Goal: Task Accomplishment & Management: Use online tool/utility

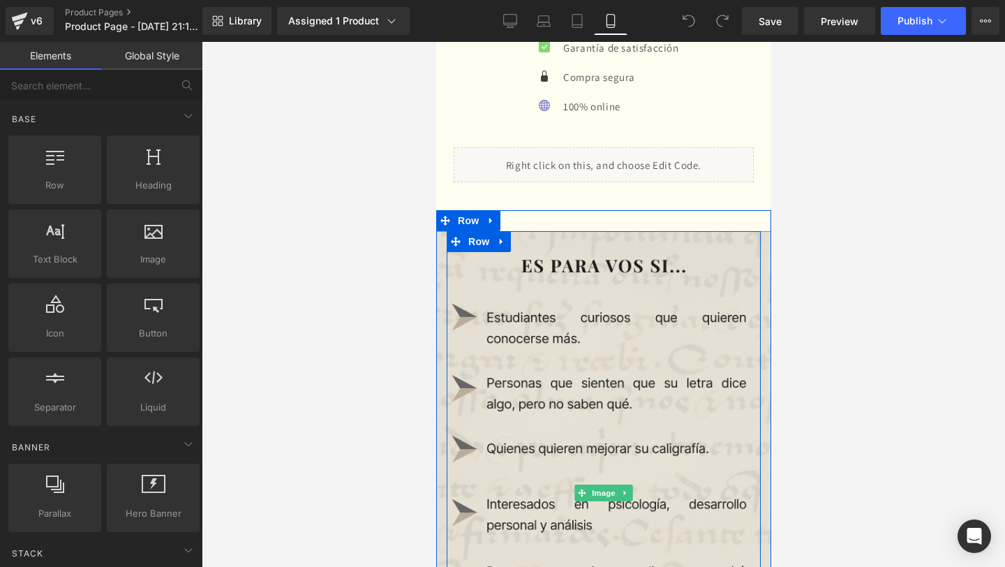
scroll to position [2551, 0]
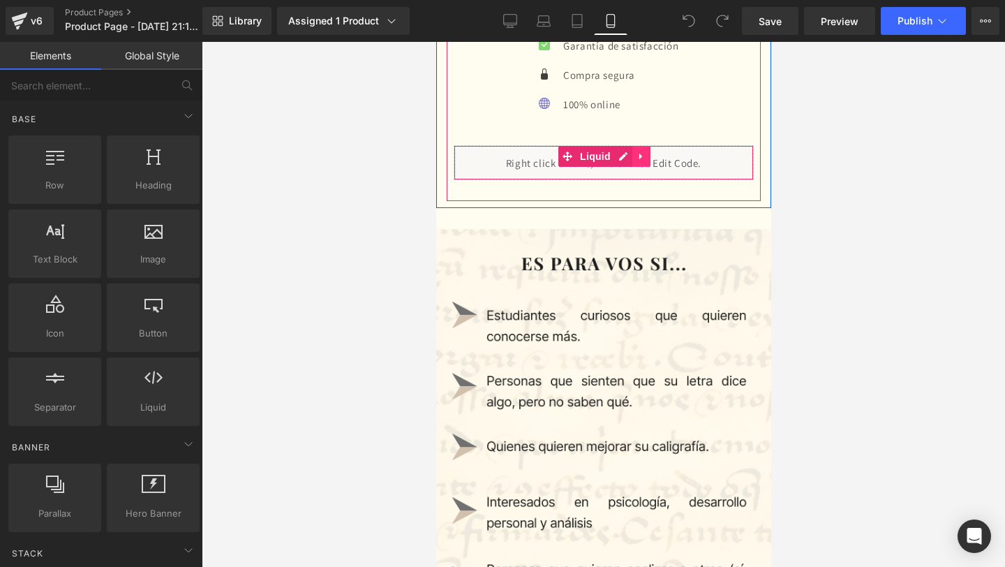
click at [638, 161] on icon at bounding box center [641, 156] width 10 height 10
click at [628, 160] on icon at bounding box center [632, 156] width 10 height 10
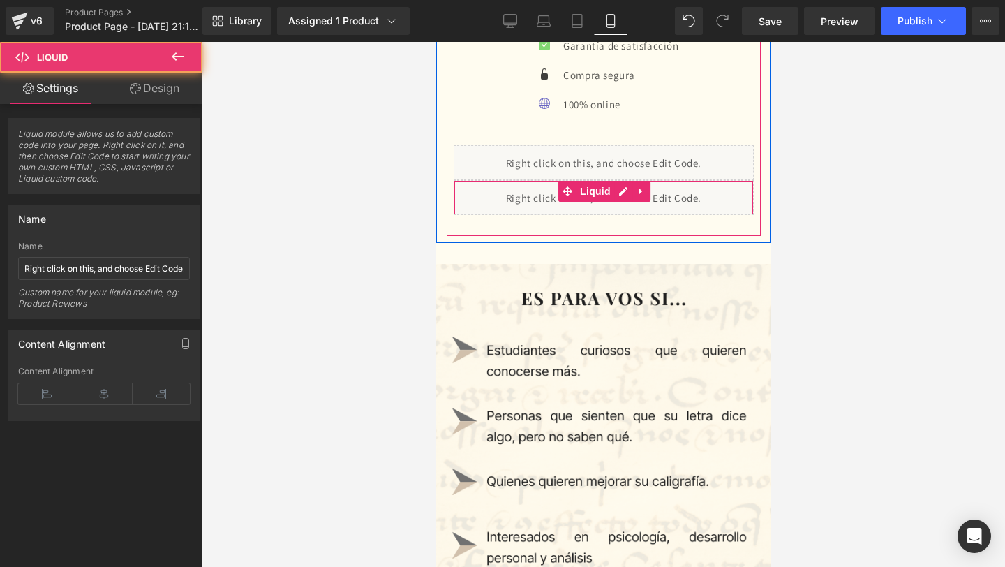
click at [511, 196] on div "Liquid" at bounding box center [603, 197] width 300 height 35
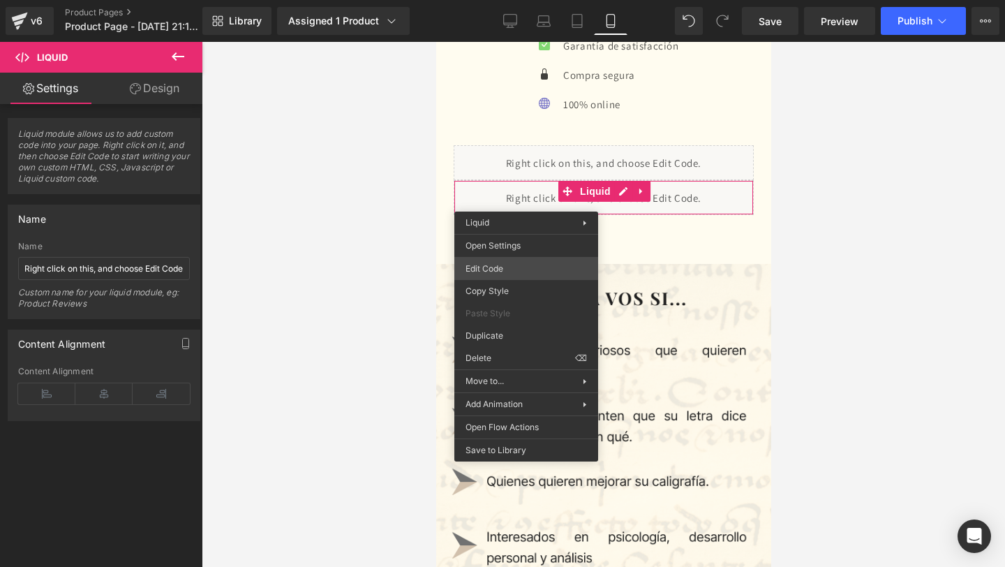
click at [496, 0] on div "You are previewing how the will restyle your page. You can not edit Elements in…" at bounding box center [502, 0] width 1005 height 0
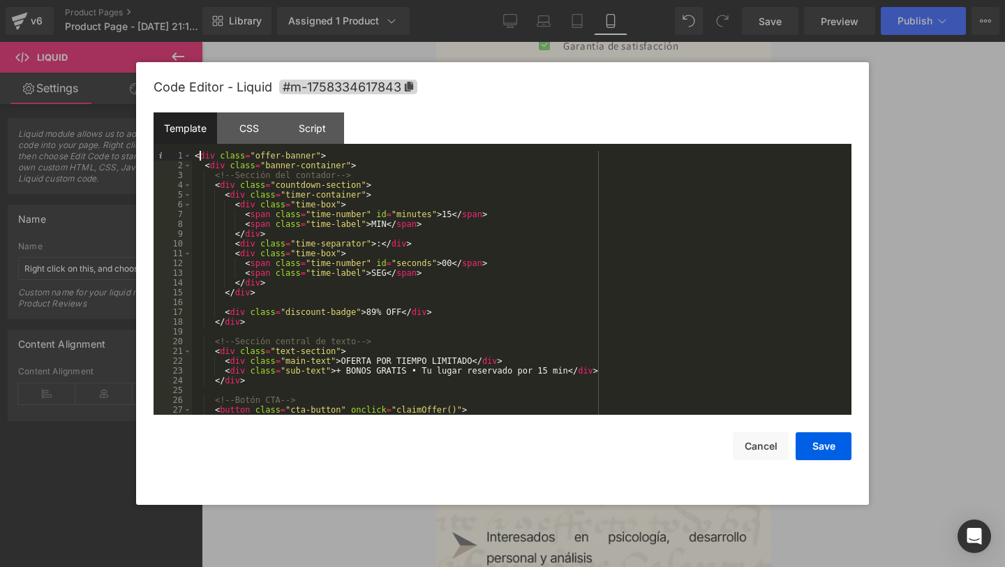
click at [202, 153] on div "< div class = "offer-banner" > < div class = "banner-container" > <!-- Sección …" at bounding box center [519, 292] width 654 height 283
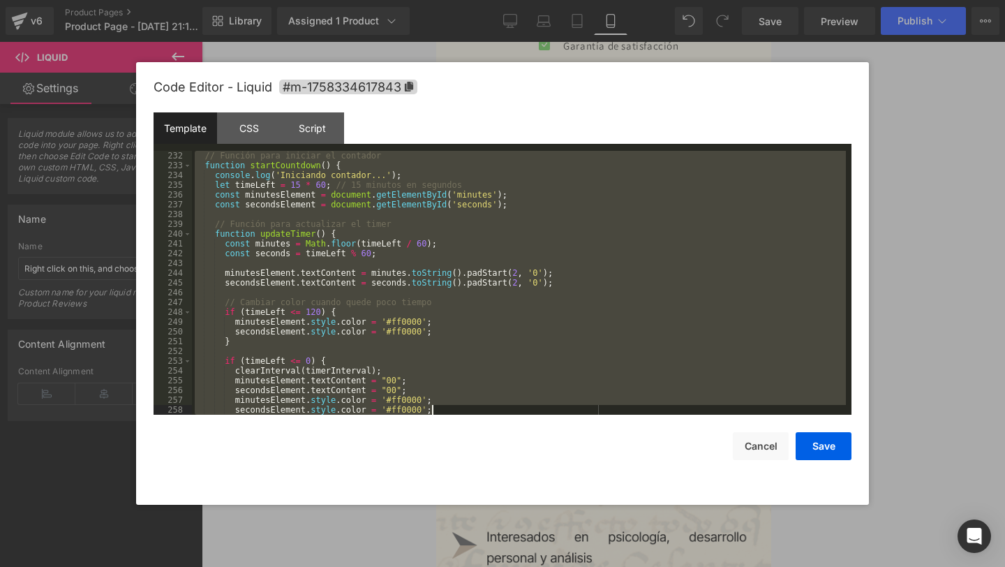
scroll to position [2873, 0]
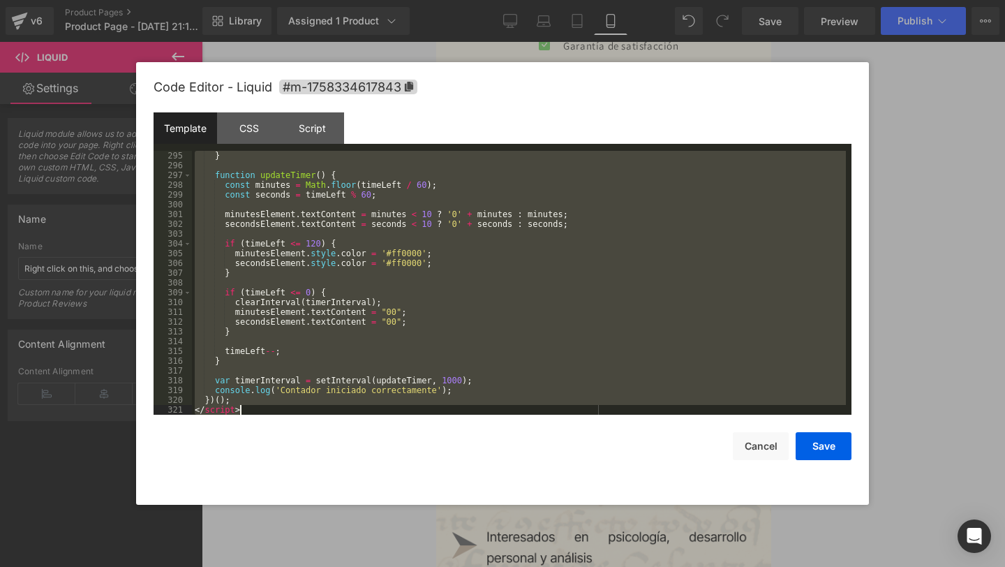
drag, startPoint x: 195, startPoint y: 155, endPoint x: 433, endPoint y: 566, distance: 474.7
click at [433, 566] on body "You are previewing how the will restyle your page. You can not edit Elements in…" at bounding box center [502, 283] width 1005 height 567
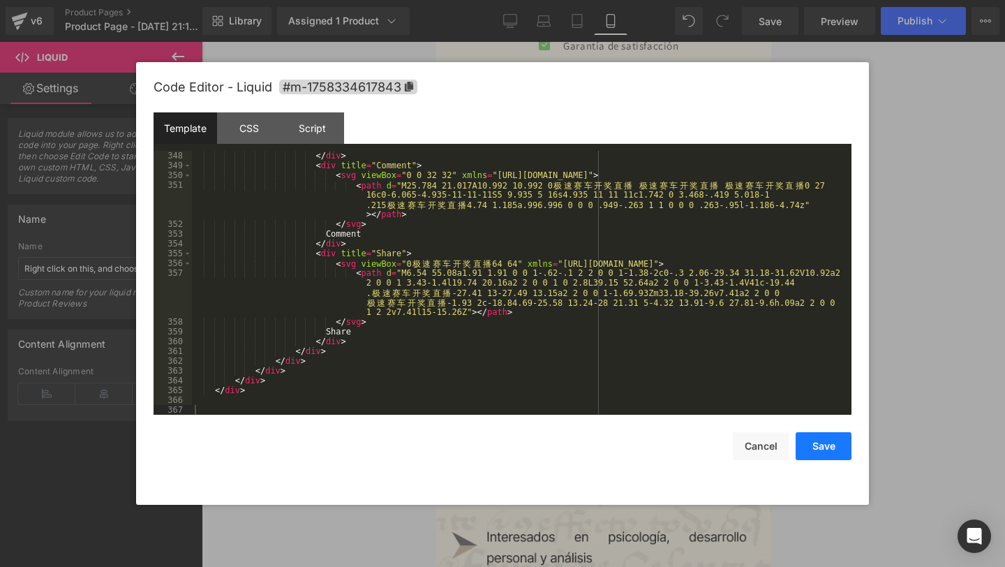
click at [826, 443] on button "Save" at bounding box center [824, 446] width 56 height 28
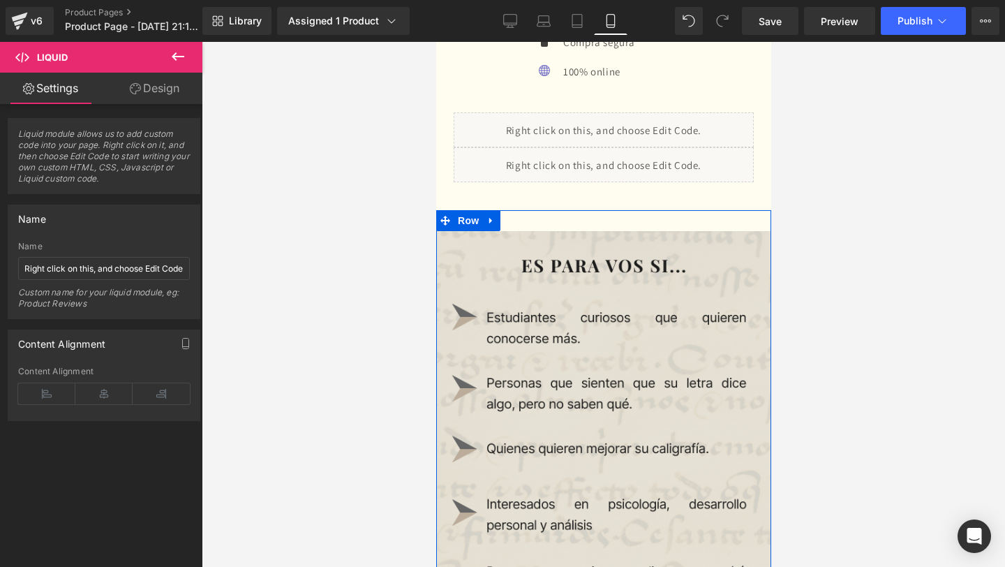
scroll to position [2582, 0]
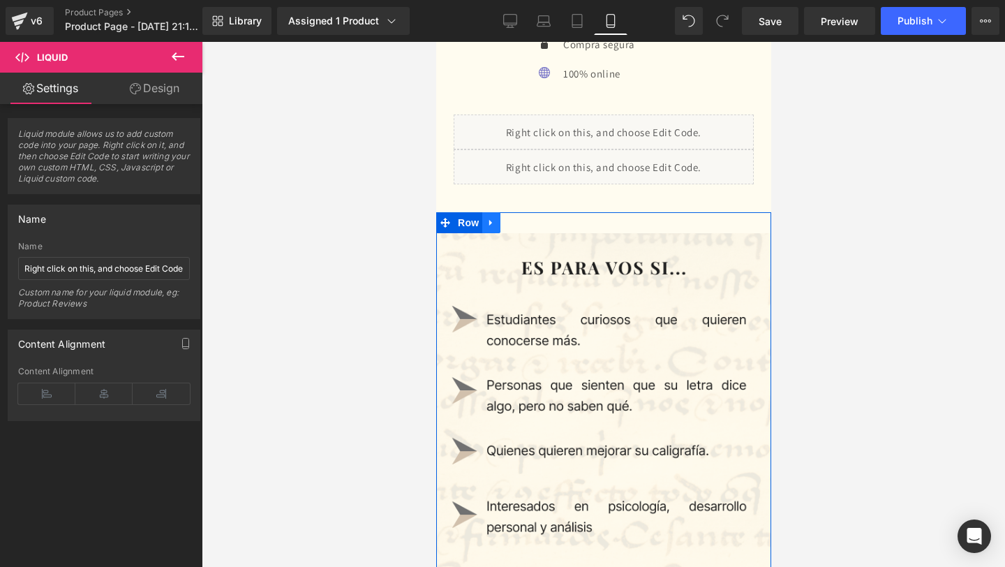
click at [491, 217] on link at bounding box center [491, 222] width 18 height 21
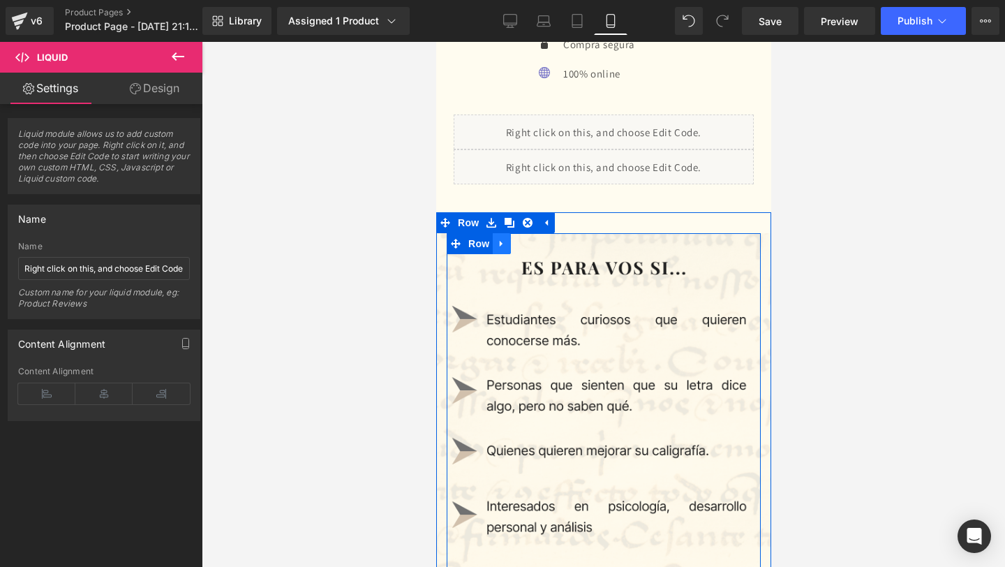
click at [506, 249] on link at bounding box center [501, 243] width 18 height 21
click at [533, 247] on icon at bounding box center [538, 243] width 10 height 10
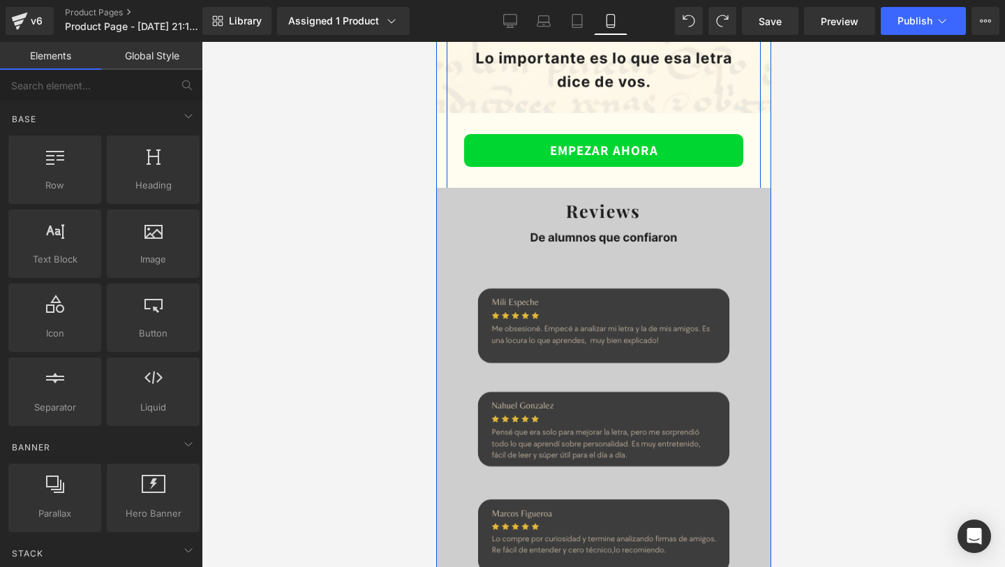
scroll to position [3232, 0]
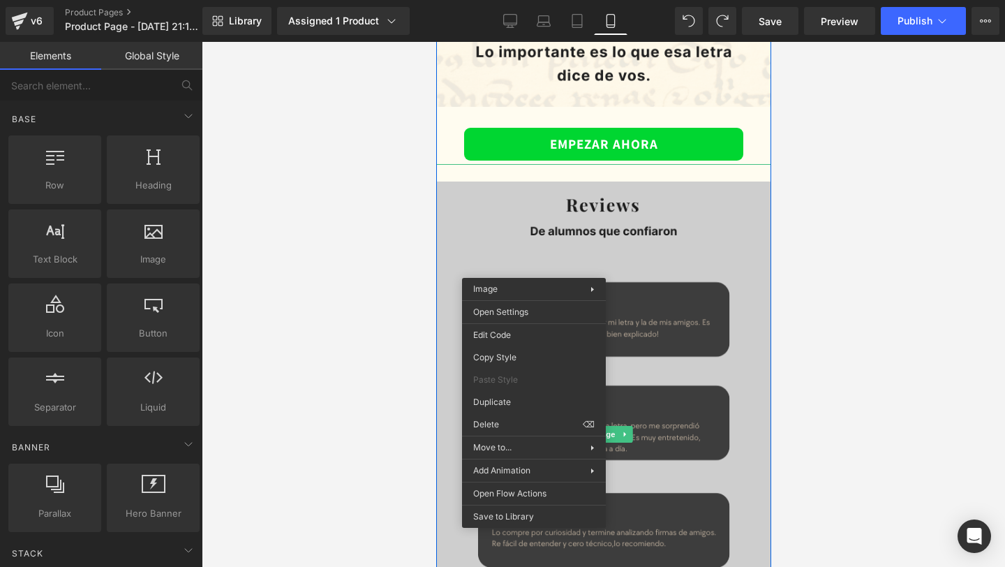
click at [526, 215] on img at bounding box center [603, 443] width 335 height 524
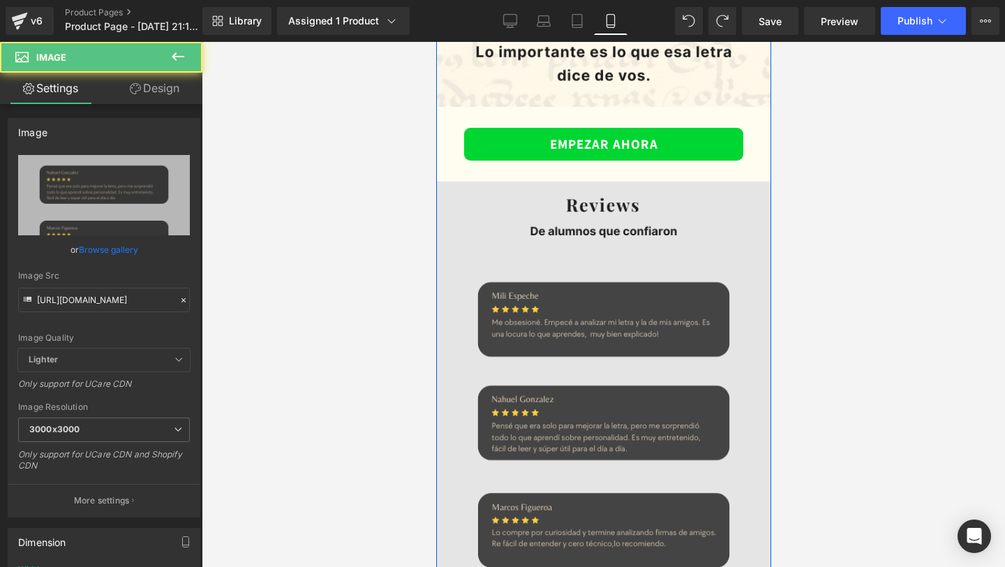
click at [624, 435] on div "Image" at bounding box center [603, 434] width 335 height 541
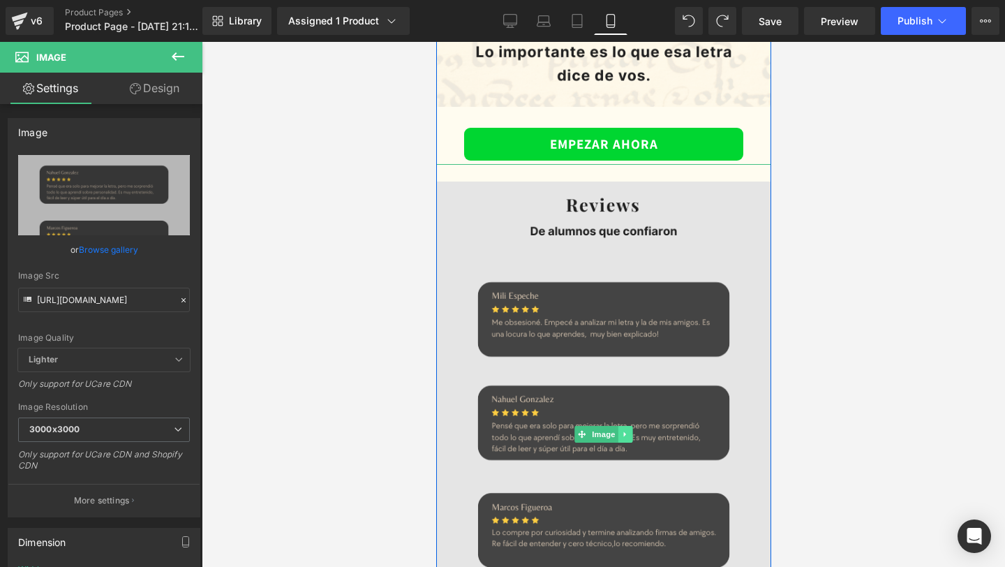
click at [624, 435] on icon at bounding box center [624, 434] width 2 height 5
click at [627, 435] on link at bounding box center [632, 434] width 15 height 17
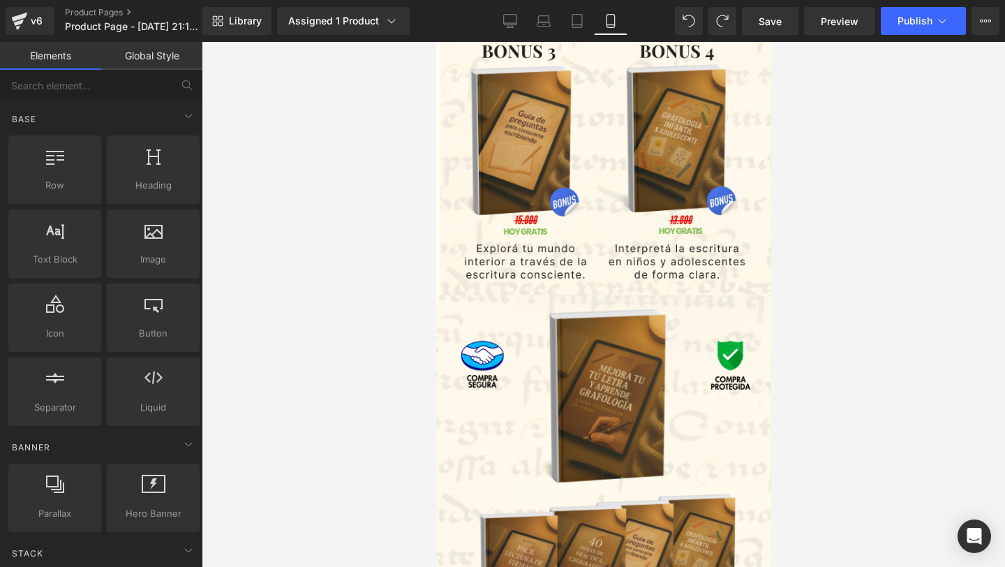
scroll to position [1812, 0]
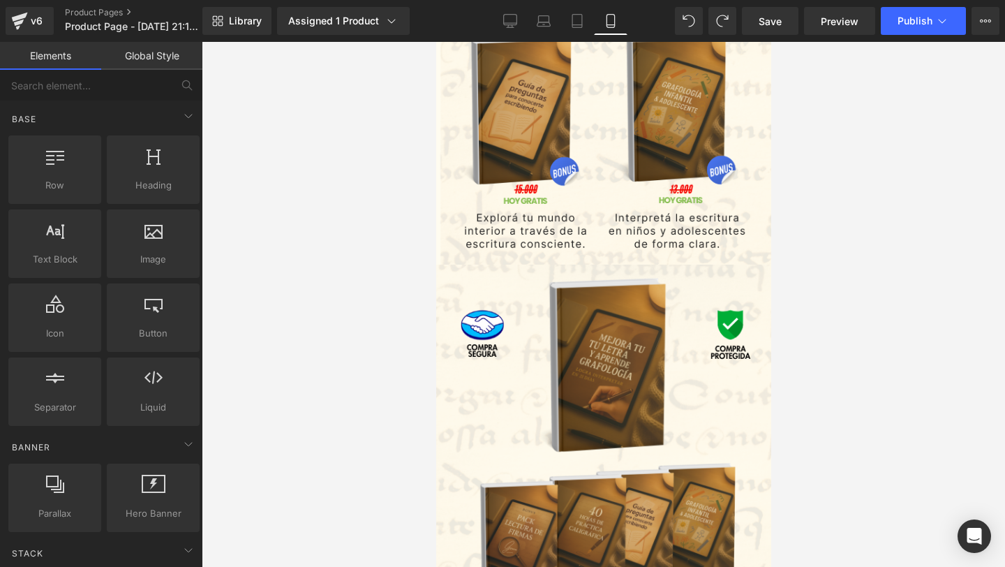
click at [627, 435] on img at bounding box center [602, 449] width 339 height 368
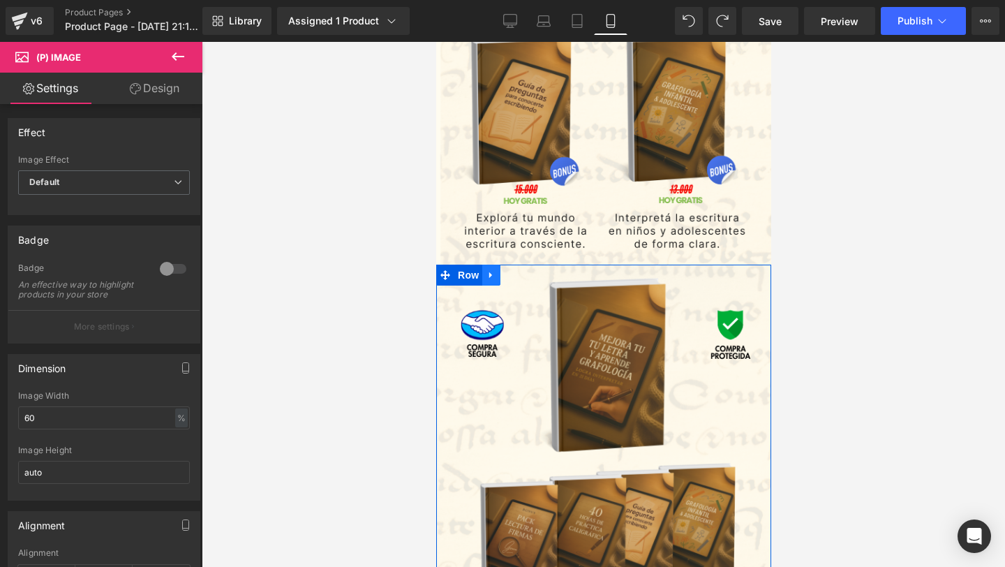
click at [490, 279] on icon at bounding box center [491, 275] width 10 height 10
click at [510, 277] on icon at bounding box center [509, 275] width 10 height 10
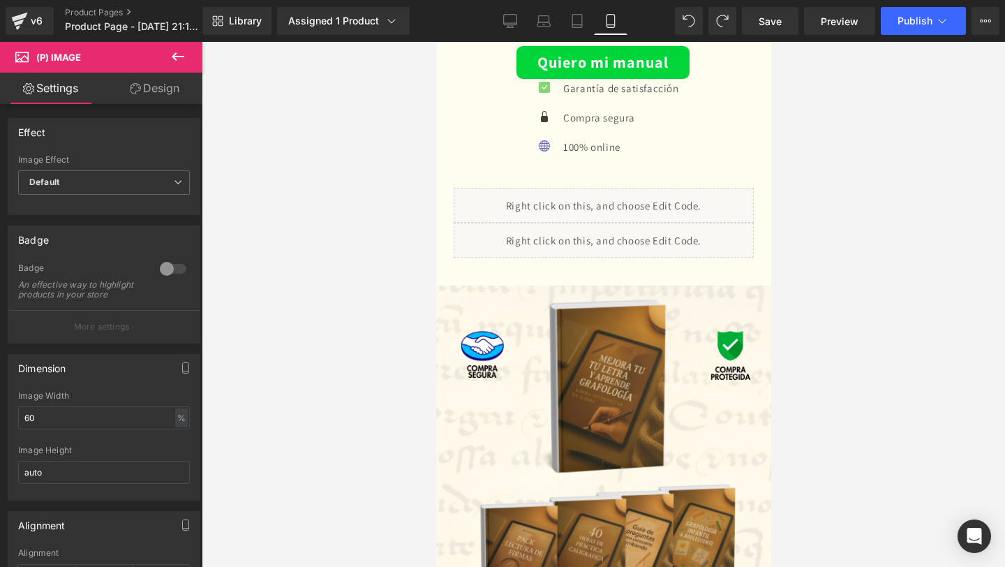
scroll to position [2696, 0]
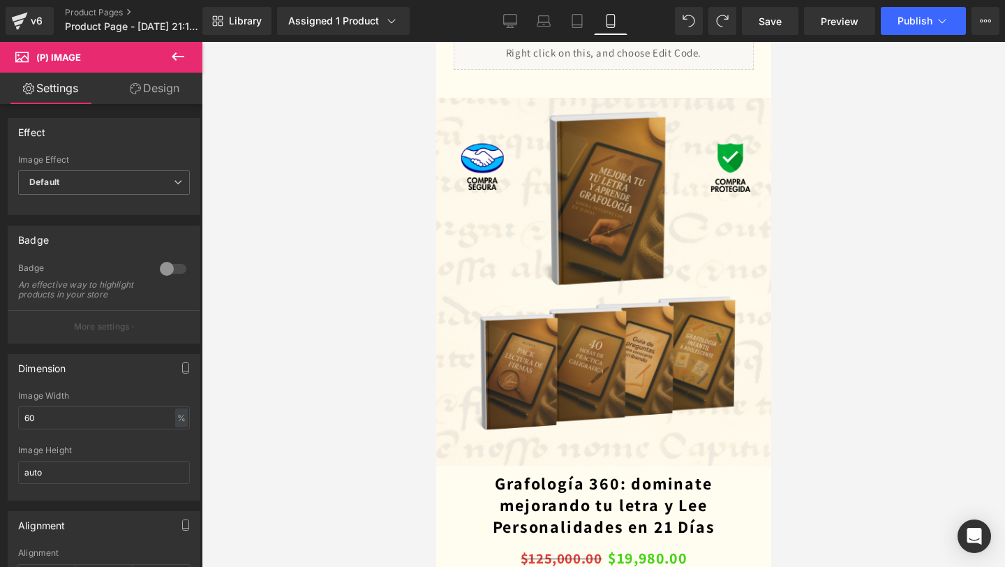
click at [511, 228] on img at bounding box center [602, 282] width 339 height 368
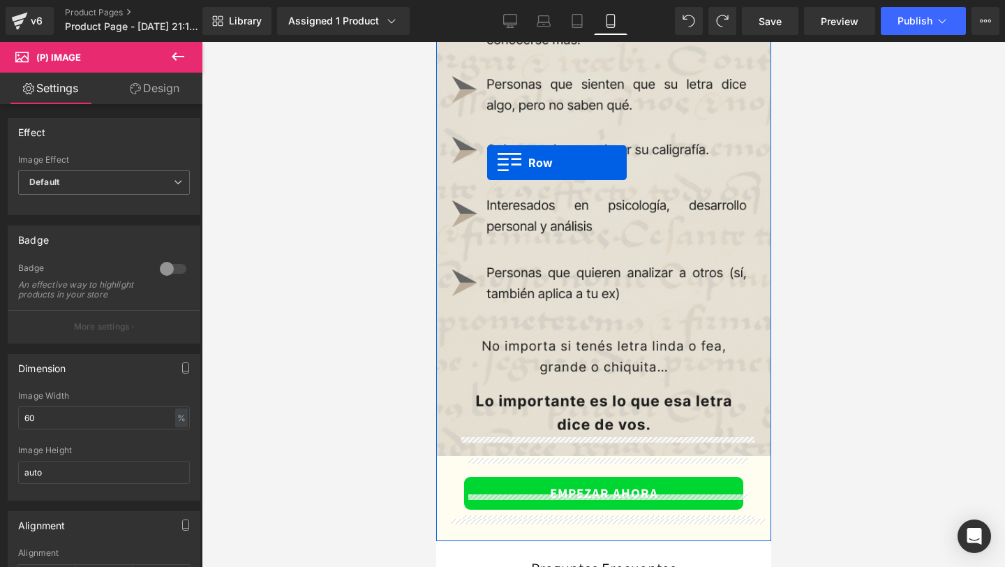
scroll to position [3043, 0]
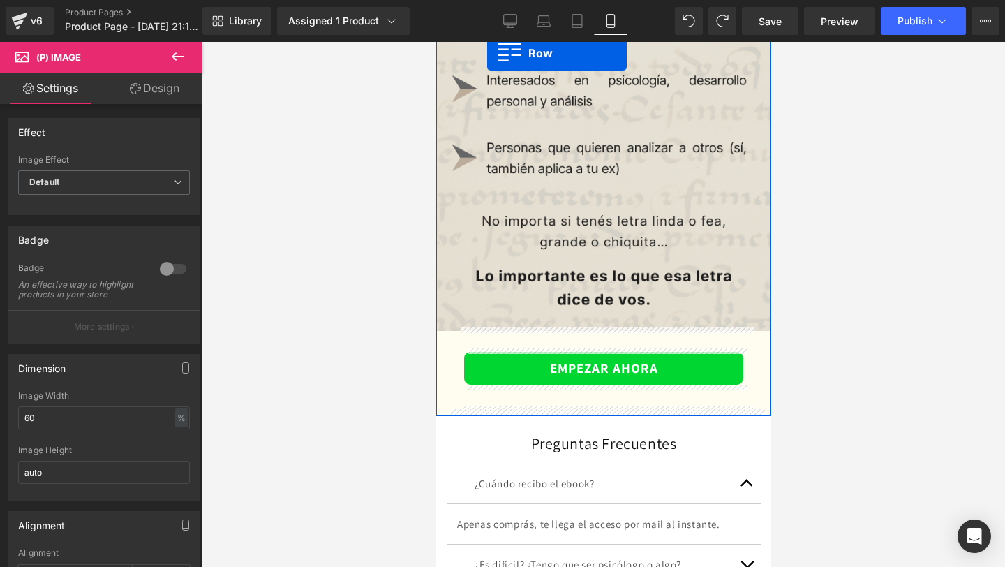
drag, startPoint x: 447, startPoint y: 107, endPoint x: 487, endPoint y: 244, distance: 142.5
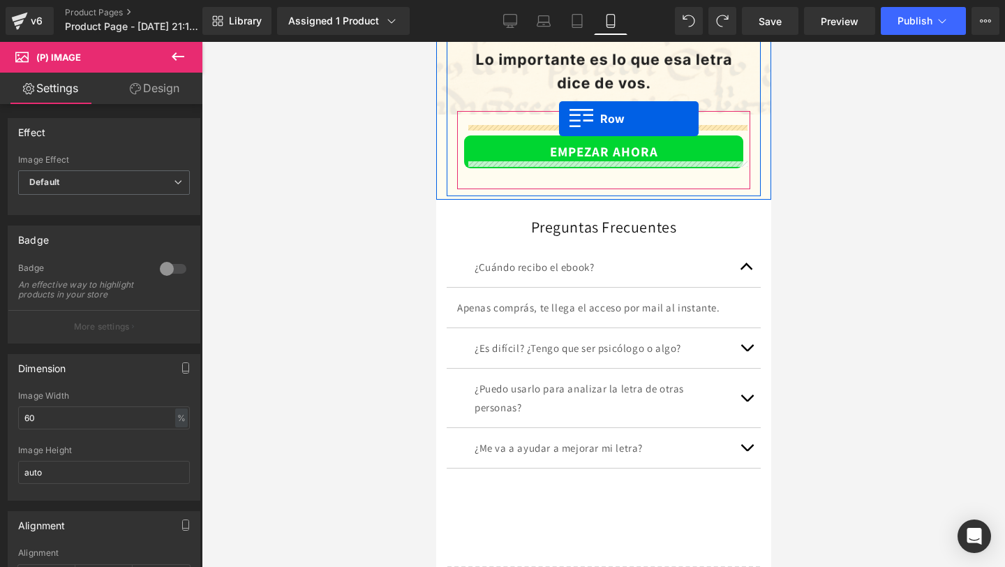
scroll to position [3434, 0]
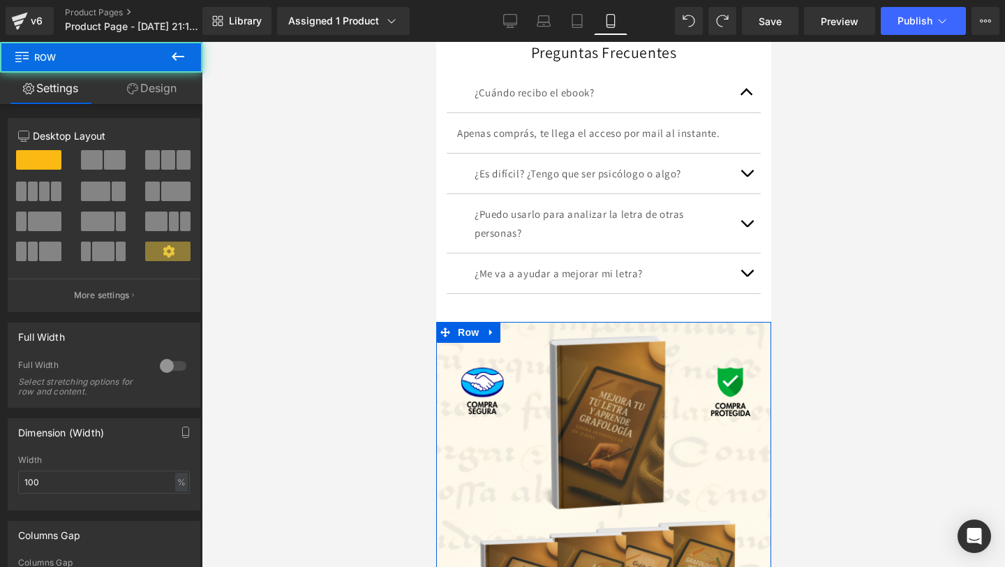
click at [491, 341] on link at bounding box center [491, 332] width 18 height 21
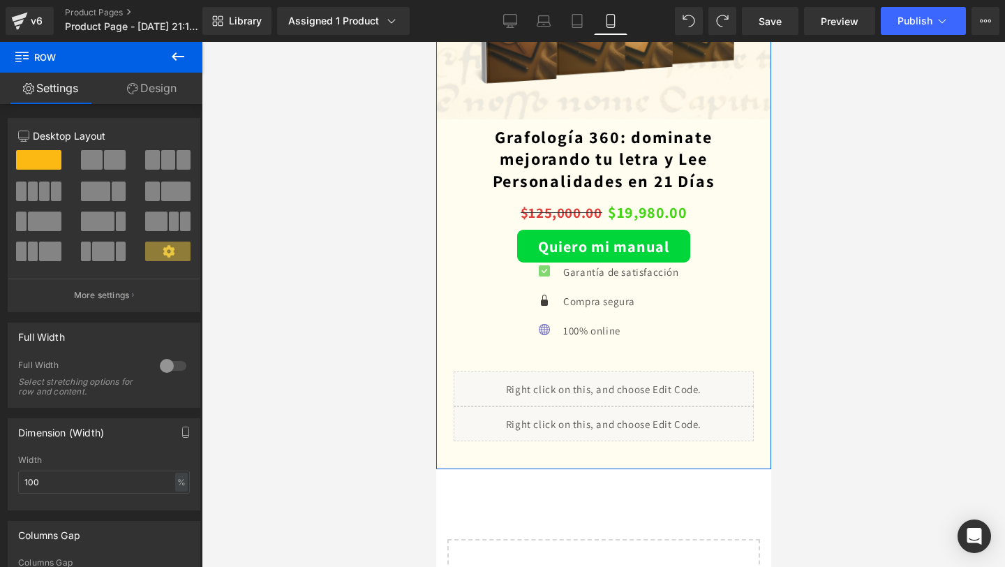
scroll to position [4041, 0]
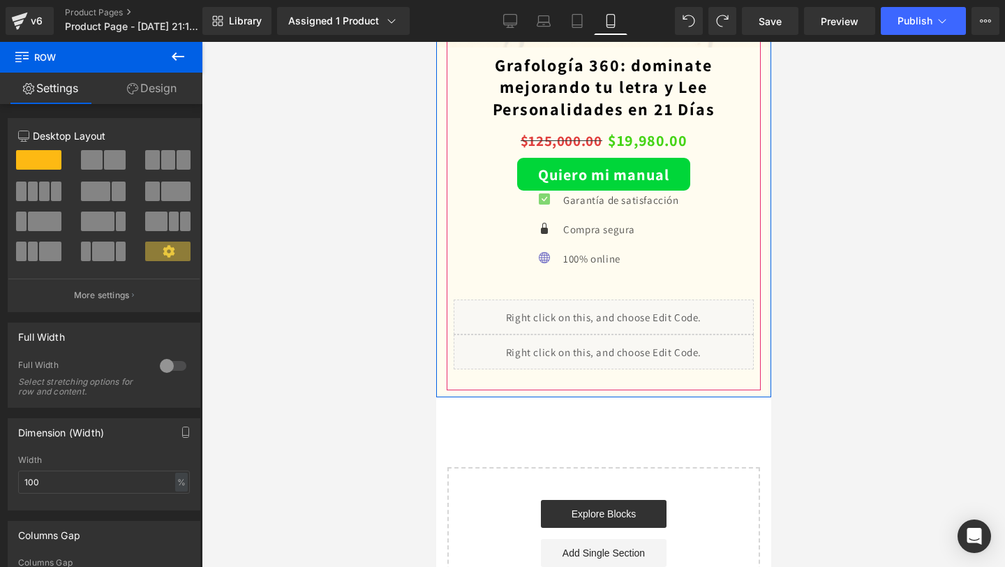
click at [574, 364] on div "Liquid" at bounding box center [603, 351] width 300 height 35
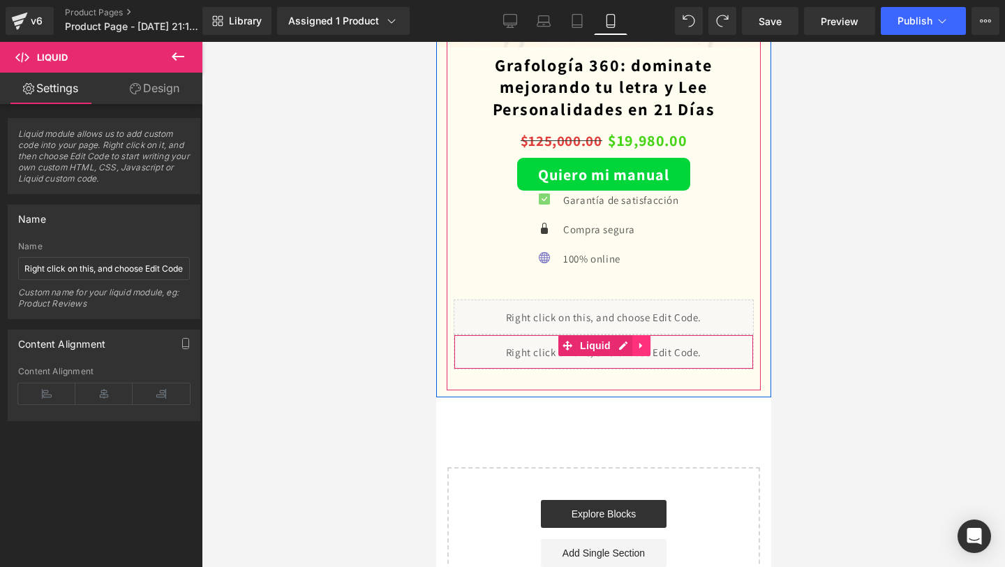
click at [644, 353] on link at bounding box center [641, 345] width 18 height 21
click at [649, 352] on link at bounding box center [650, 345] width 18 height 21
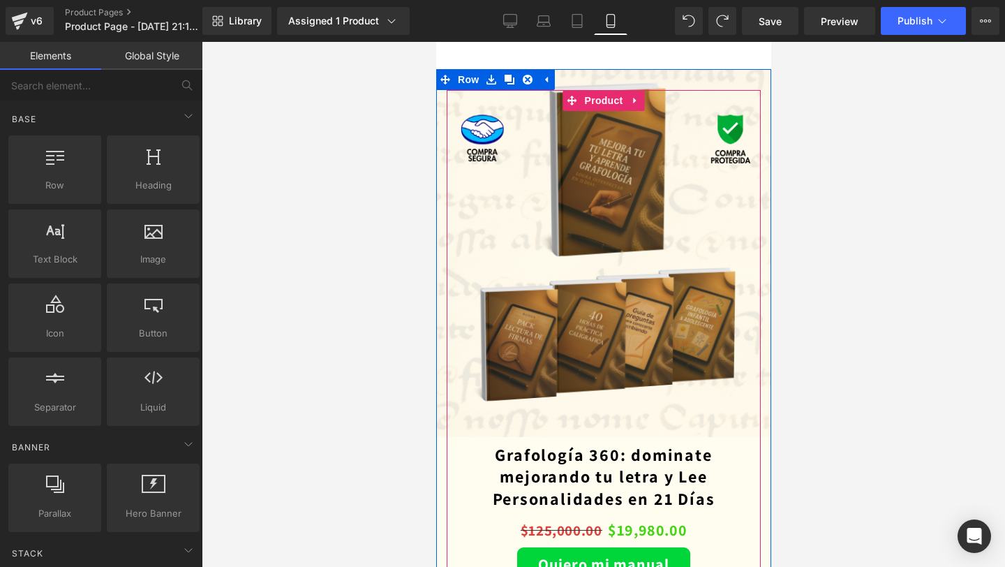
scroll to position [3646, 0]
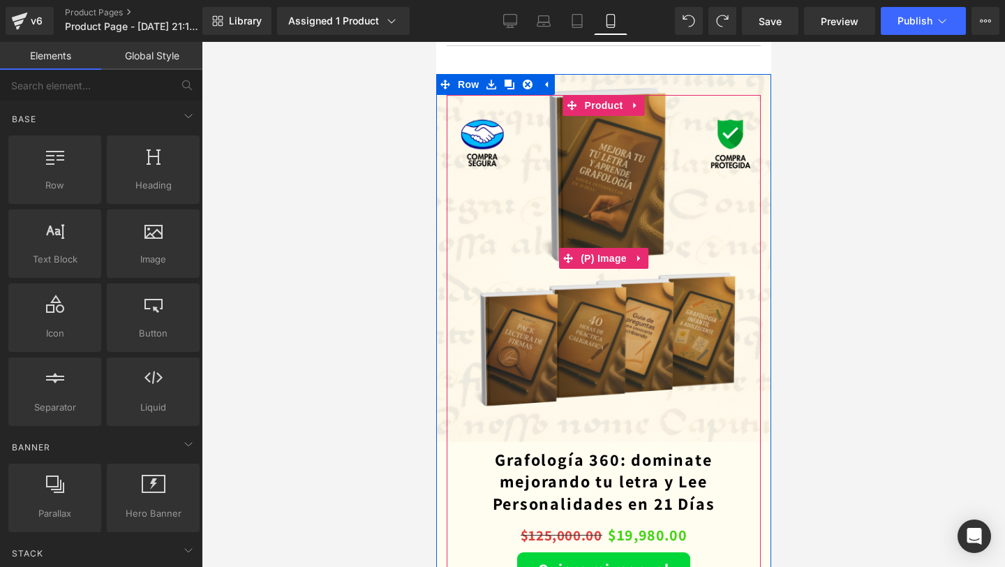
click at [600, 255] on div "Sale Off (P) Image" at bounding box center [602, 258] width 565 height 368
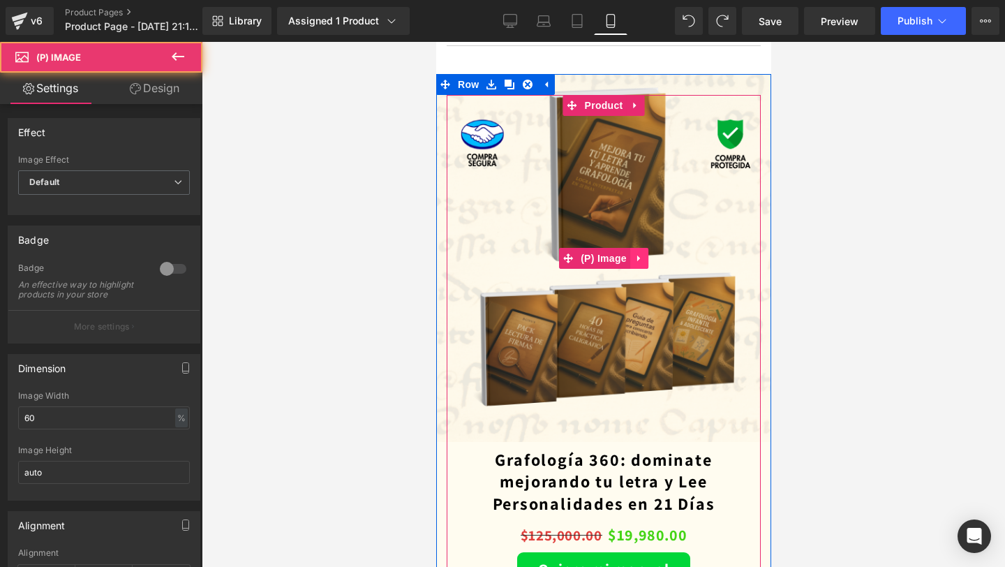
click at [637, 258] on icon at bounding box center [638, 258] width 3 height 6
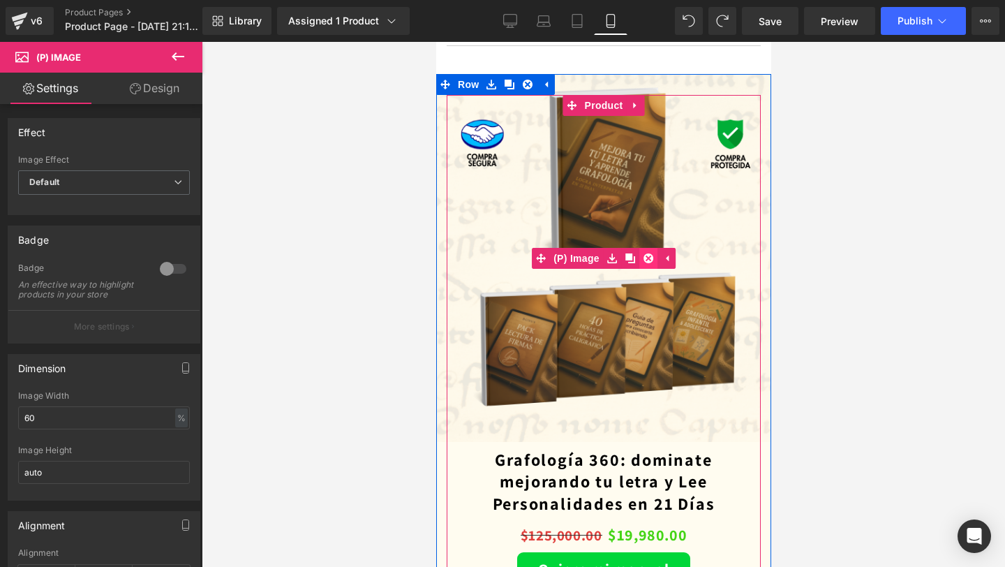
click at [646, 258] on icon at bounding box center [648, 258] width 10 height 10
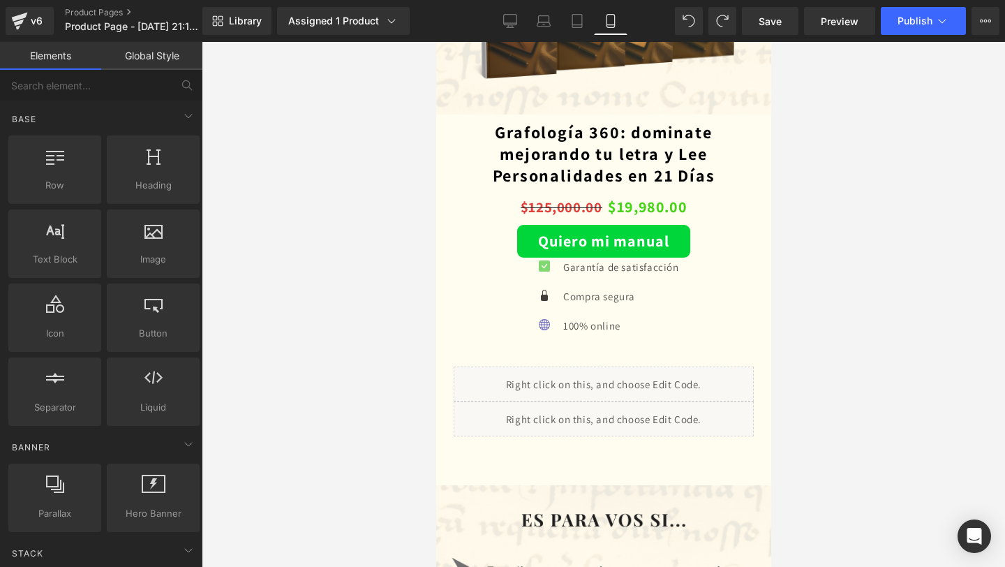
scroll to position [2306, 0]
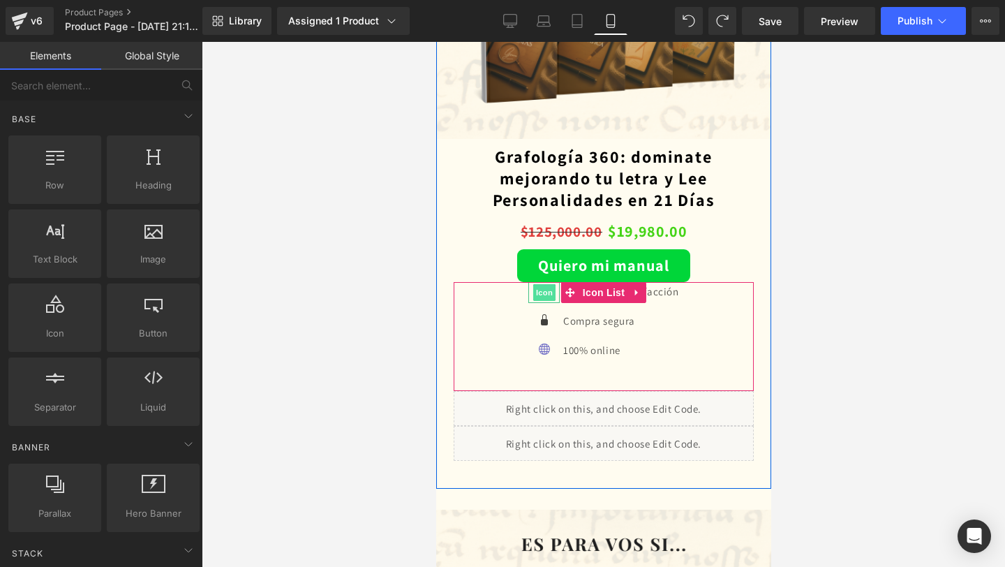
click at [538, 294] on span "Icon" at bounding box center [544, 292] width 22 height 17
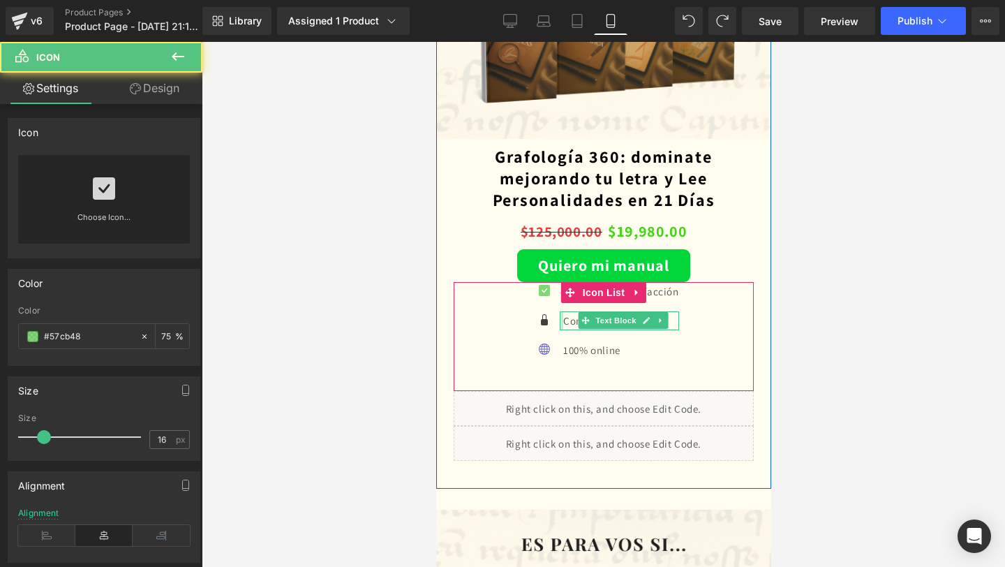
click at [559, 326] on div at bounding box center [560, 320] width 3 height 19
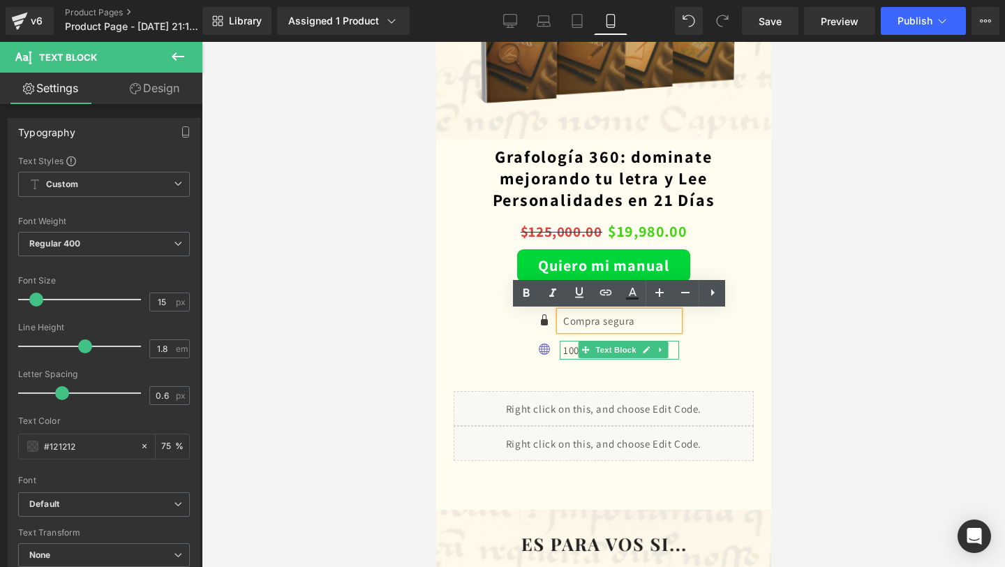
click at [566, 350] on p "100% online" at bounding box center [620, 350] width 115 height 19
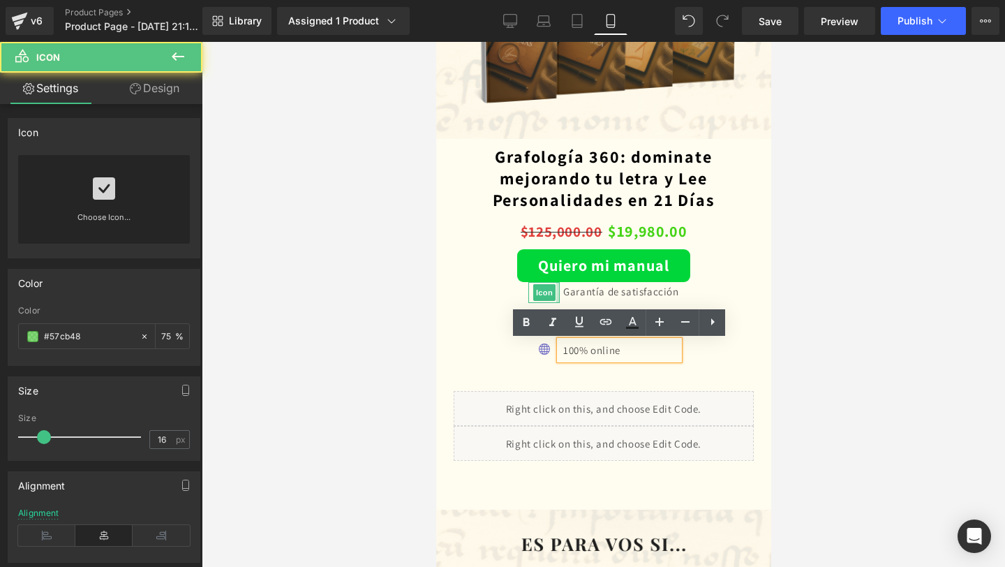
click at [556, 291] on div at bounding box center [557, 292] width 3 height 21
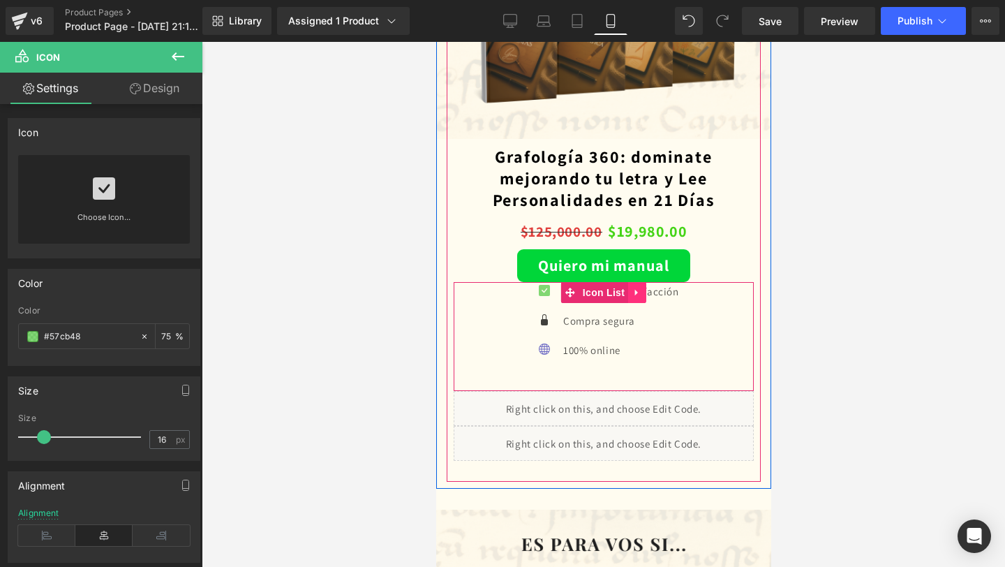
click at [635, 293] on icon at bounding box center [636, 293] width 3 height 6
click at [563, 295] on link "Icon List" at bounding box center [566, 292] width 67 height 21
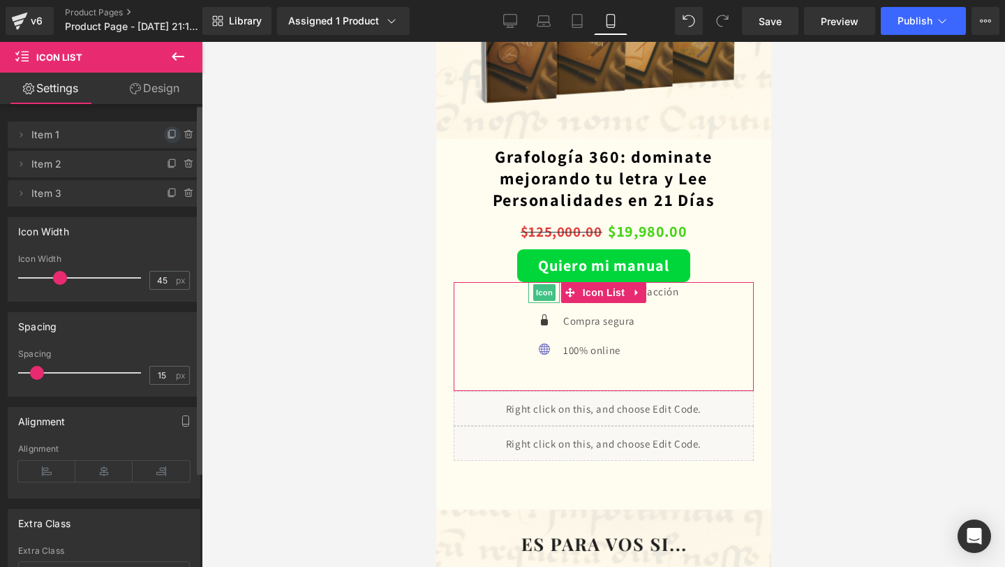
click at [167, 135] on icon at bounding box center [172, 134] width 11 height 11
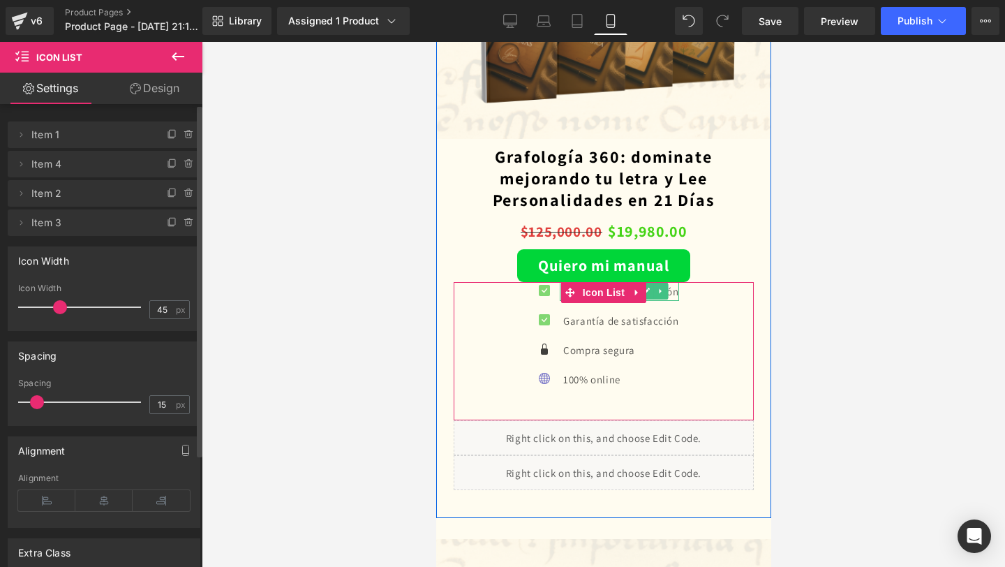
click at [672, 292] on p "Garantía de satisfacción" at bounding box center [620, 291] width 115 height 19
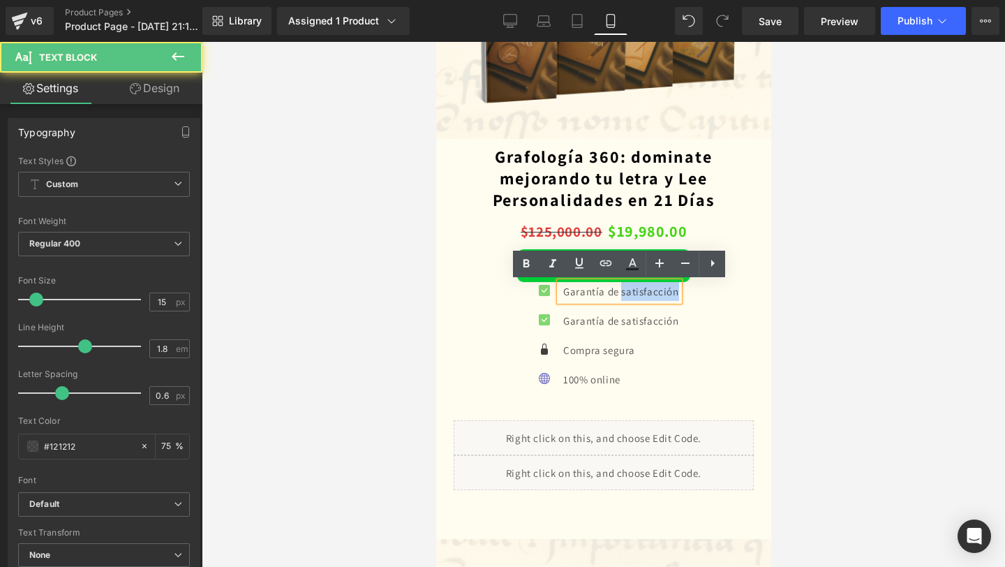
click at [672, 292] on p "Garantía de satisfacción" at bounding box center [620, 291] width 115 height 19
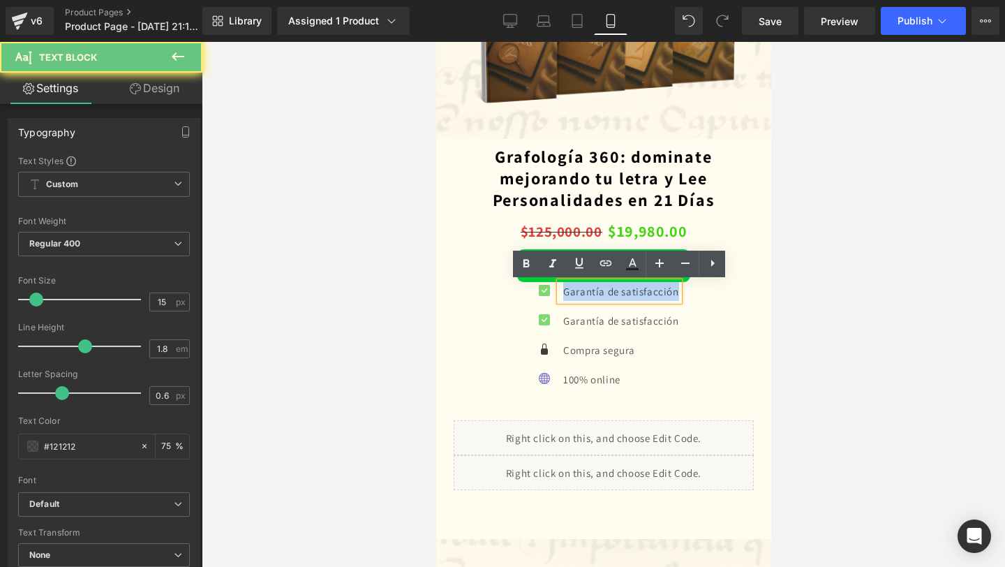
click at [672, 292] on p "Garantía de satisfacción" at bounding box center [620, 291] width 115 height 19
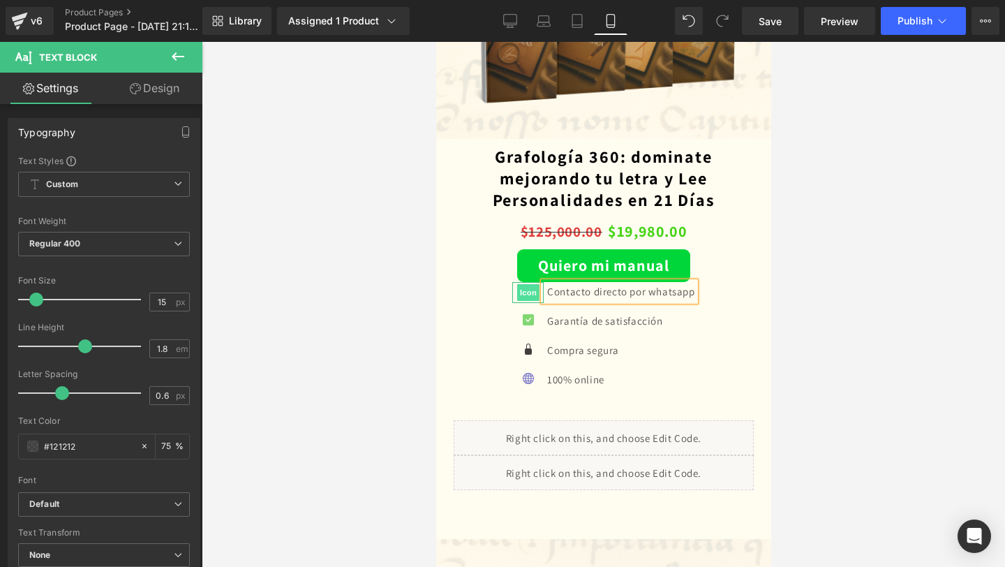
click at [523, 299] on span "Icon" at bounding box center [528, 292] width 22 height 17
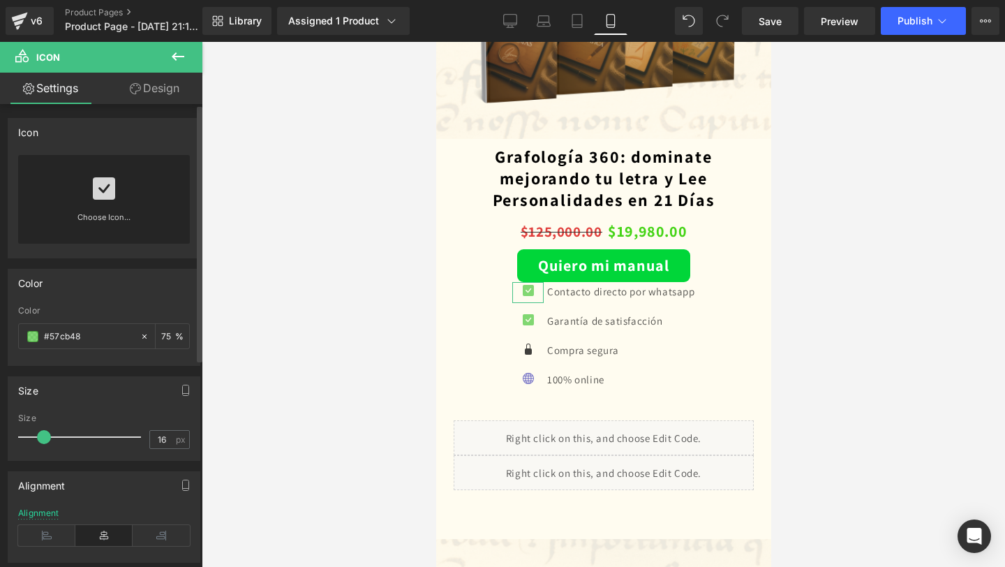
click at [94, 195] on icon at bounding box center [104, 188] width 22 height 22
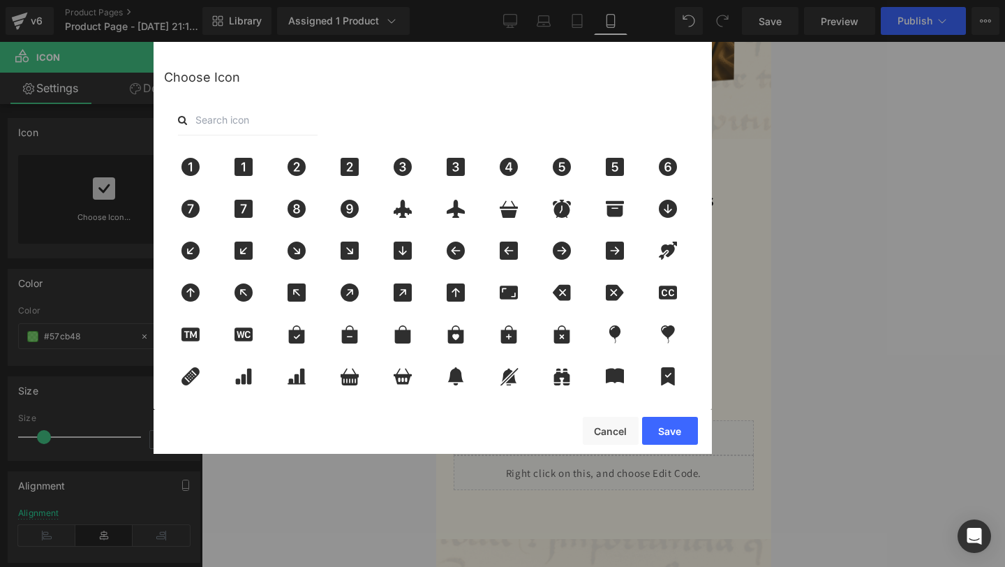
click at [306, 118] on input "text" at bounding box center [248, 120] width 140 height 31
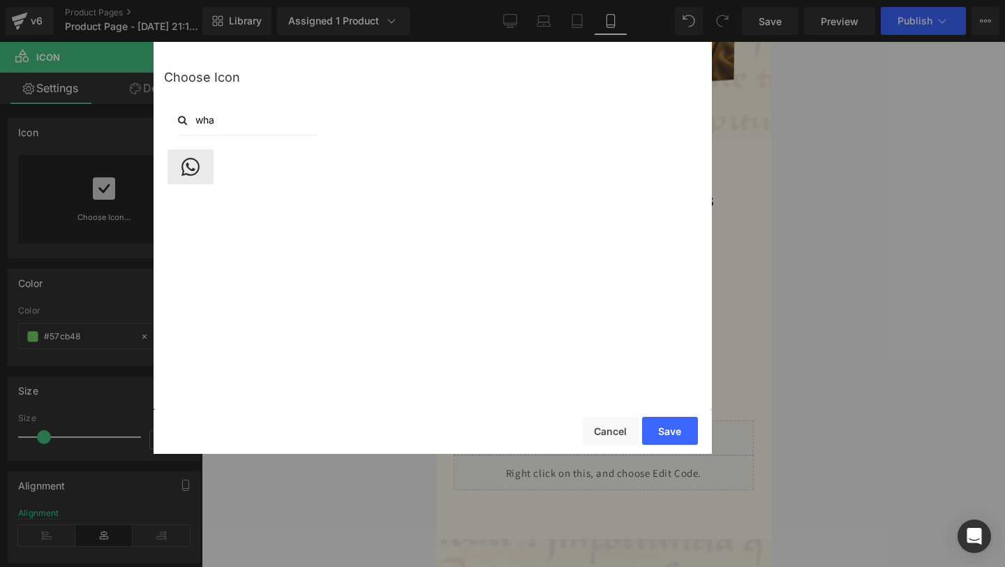
type input "wha"
click at [182, 168] on icon at bounding box center [190, 167] width 18 height 18
click at [667, 422] on button "Save" at bounding box center [670, 431] width 56 height 28
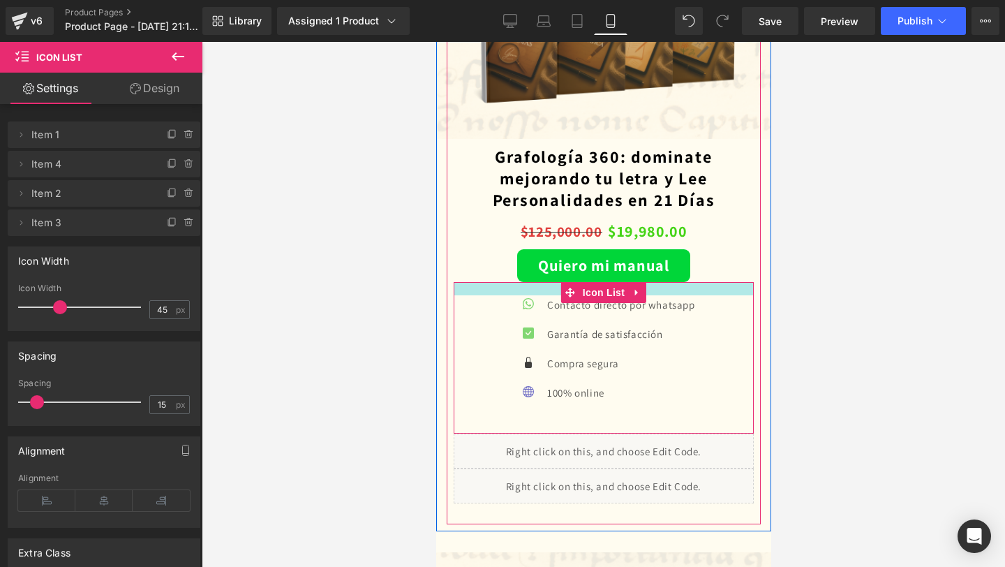
drag, startPoint x: 540, startPoint y: 284, endPoint x: 540, endPoint y: 297, distance: 13.3
click at [540, 297] on div "Icon Contacto directo por whatsapp Text Block Icon Garantía de satisfacción Tex…" at bounding box center [603, 357] width 300 height 151
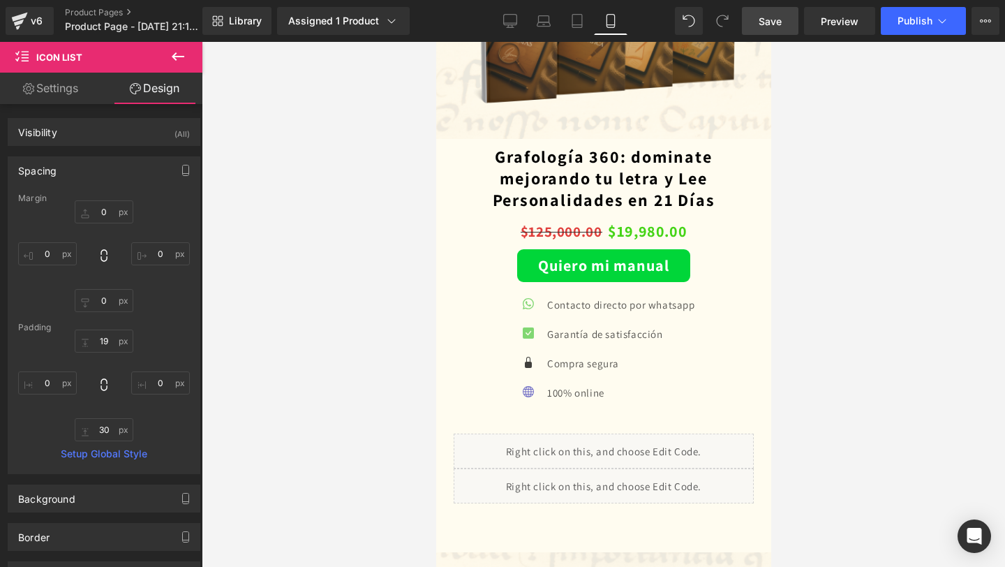
click at [776, 20] on span "Save" at bounding box center [770, 21] width 23 height 15
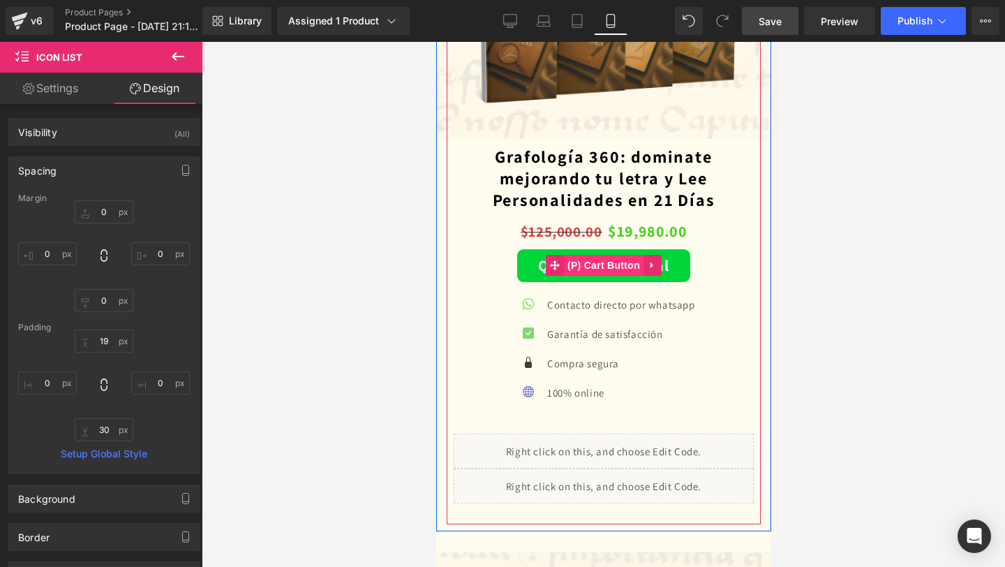
click at [598, 269] on span "(P) Cart Button" at bounding box center [603, 265] width 80 height 21
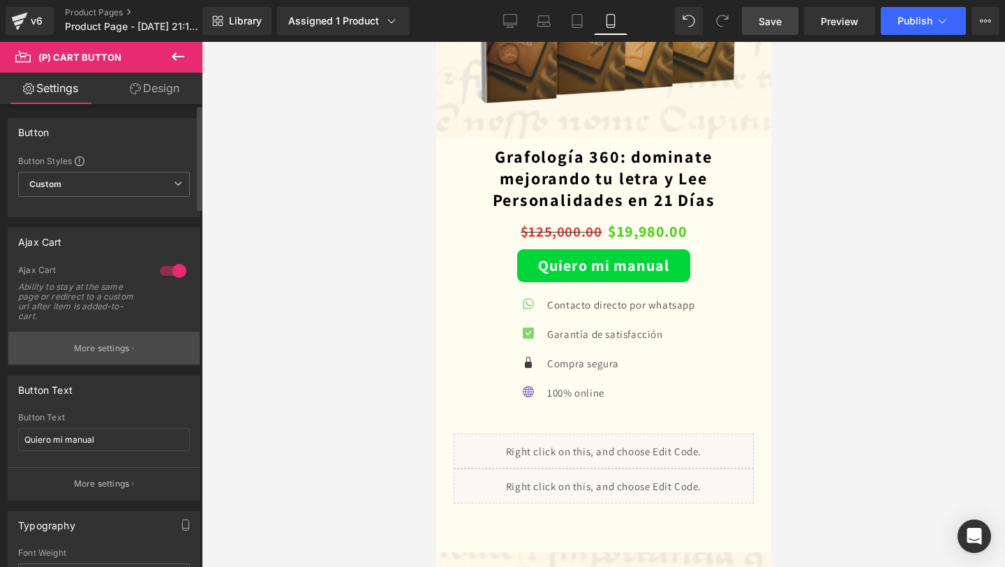
click at [113, 343] on p "More settings" at bounding box center [102, 348] width 56 height 13
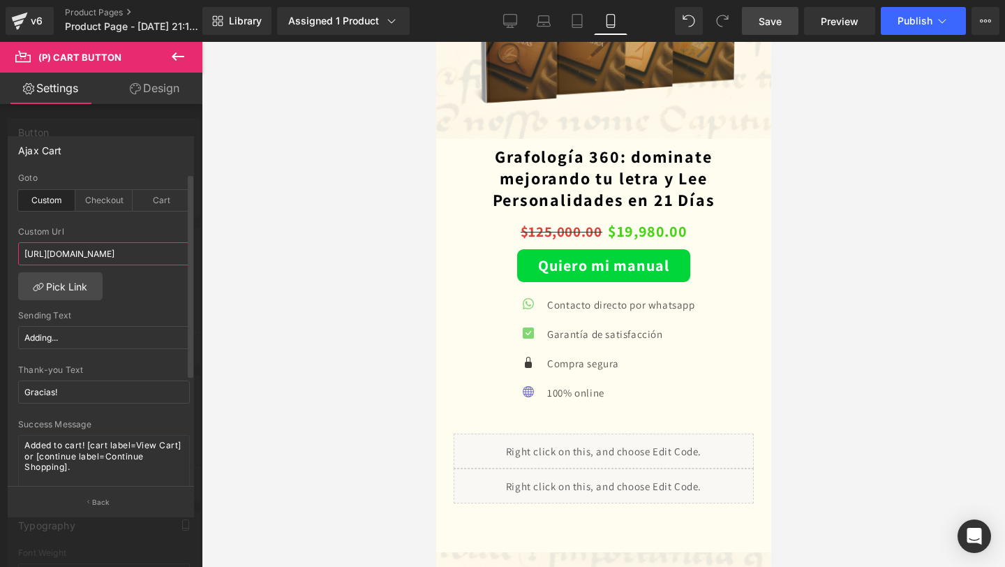
click at [107, 259] on input "[URL][DOMAIN_NAME]" at bounding box center [104, 253] width 172 height 23
paste input "[DOMAIN_NAME][URL]"
type input "[URL][DOMAIN_NAME]"
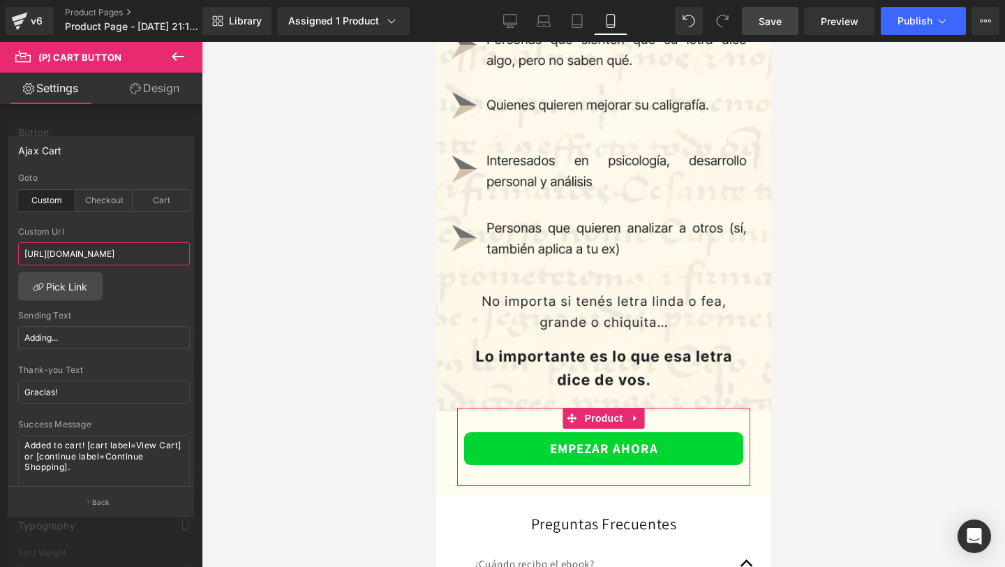
scroll to position [3019, 0]
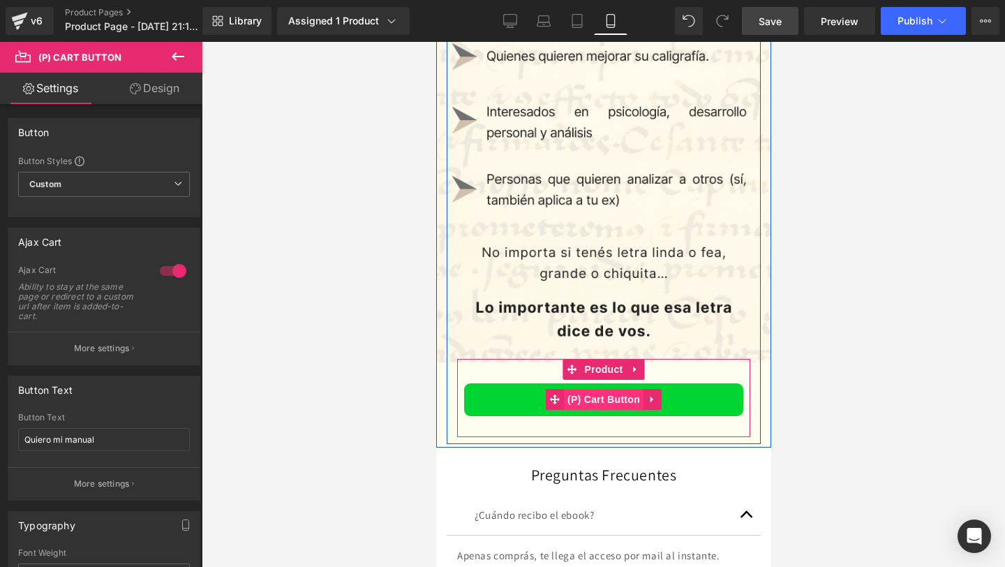
click at [606, 398] on span "(P) Cart Button" at bounding box center [603, 399] width 80 height 21
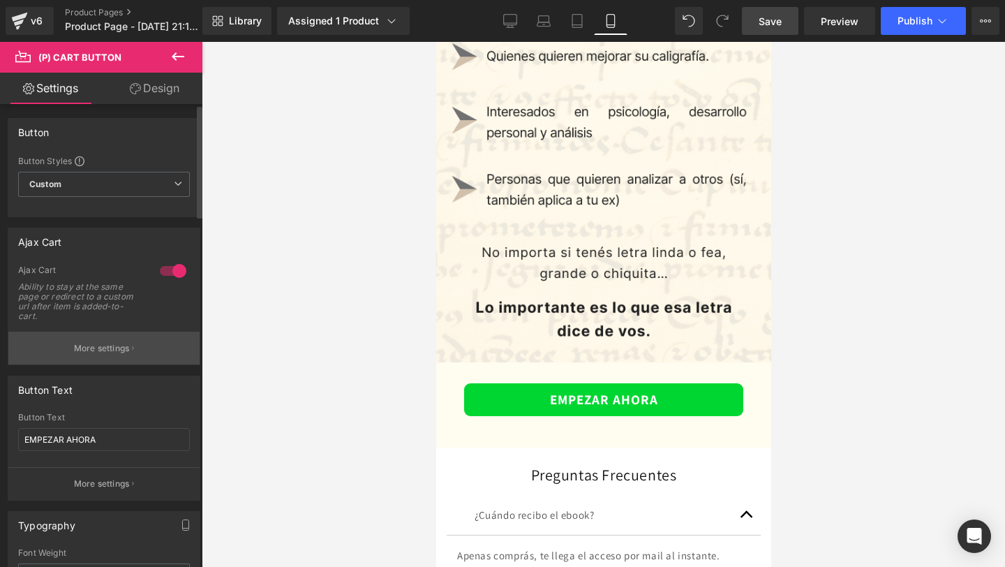
click at [98, 347] on p "More settings" at bounding box center [102, 348] width 56 height 13
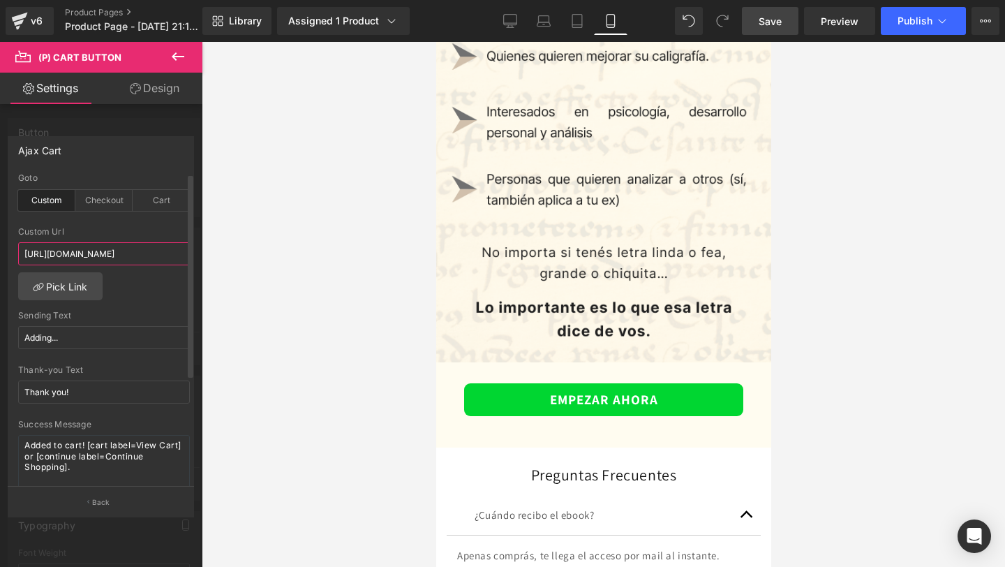
click at [98, 255] on input "[URL][DOMAIN_NAME]" at bounding box center [104, 253] width 172 height 23
paste input "[DOMAIN_NAME][URL]"
type input "[URL][DOMAIN_NAME]"
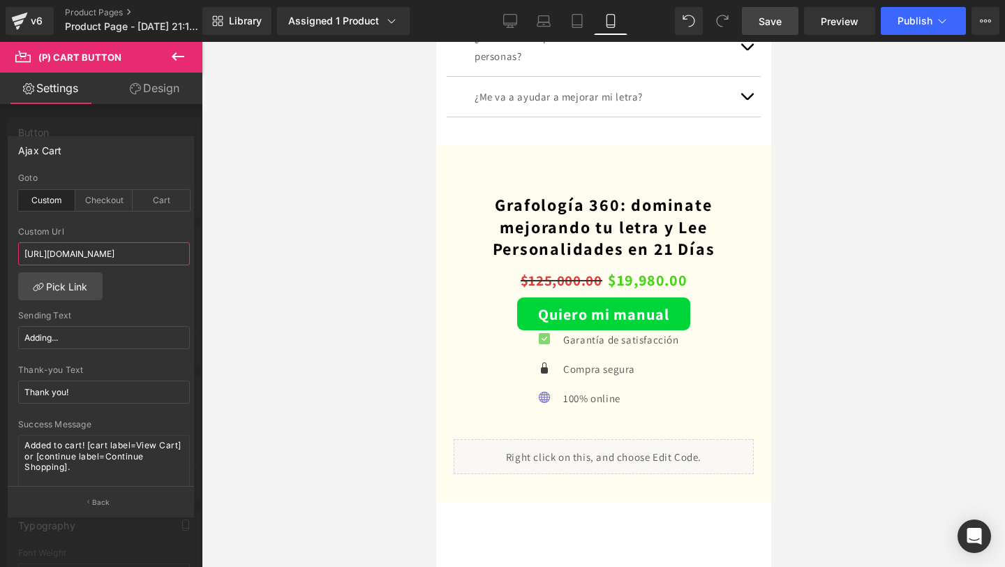
scroll to position [3746, 0]
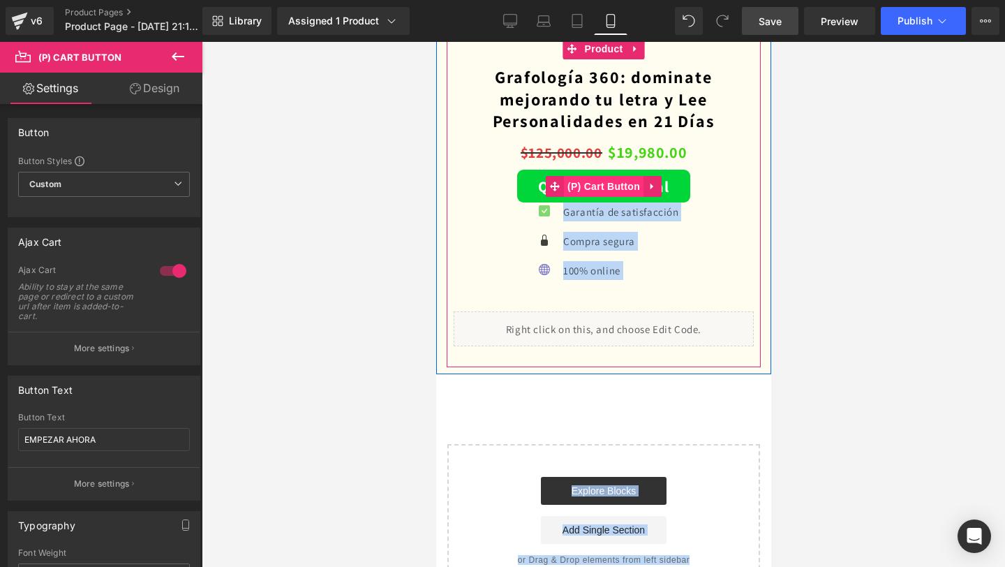
click at [595, 188] on span "(P) Cart Button" at bounding box center [603, 186] width 80 height 21
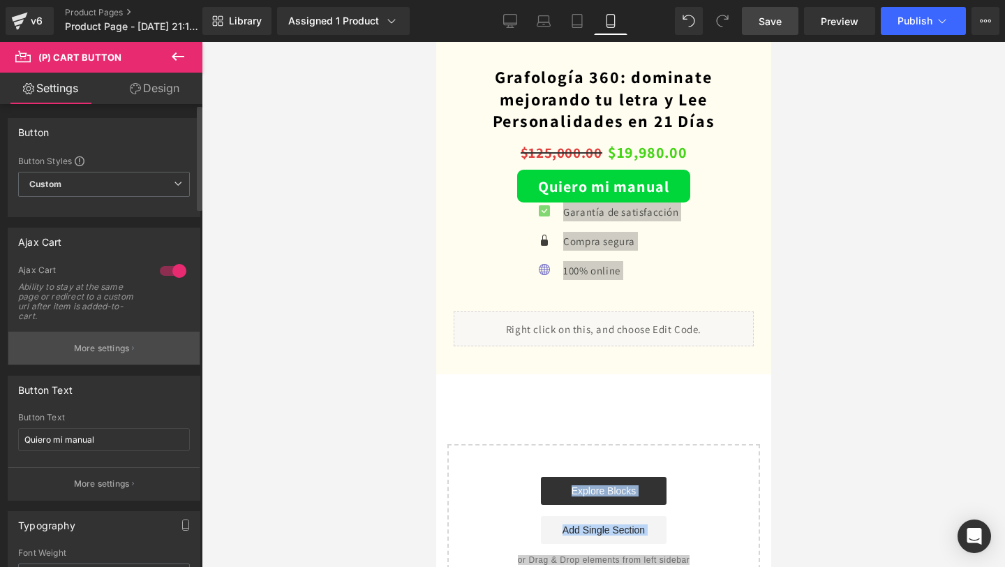
click at [80, 352] on p "More settings" at bounding box center [102, 348] width 56 height 13
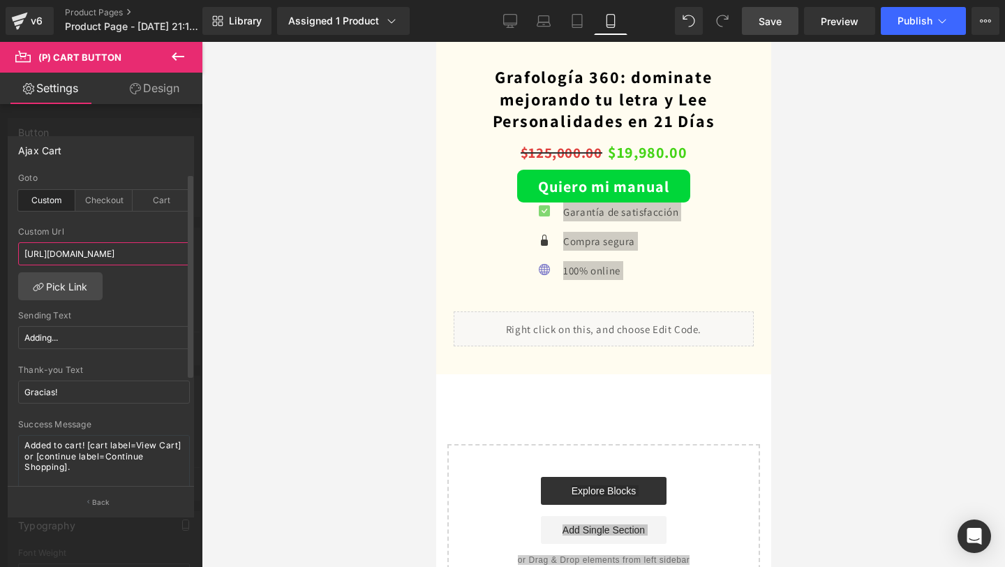
click at [119, 248] on input "[URL][DOMAIN_NAME]" at bounding box center [104, 253] width 172 height 23
paste input "[DOMAIN_NAME][URL]"
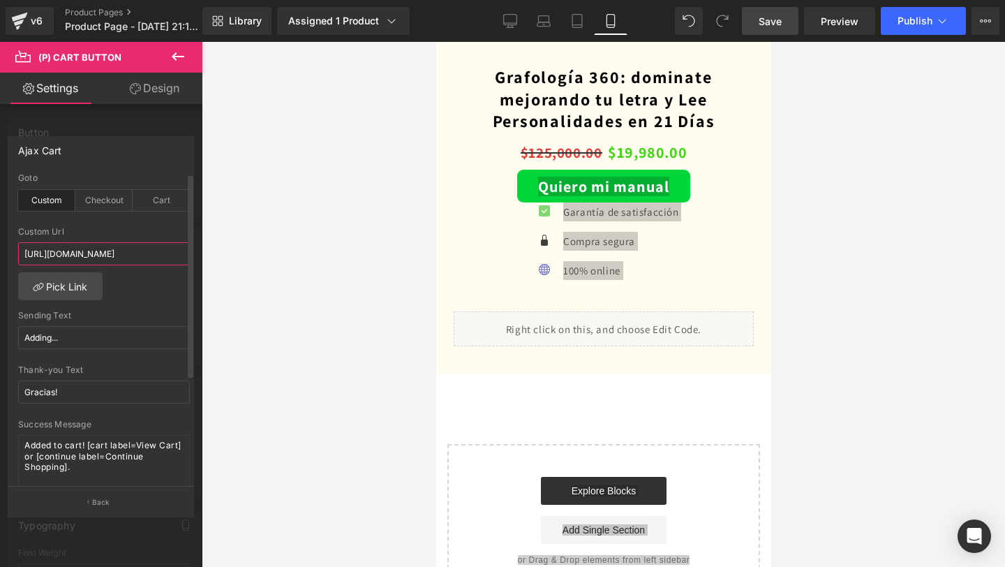
type input "[URL][DOMAIN_NAME]"
click at [136, 296] on div "custom Goto Custom Checkout Cart [URL][DOMAIN_NAME] Custom Url [URL][DOMAIN_NAM…" at bounding box center [103, 329] width 191 height 313
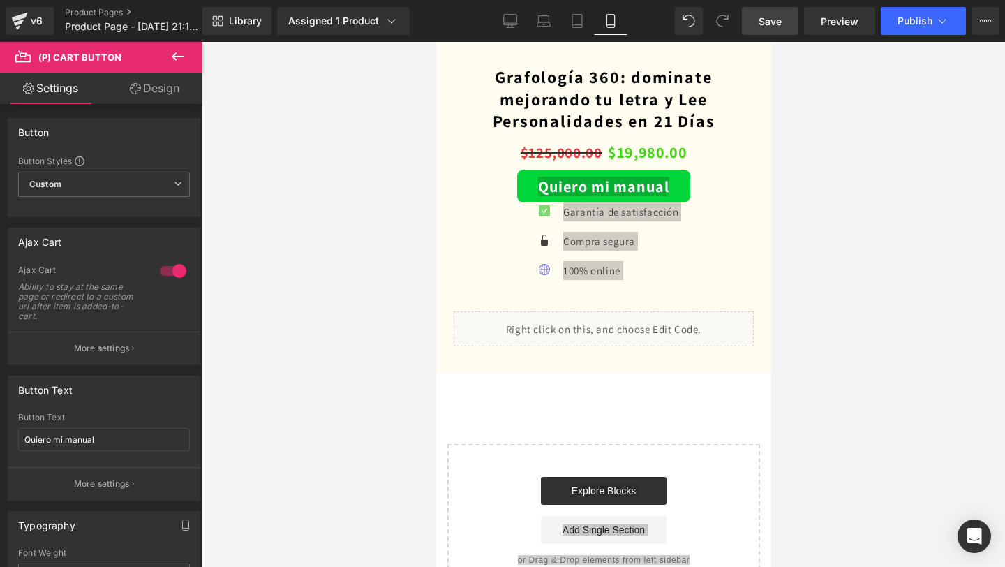
click at [290, 283] on div at bounding box center [603, 304] width 803 height 525
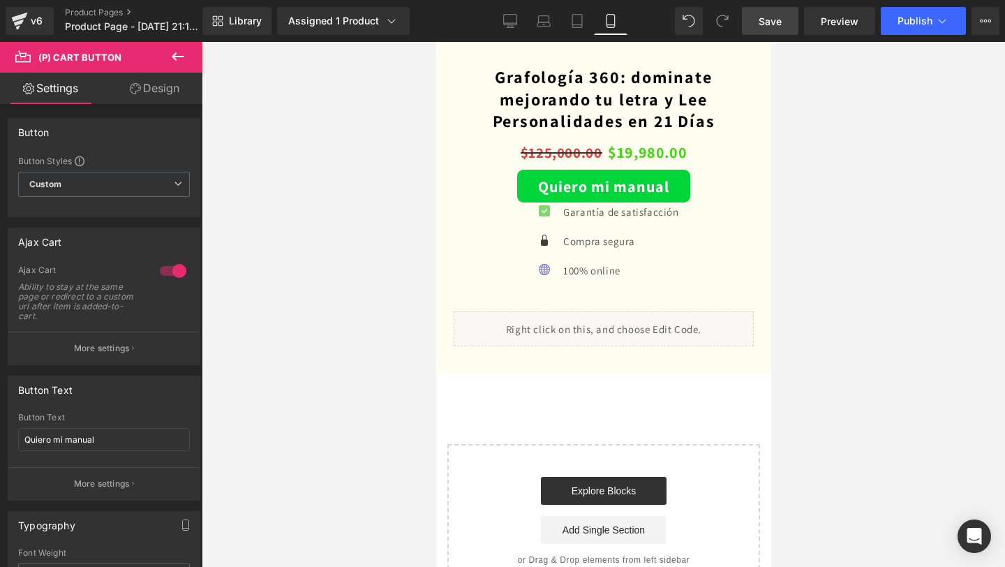
click at [535, 269] on div "Icon" at bounding box center [543, 271] width 31 height 21
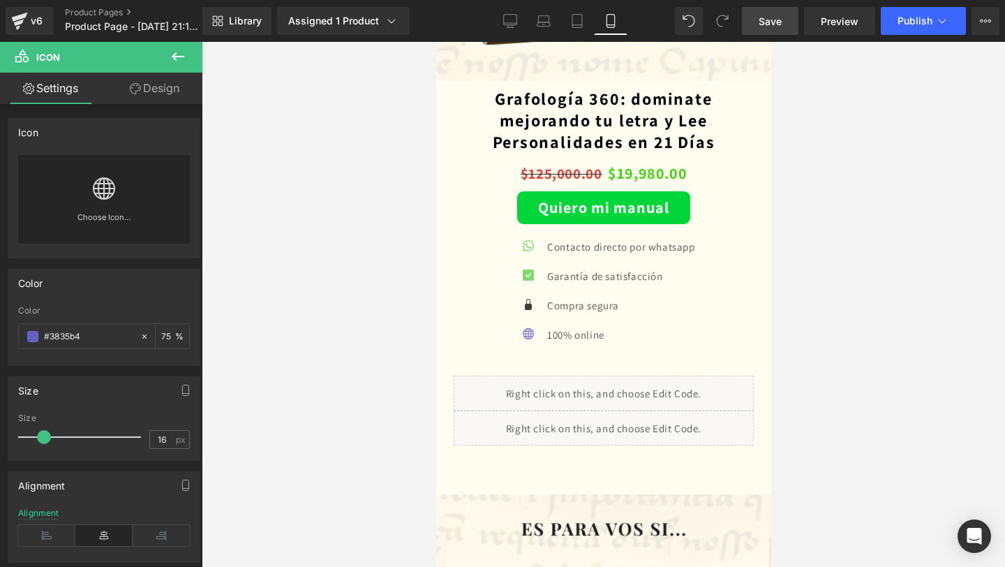
scroll to position [2358, 0]
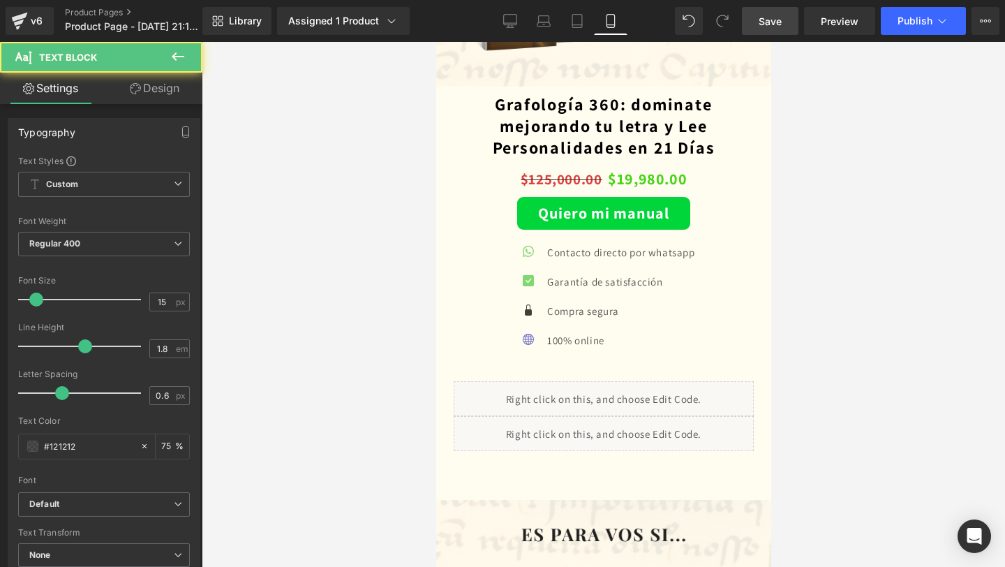
click at [576, 249] on div "Icon Contacto directo por whatsapp Text Block Icon Garantía de satisfacción Tex…" at bounding box center [603, 305] width 300 height 151
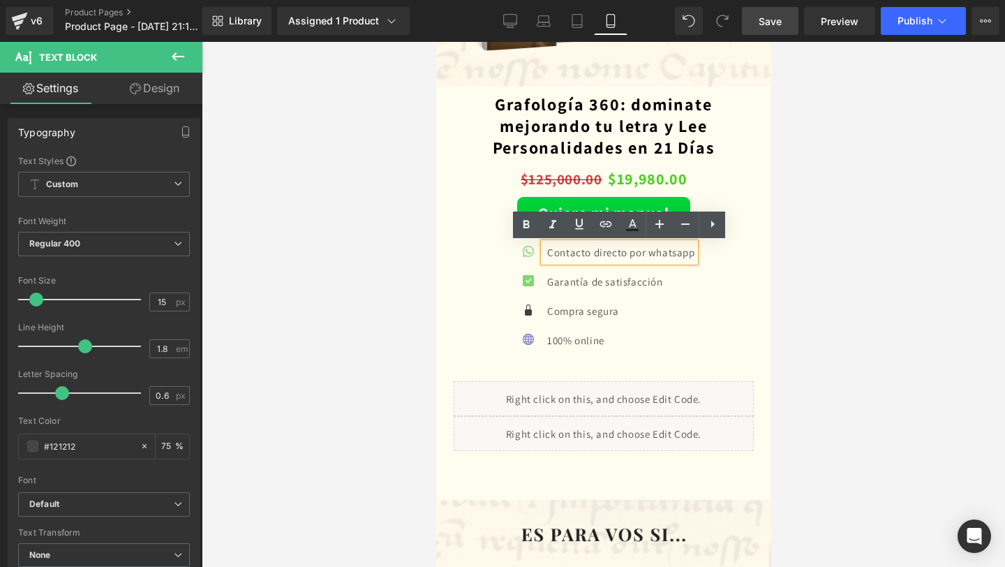
click at [498, 279] on div "Icon Contacto directo por whatsapp Text Block Icon Garantía de satisfacción Tex…" at bounding box center [603, 301] width 300 height 117
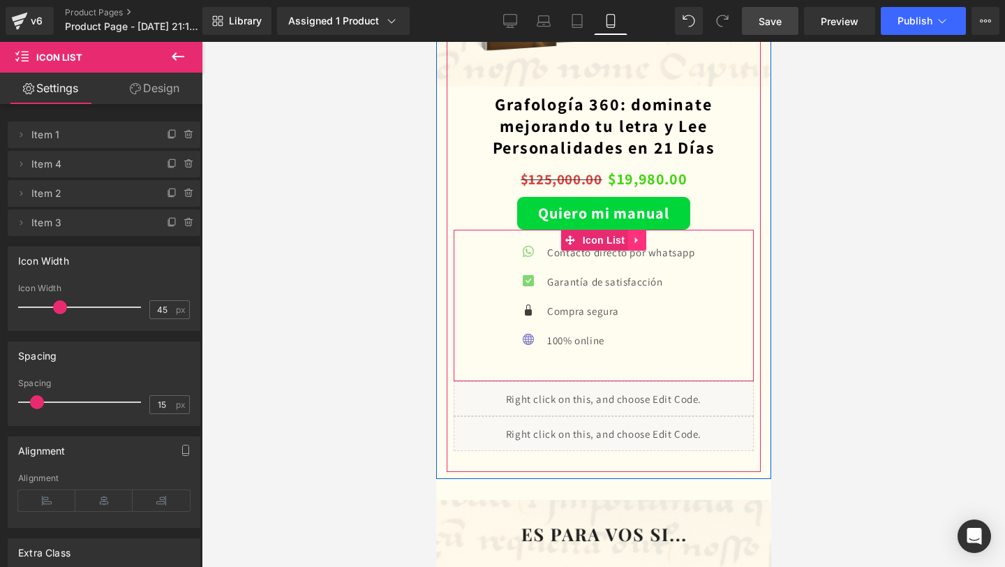
click at [638, 243] on icon at bounding box center [637, 240] width 10 height 10
click at [627, 244] on icon at bounding box center [628, 240] width 10 height 10
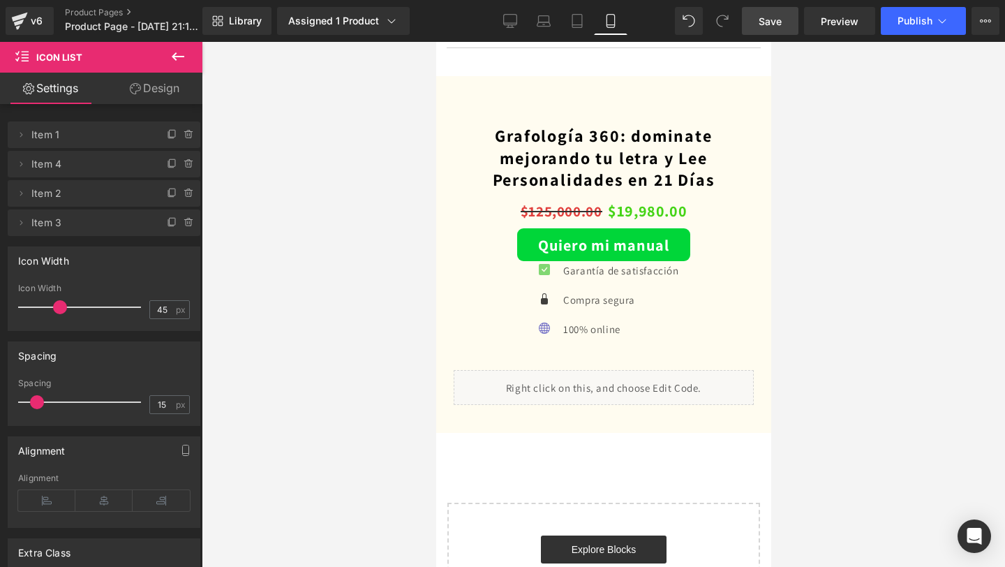
scroll to position [3700, 0]
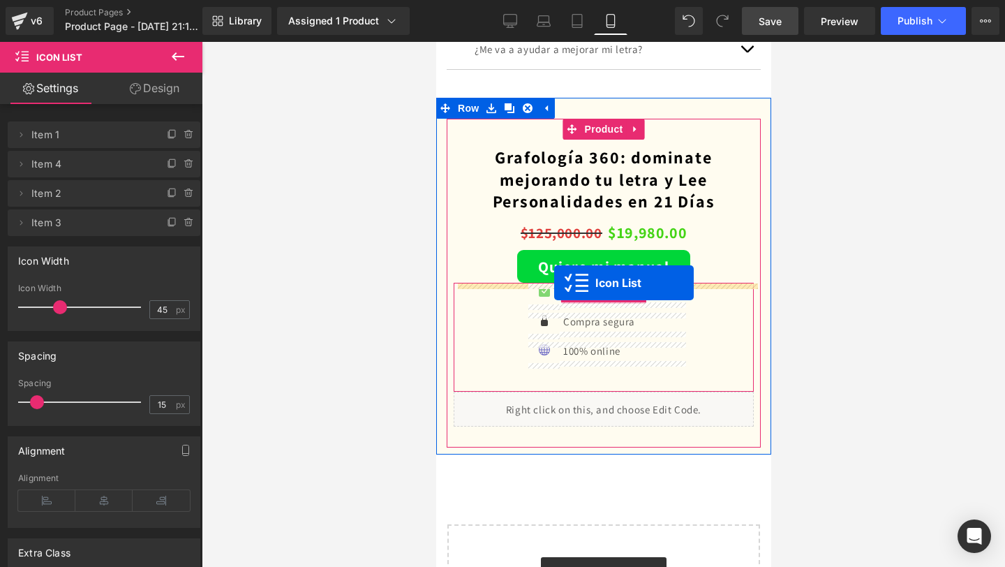
drag, startPoint x: 572, startPoint y: 397, endPoint x: 554, endPoint y: 282, distance: 116.6
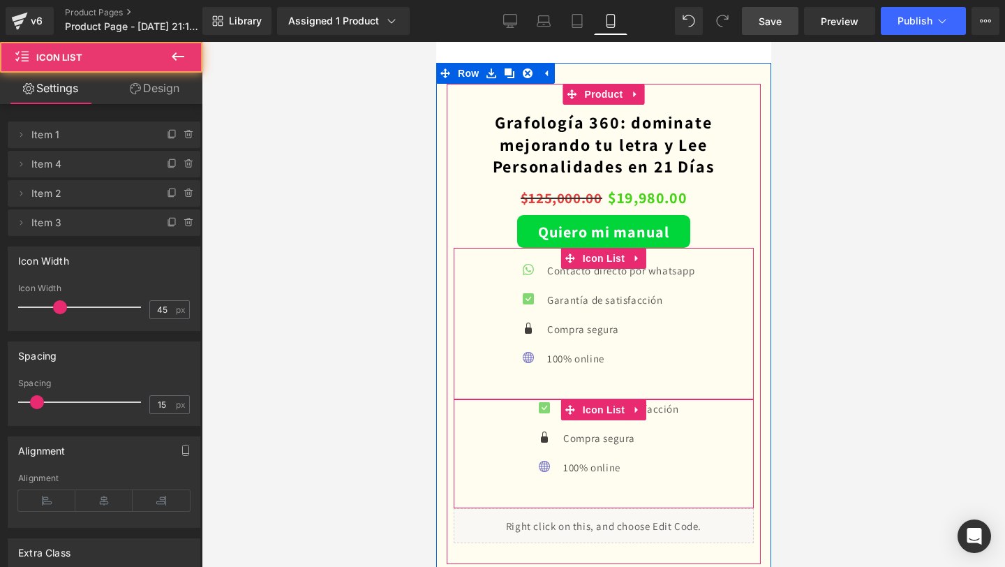
scroll to position [3665, 0]
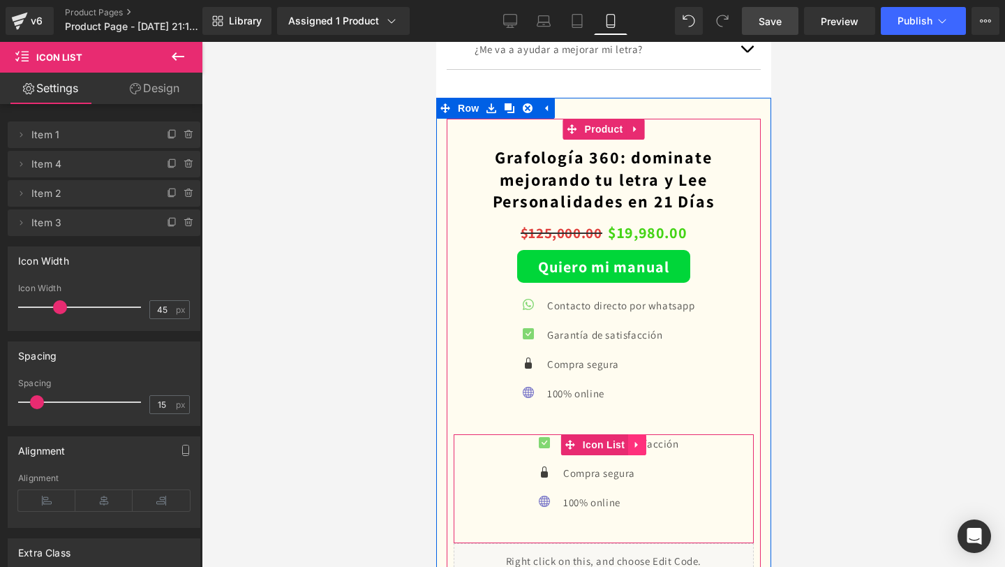
click at [634, 450] on icon at bounding box center [637, 445] width 10 height 10
click at [643, 450] on icon at bounding box center [646, 445] width 10 height 10
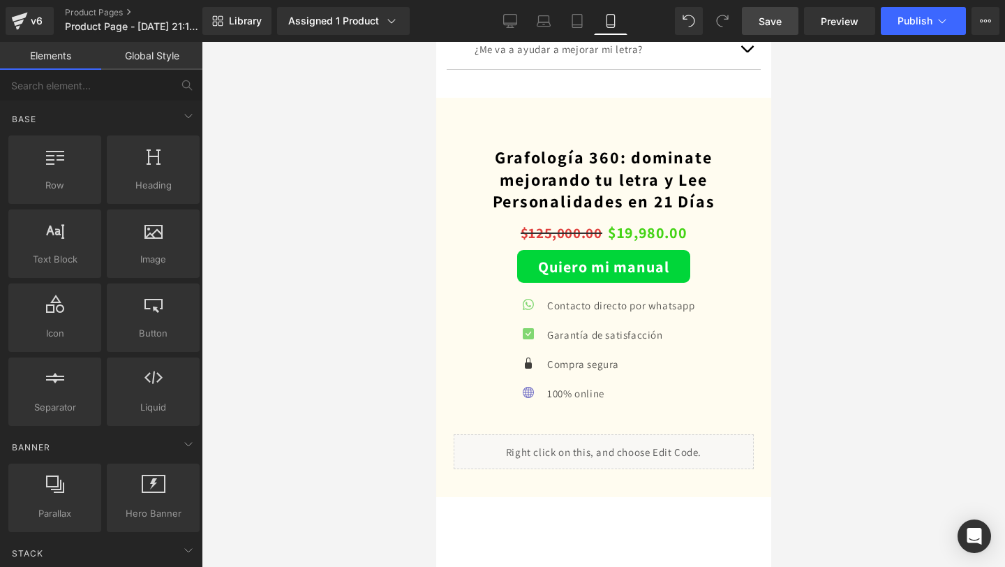
click at [760, 25] on span "Save" at bounding box center [770, 21] width 23 height 15
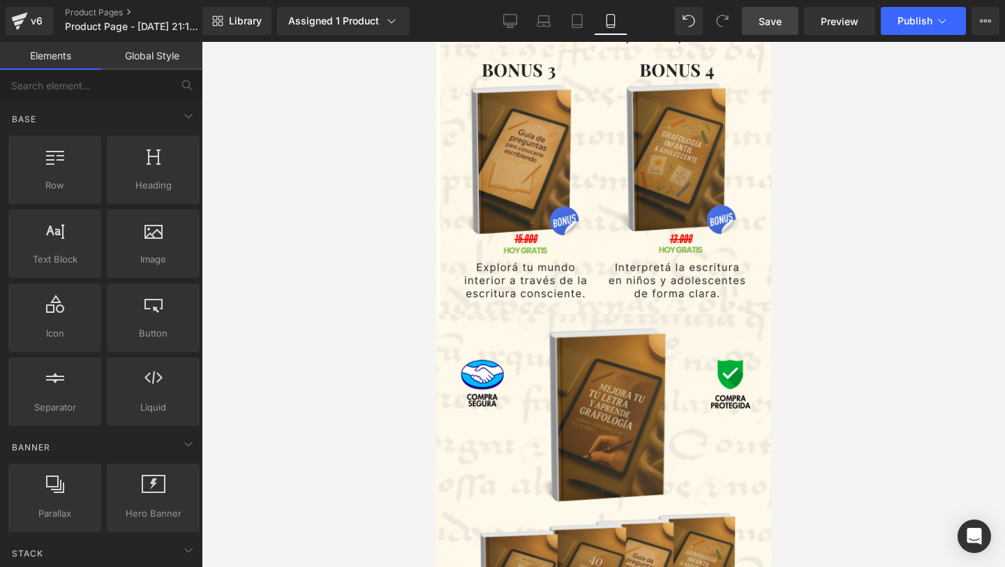
scroll to position [1791, 0]
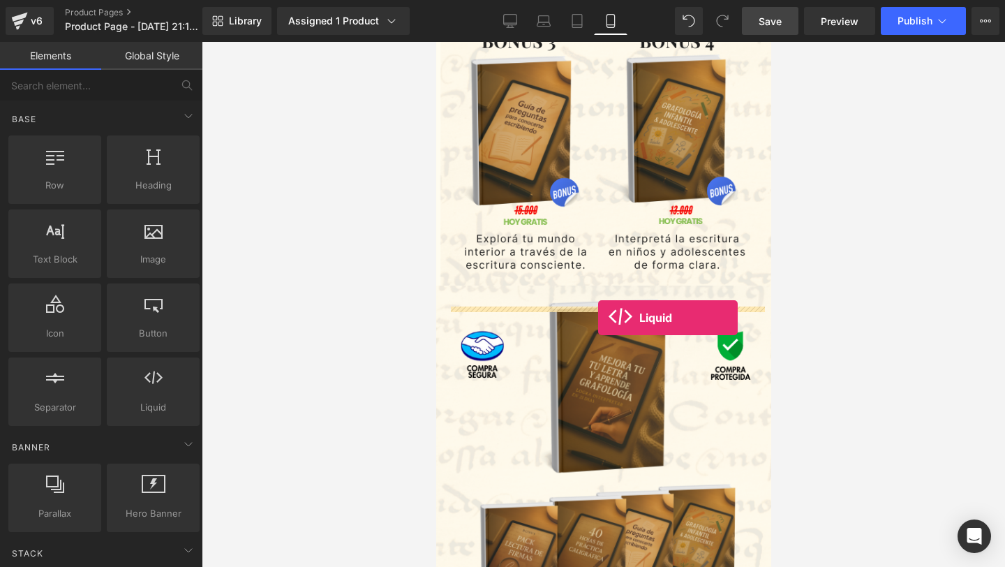
drag, startPoint x: 612, startPoint y: 466, endPoint x: 598, endPoint y: 318, distance: 148.7
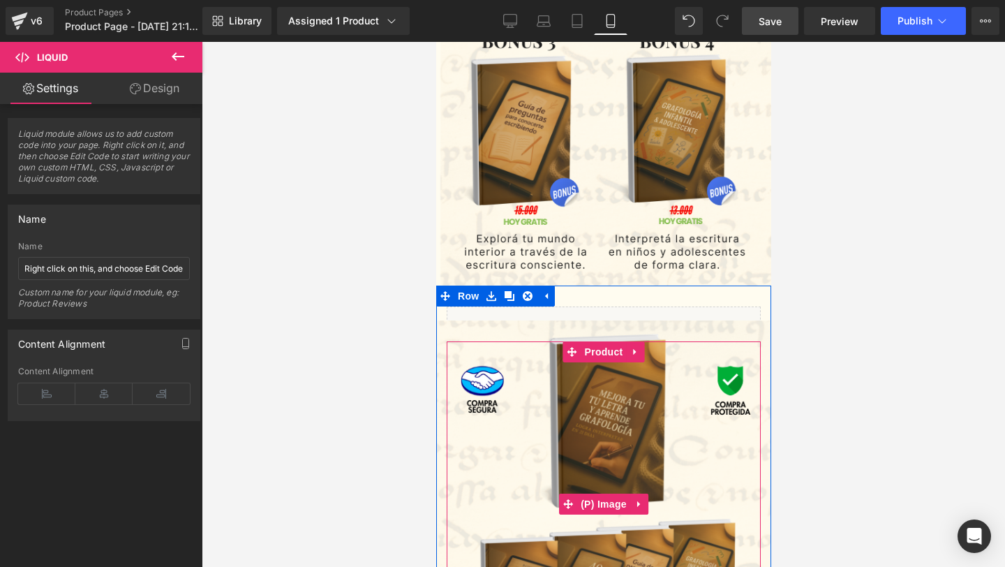
click at [521, 385] on img at bounding box center [602, 504] width 339 height 368
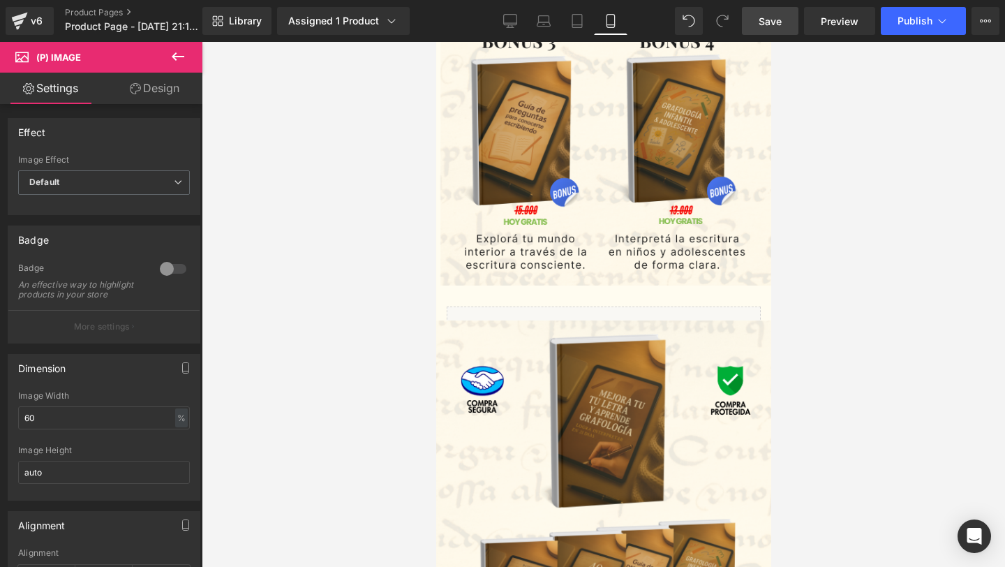
click at [156, 82] on link "Design" at bounding box center [154, 88] width 101 height 31
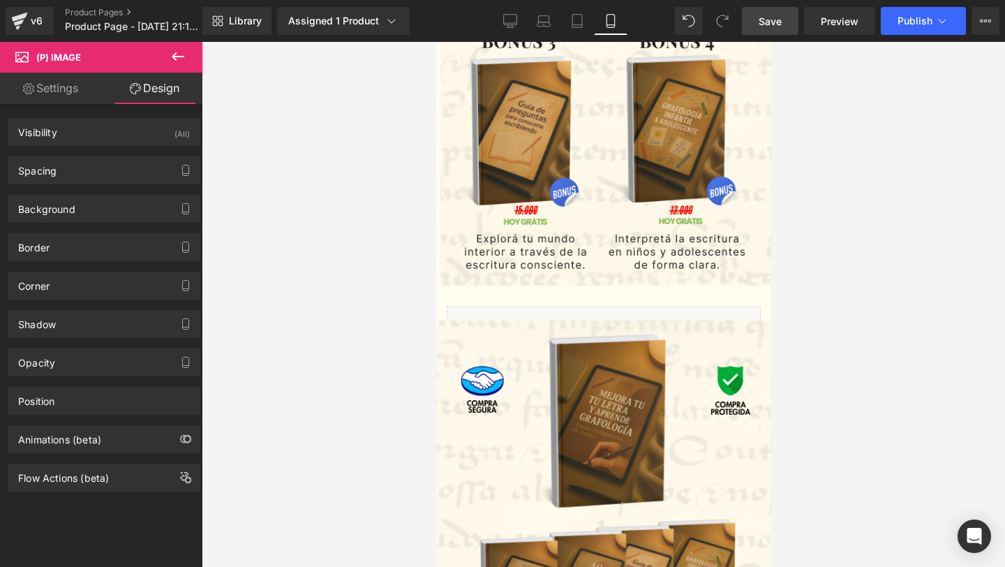
click at [144, 188] on div "Background Color & Image color Color transparent 0 % Image Replace Image Upload…" at bounding box center [104, 203] width 209 height 38
click at [161, 177] on div "Spacing" at bounding box center [103, 170] width 191 height 27
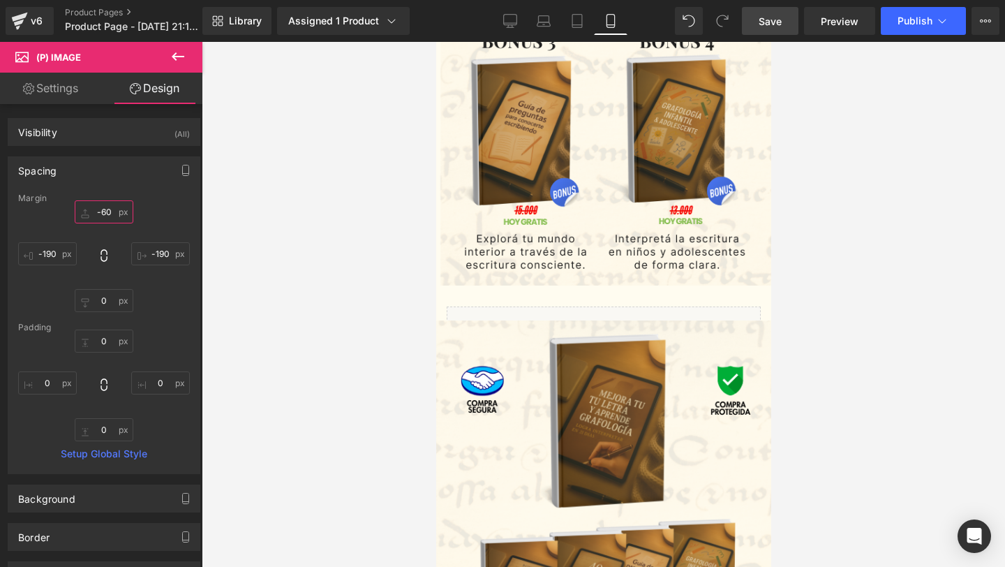
click at [101, 212] on input "-60" at bounding box center [104, 211] width 59 height 23
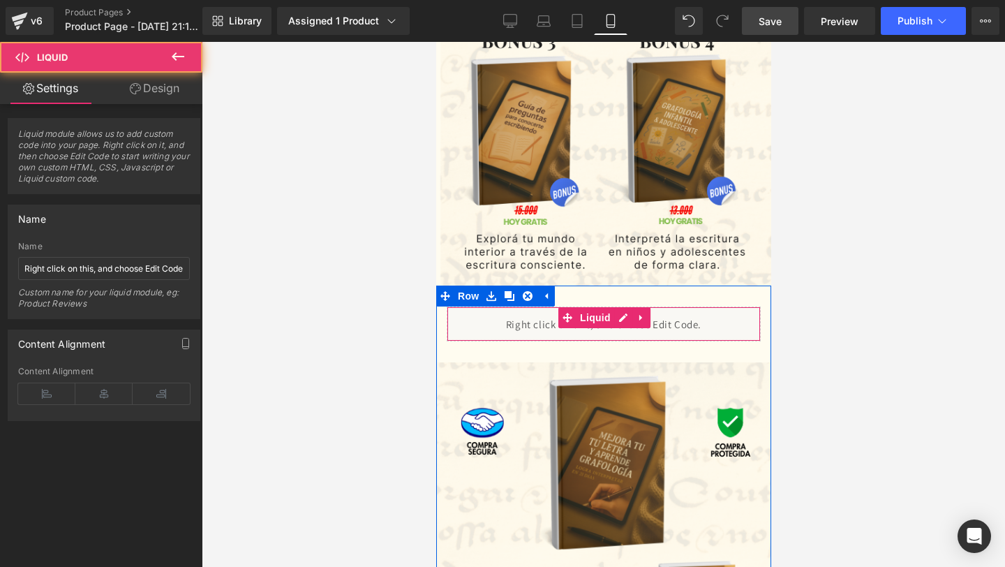
click at [540, 324] on div "Liquid" at bounding box center [603, 323] width 314 height 35
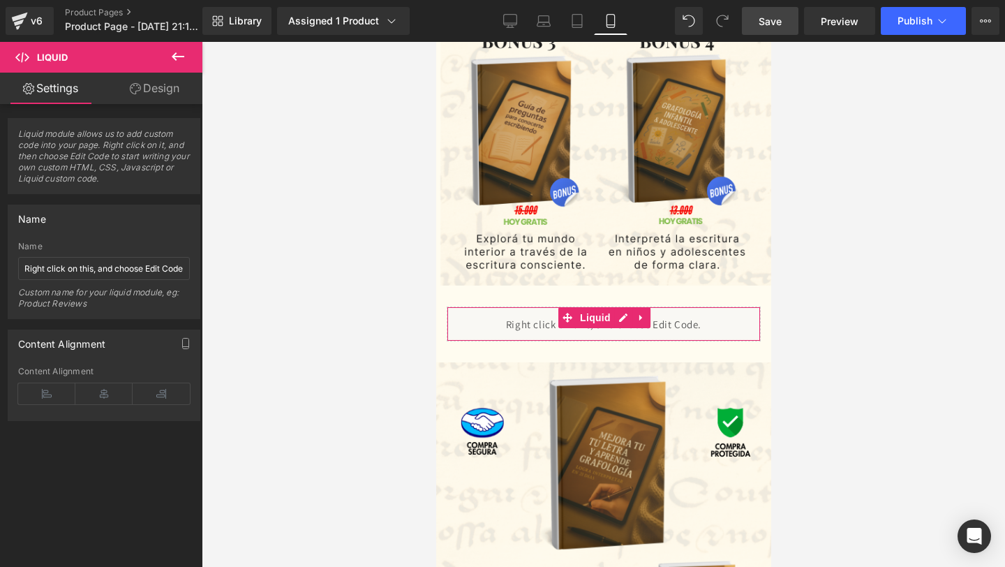
click at [156, 84] on link "Design" at bounding box center [154, 88] width 101 height 31
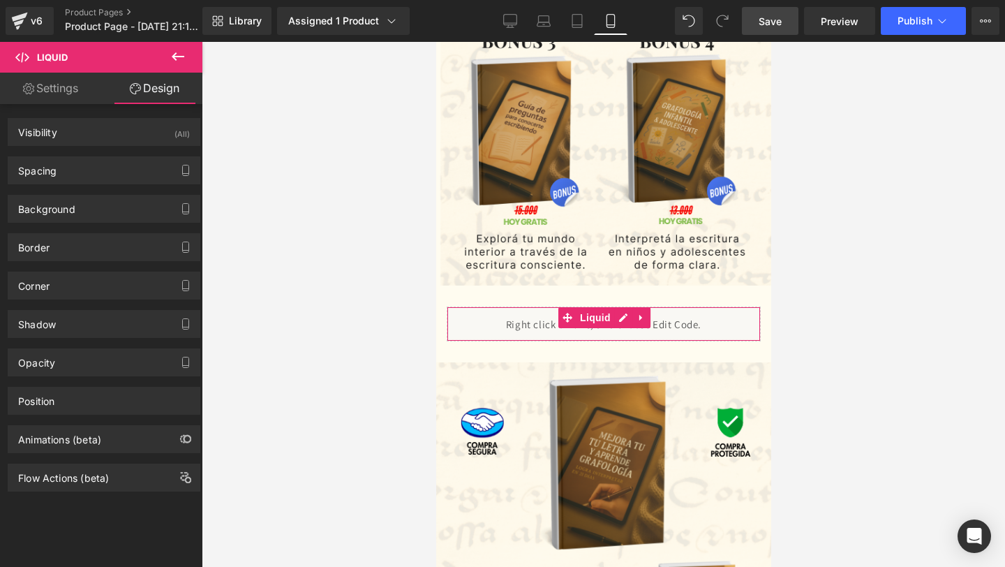
click at [101, 191] on div "Background Color & Image color Color #f7f7f7 70 % Image Replace Image Upload im…" at bounding box center [104, 203] width 209 height 38
click at [107, 180] on div "Spacing" at bounding box center [103, 170] width 191 height 27
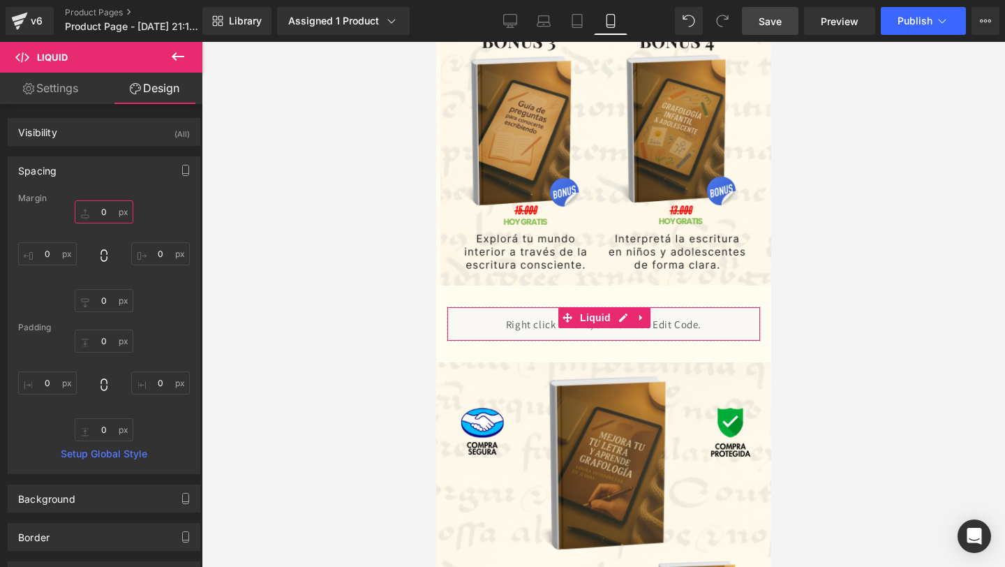
click at [96, 207] on input "0" at bounding box center [104, 211] width 59 height 23
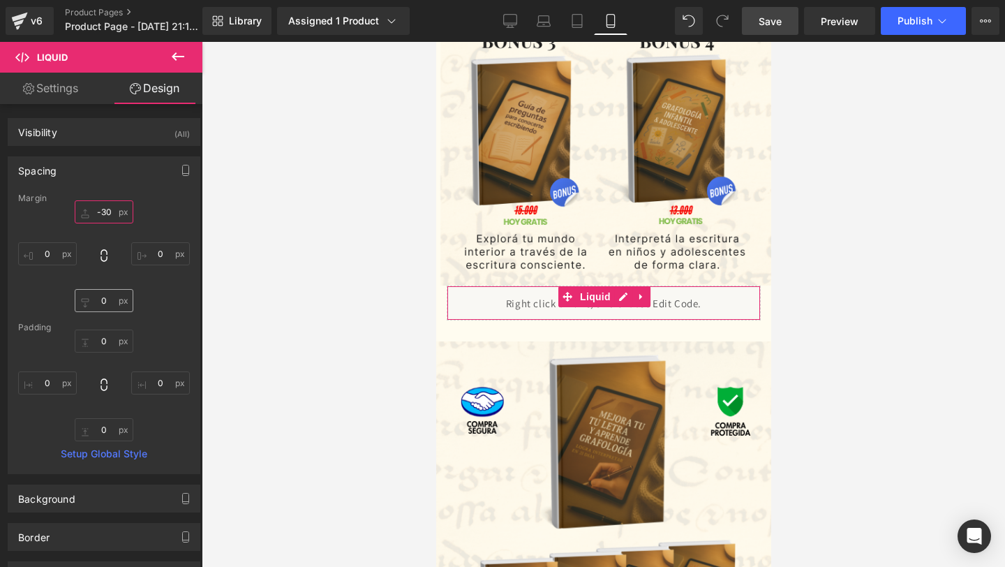
type input "-30"
click at [110, 304] on input "0" at bounding box center [104, 300] width 59 height 23
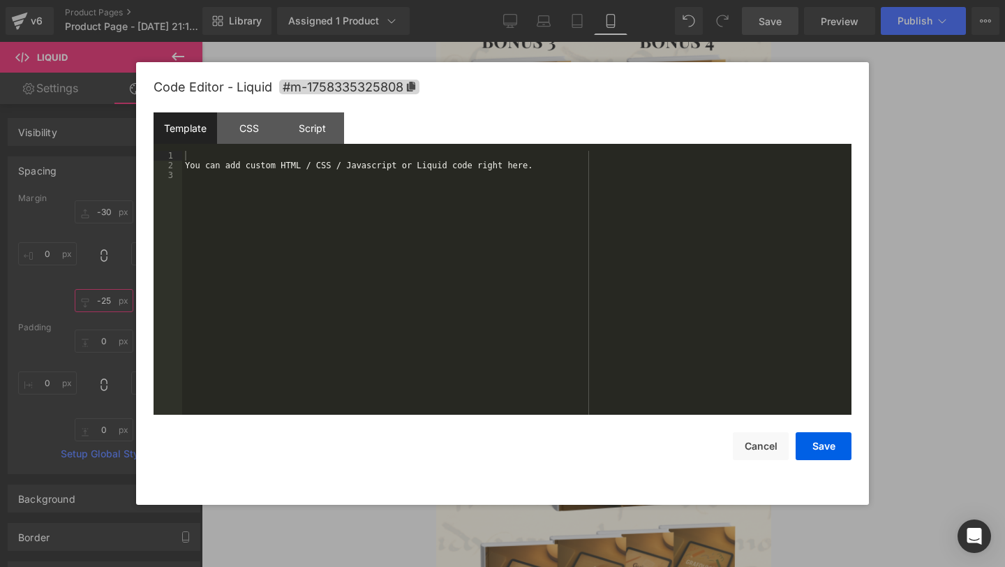
click at [573, 0] on div "Liquid You are previewing how the will restyle your page. You can not edit Elem…" at bounding box center [502, 0] width 1005 height 0
type input "-25"
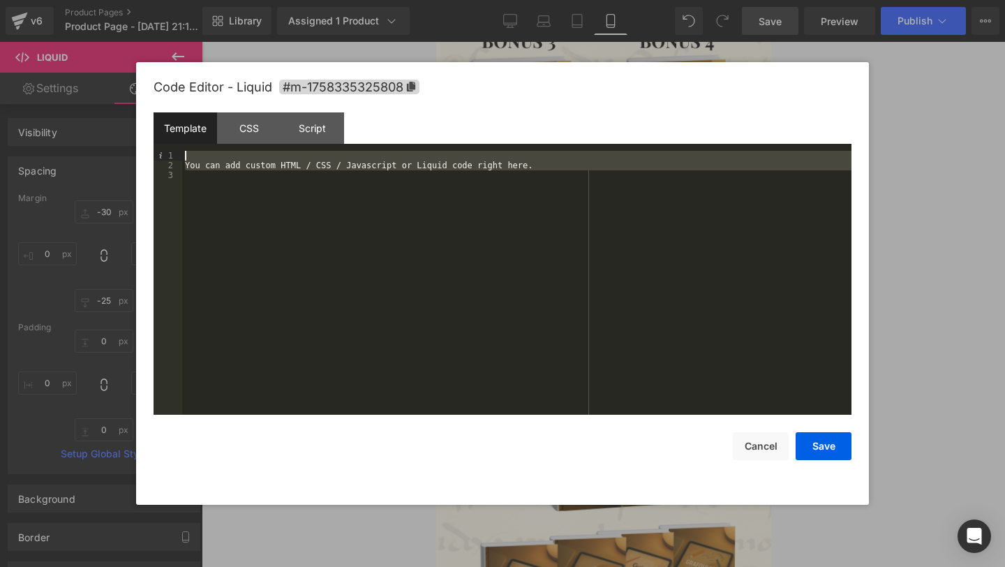
drag, startPoint x: 218, startPoint y: 178, endPoint x: 213, endPoint y: 136, distance: 42.3
click at [213, 136] on div "Template CSS Script Data 1 2 3 You can add custom HTML / CSS / Javascript or Li…" at bounding box center [503, 263] width 698 height 302
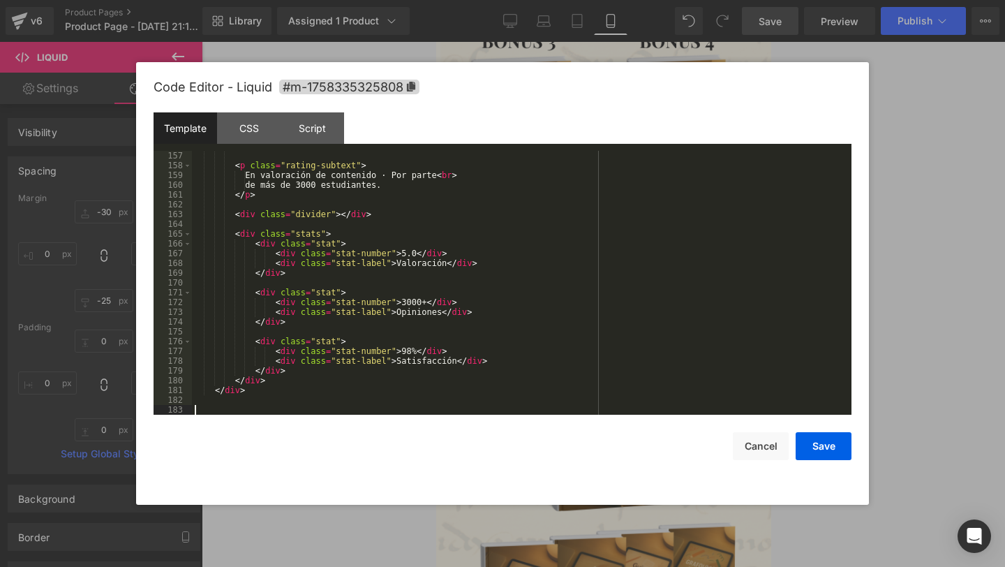
scroll to position [1534, 0]
click at [815, 441] on button "Save" at bounding box center [824, 446] width 56 height 28
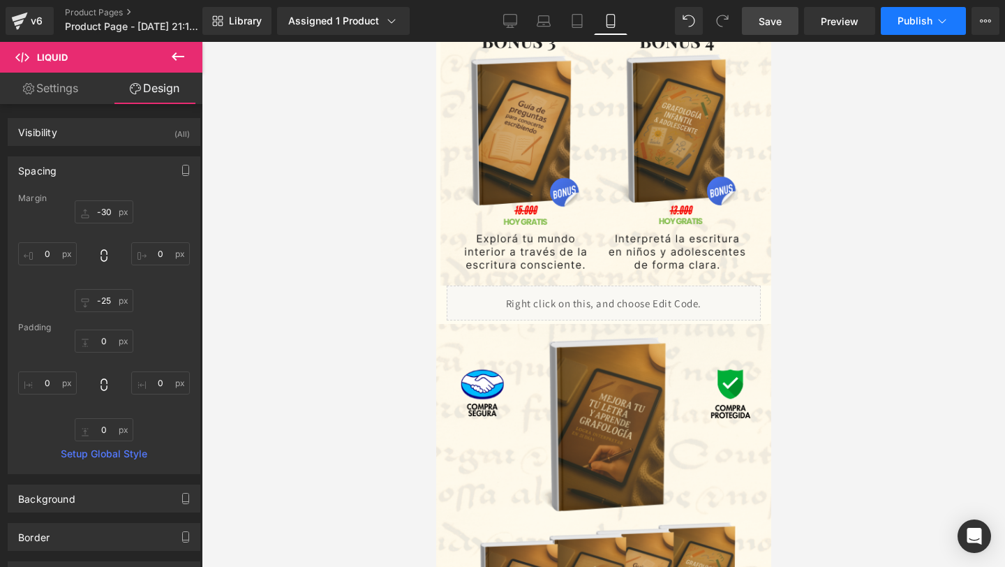
click at [911, 18] on span "Publish" at bounding box center [915, 20] width 35 height 11
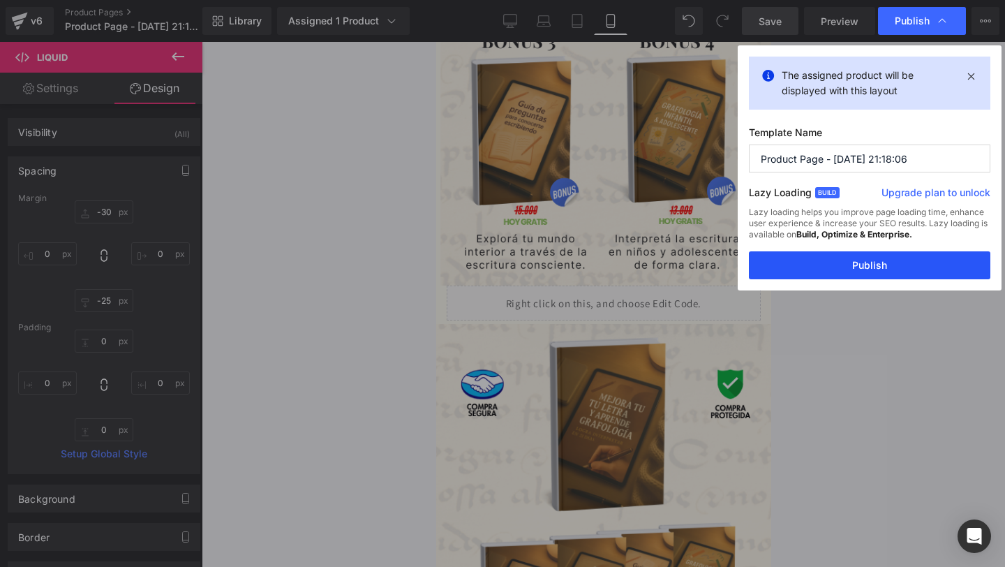
click at [824, 258] on button "Publish" at bounding box center [870, 265] width 242 height 28
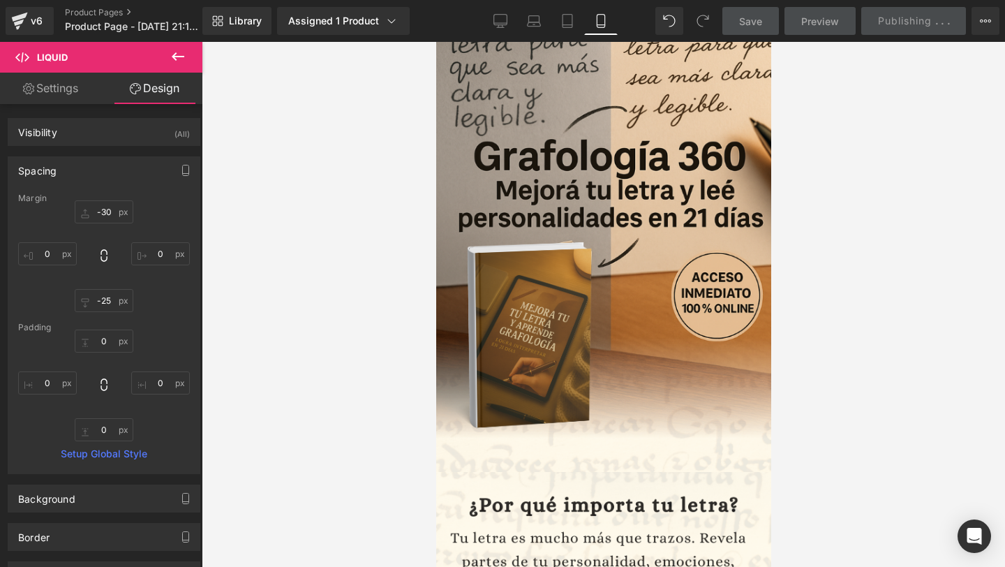
scroll to position [0, 0]
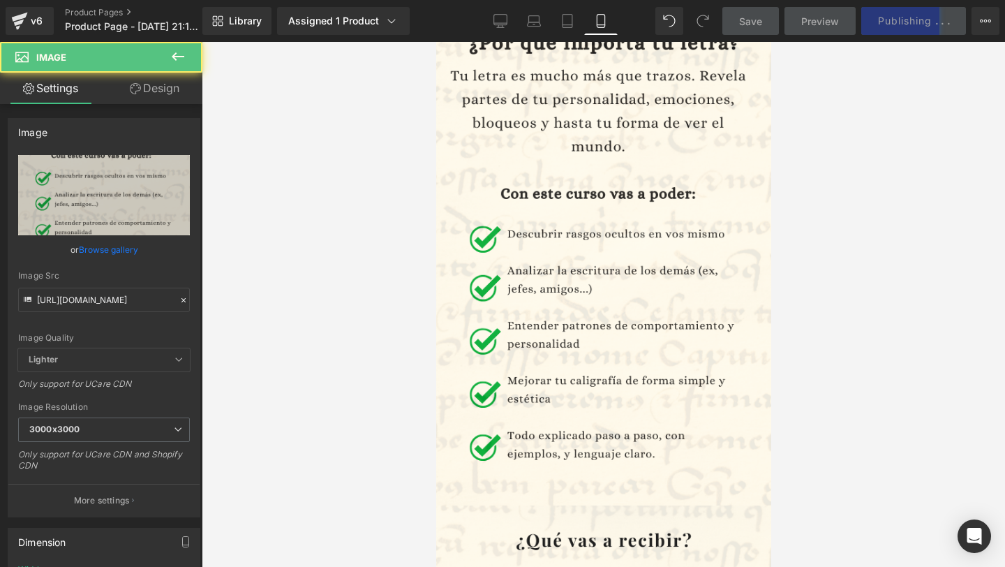
click at [633, 247] on img at bounding box center [603, 272] width 335 height 524
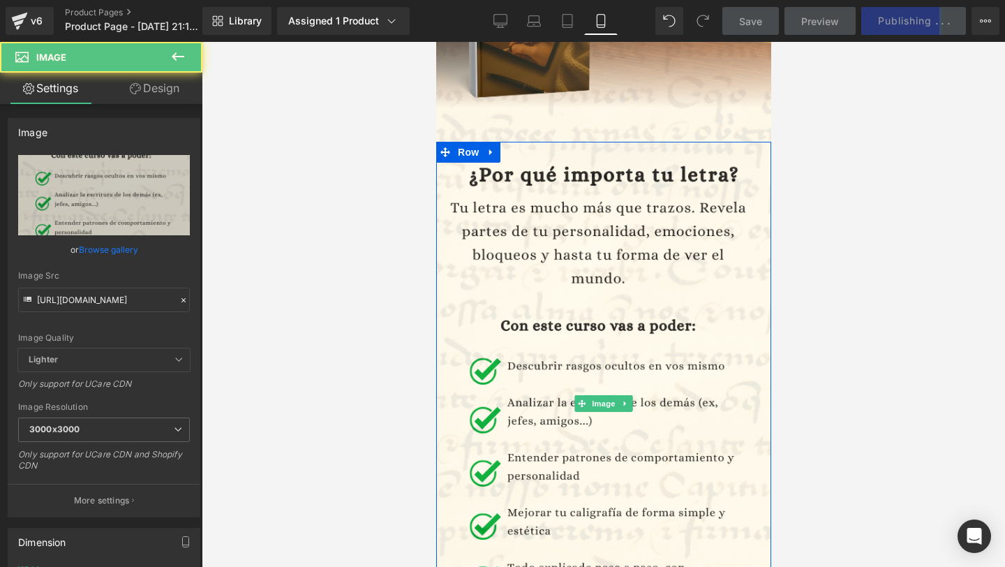
scroll to position [422, 0]
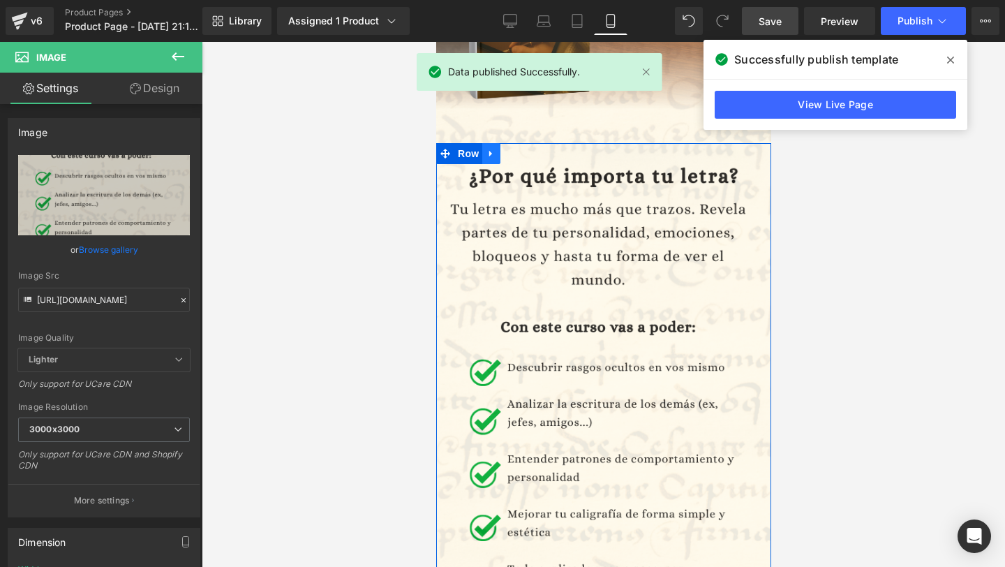
click at [489, 147] on link at bounding box center [491, 153] width 18 height 21
click at [503, 156] on link at bounding box center [509, 153] width 18 height 21
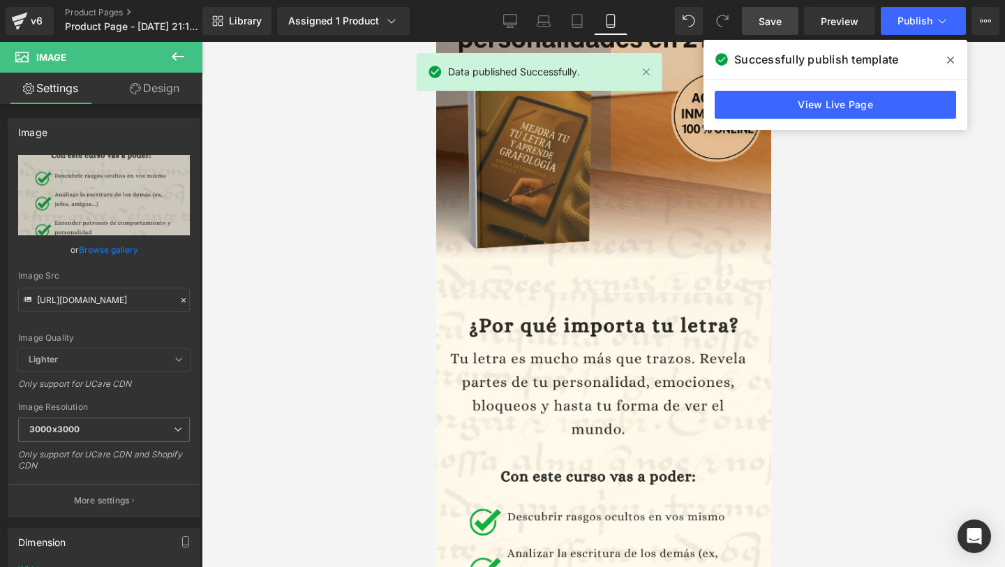
scroll to position [271, 0]
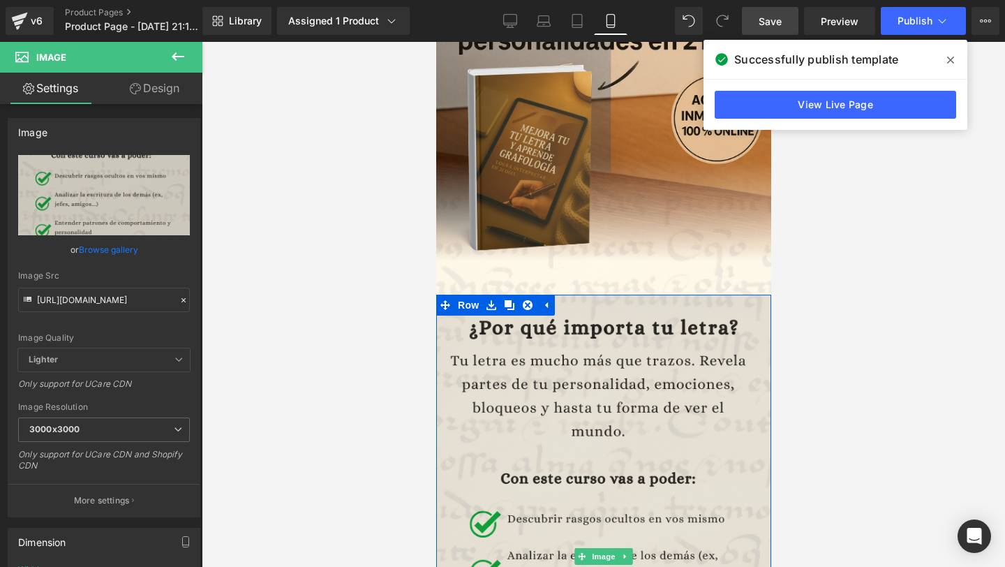
click at [572, 379] on img at bounding box center [603, 557] width 335 height 524
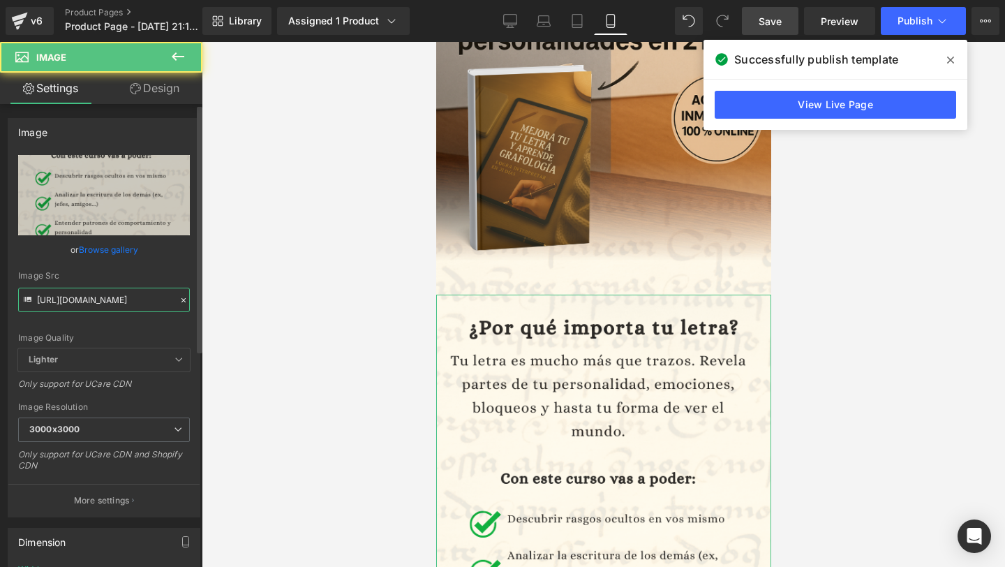
click at [59, 301] on input "[URL][DOMAIN_NAME]" at bounding box center [104, 300] width 172 height 24
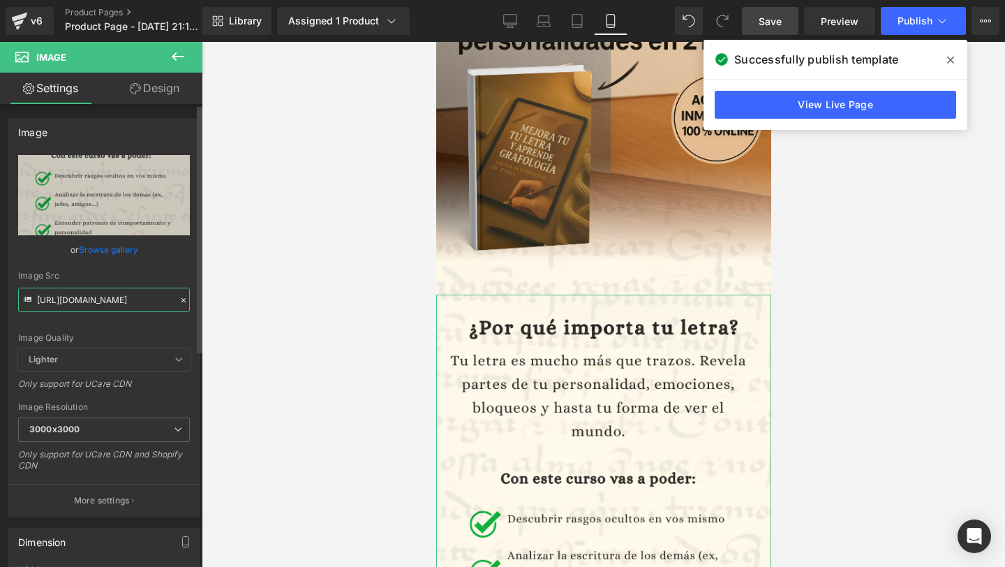
click at [59, 301] on input "[URL][DOMAIN_NAME]" at bounding box center [104, 300] width 172 height 24
paste input "XJCS7nWW"
type input "[URL][DOMAIN_NAME]"
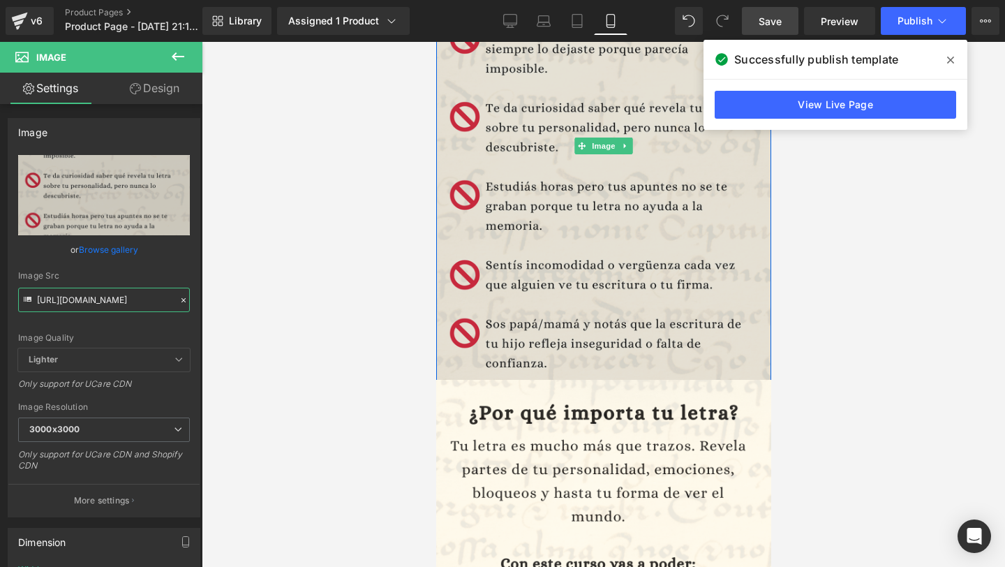
scroll to position [734, 0]
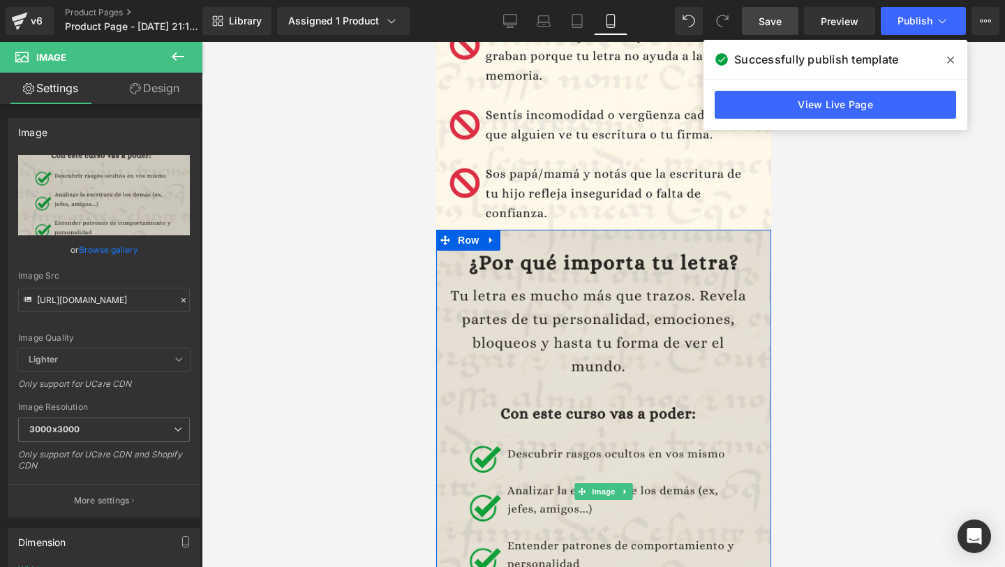
scroll to position [906, 0]
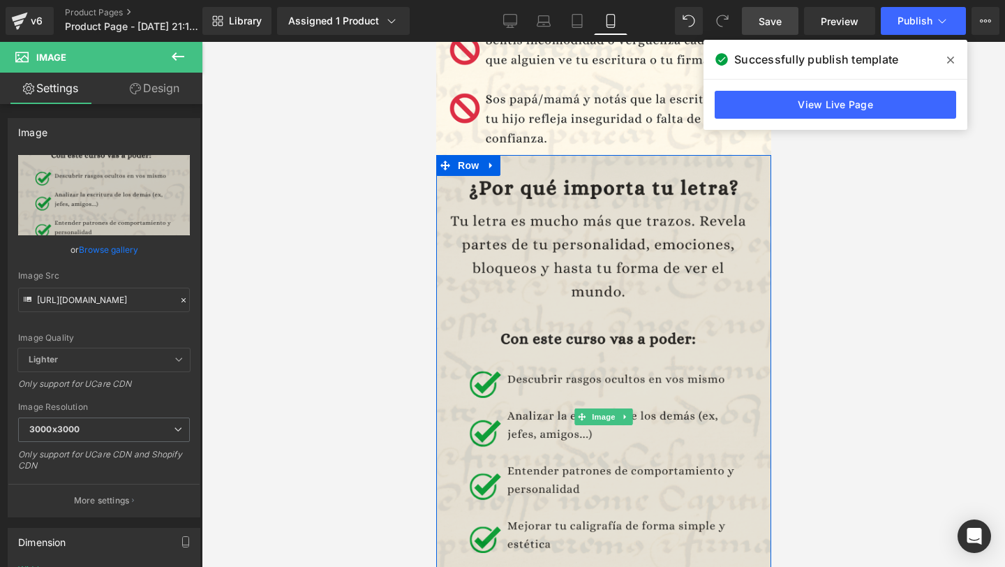
click at [533, 392] on img at bounding box center [603, 417] width 335 height 524
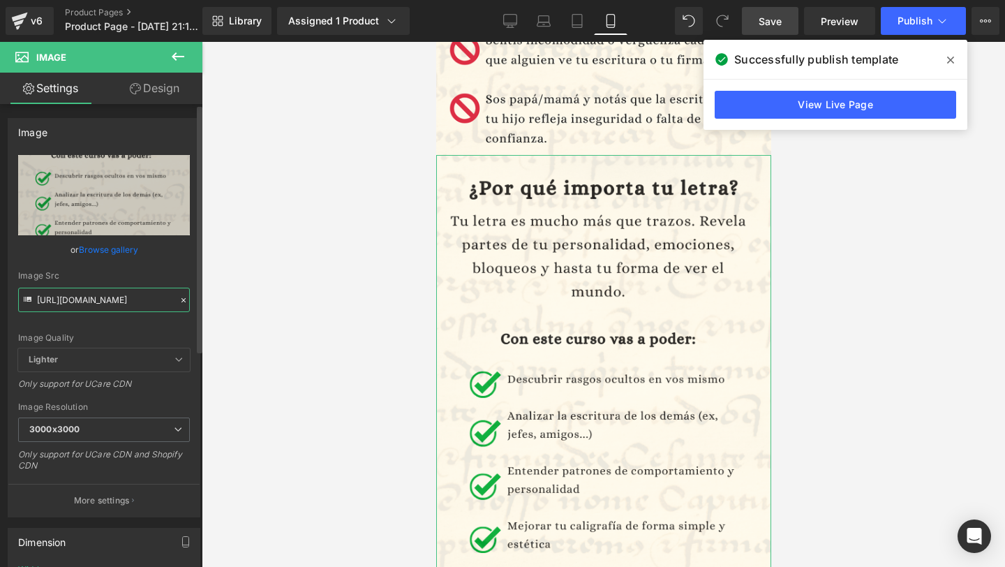
click at [95, 302] on input "[URL][DOMAIN_NAME]" at bounding box center [104, 300] width 172 height 24
paste input "ZnzkWXYd/6"
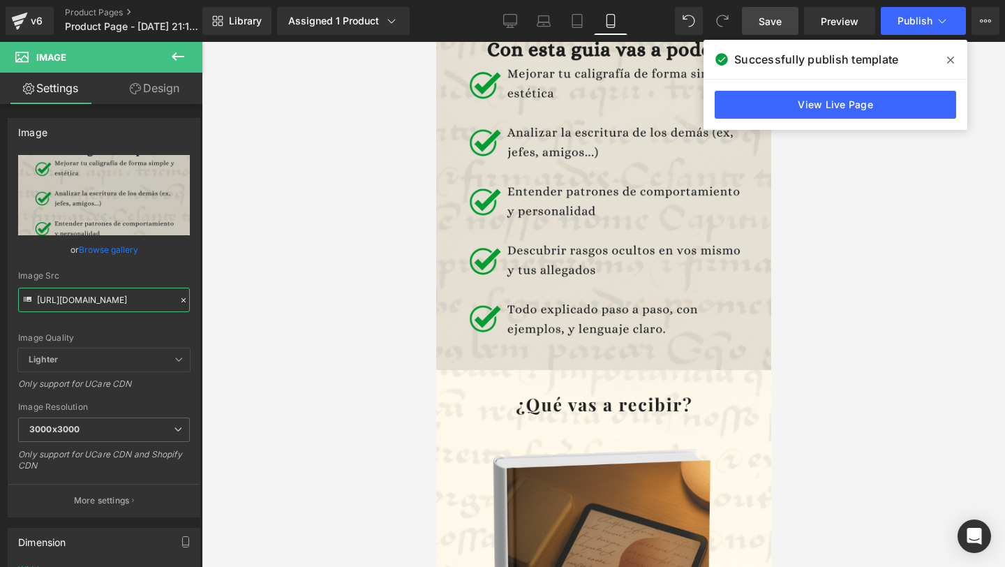
scroll to position [1187, 0]
type input "[URL][DOMAIN_NAME]"
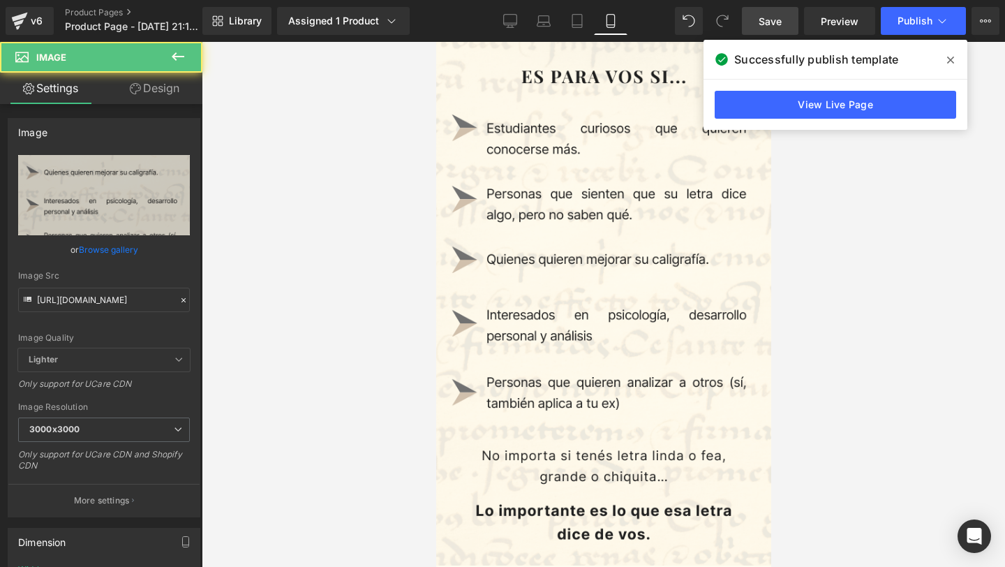
click at [730, 249] on img at bounding box center [603, 304] width 335 height 524
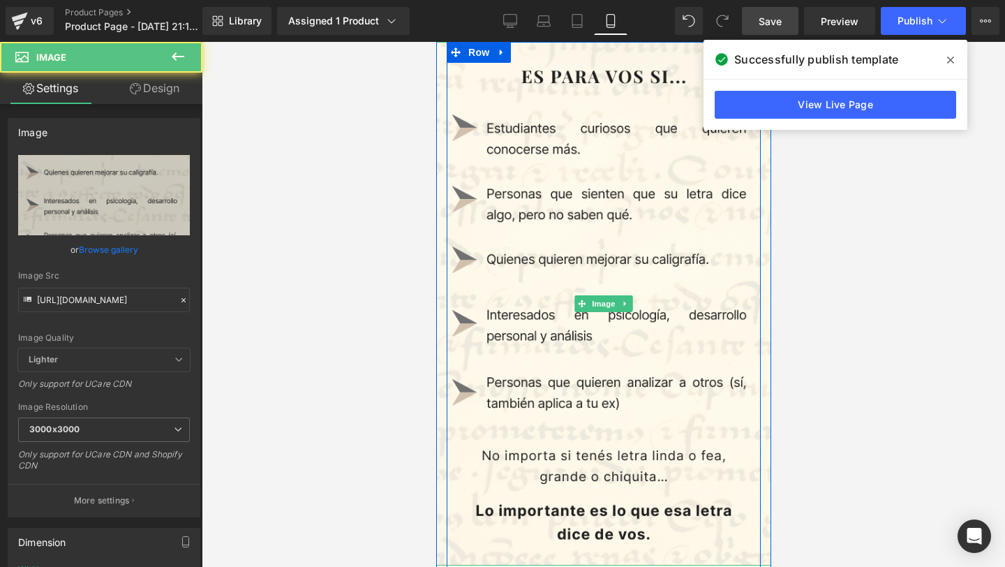
scroll to position [3360, 0]
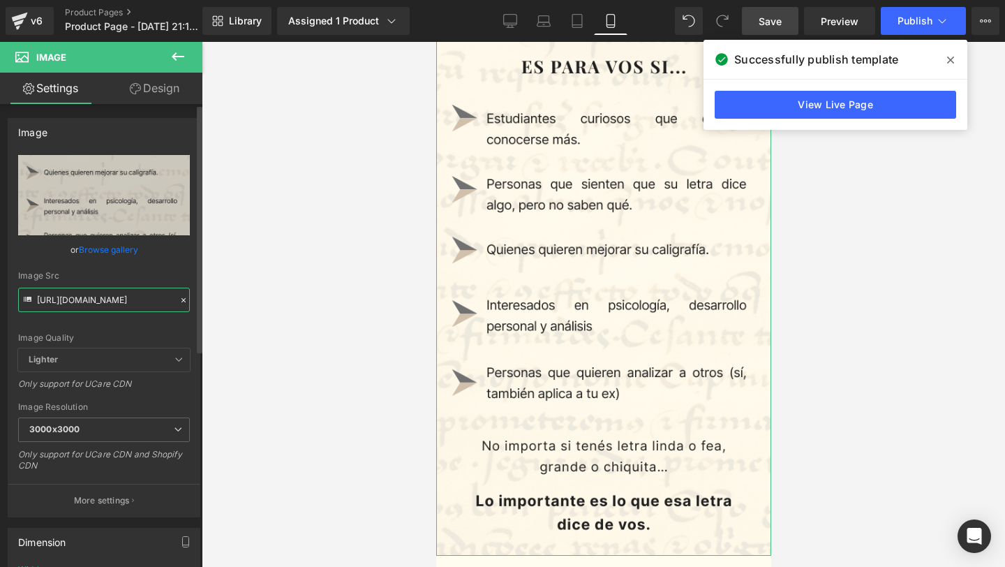
click at [124, 298] on input "[URL][DOMAIN_NAME]" at bounding box center [104, 300] width 172 height 24
paste input "QMPZ3HRS/7"
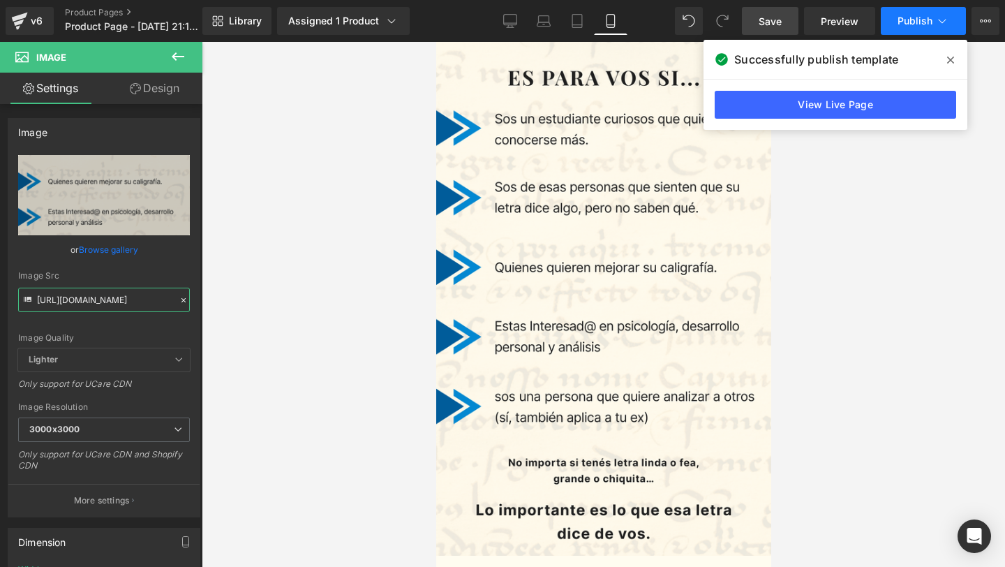
type input "[URL][DOMAIN_NAME]"
click at [924, 16] on span "Publish" at bounding box center [915, 20] width 35 height 11
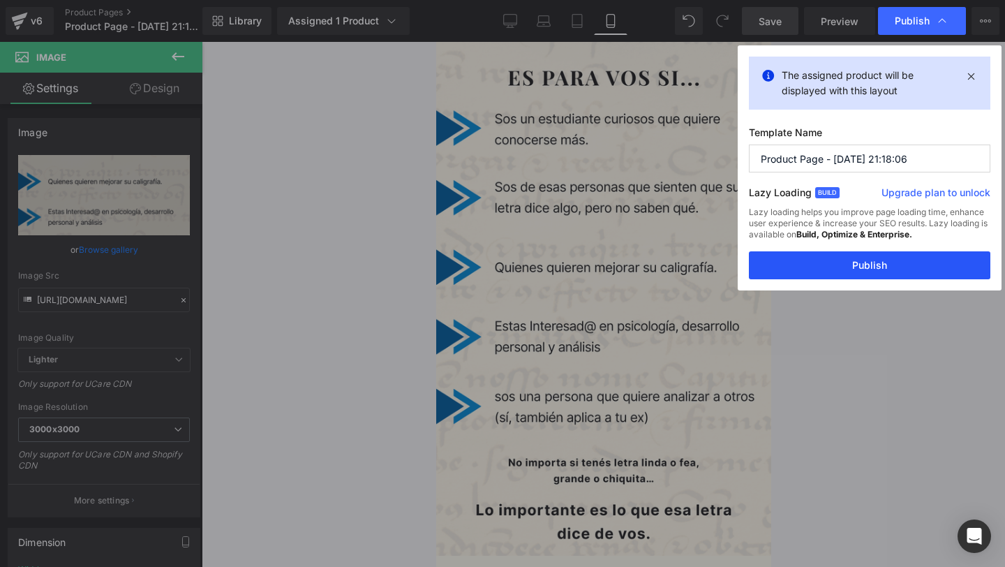
click at [846, 267] on button "Publish" at bounding box center [870, 265] width 242 height 28
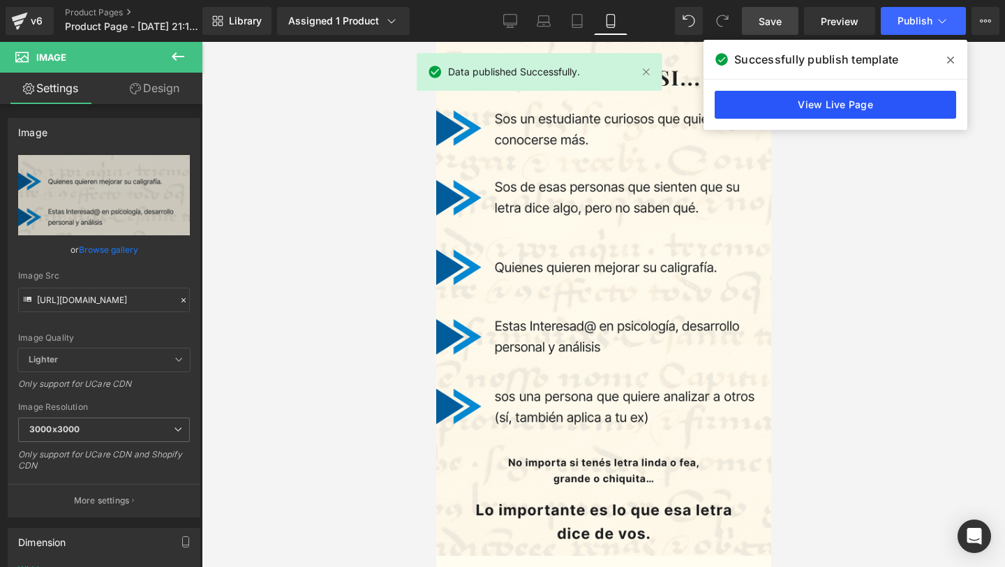
click at [866, 104] on link "View Live Page" at bounding box center [836, 105] width 242 height 28
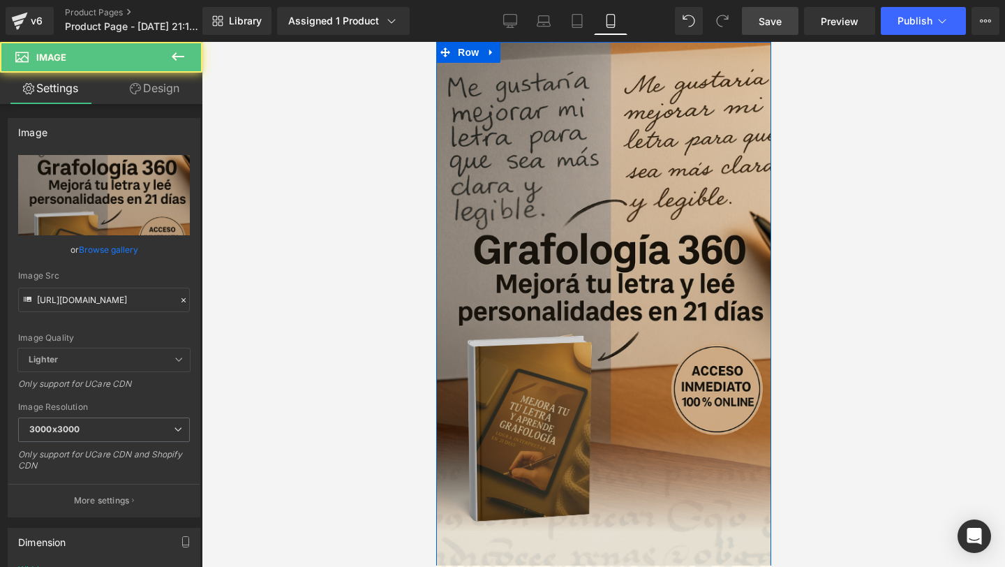
click at [553, 213] on img at bounding box center [603, 304] width 335 height 524
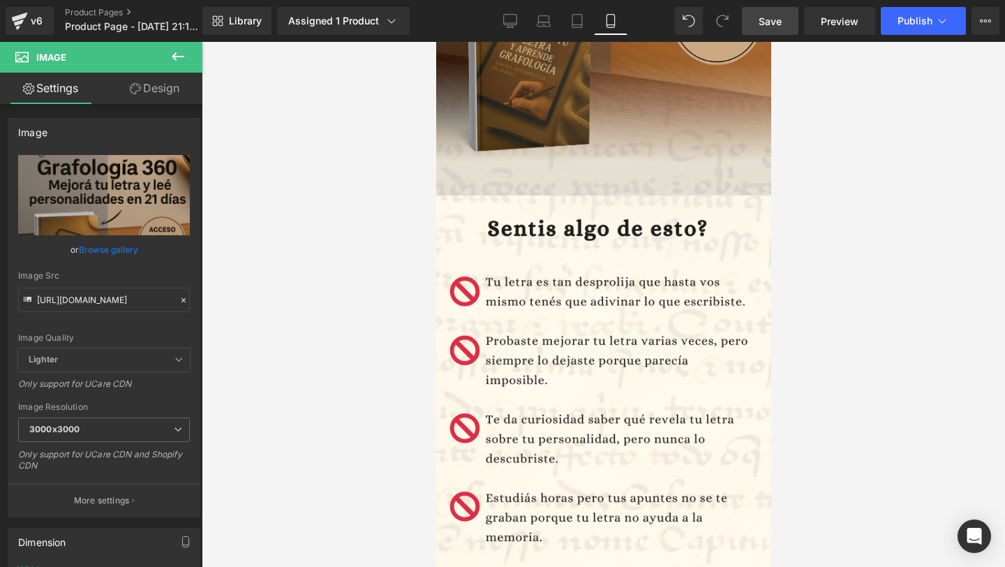
click at [553, 213] on div "Image Row" at bounding box center [603, 446] width 335 height 503
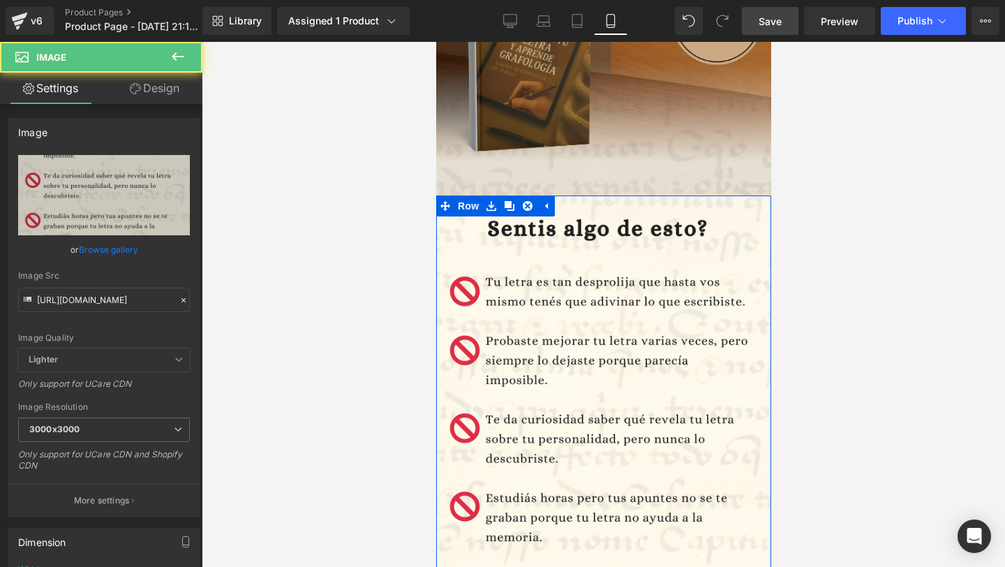
scroll to position [371, 0]
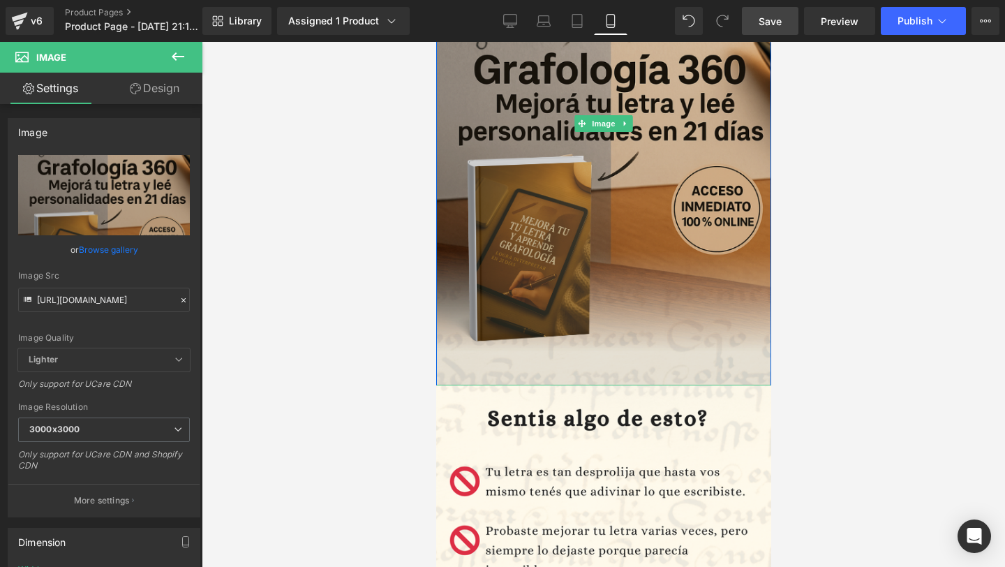
scroll to position [0, 0]
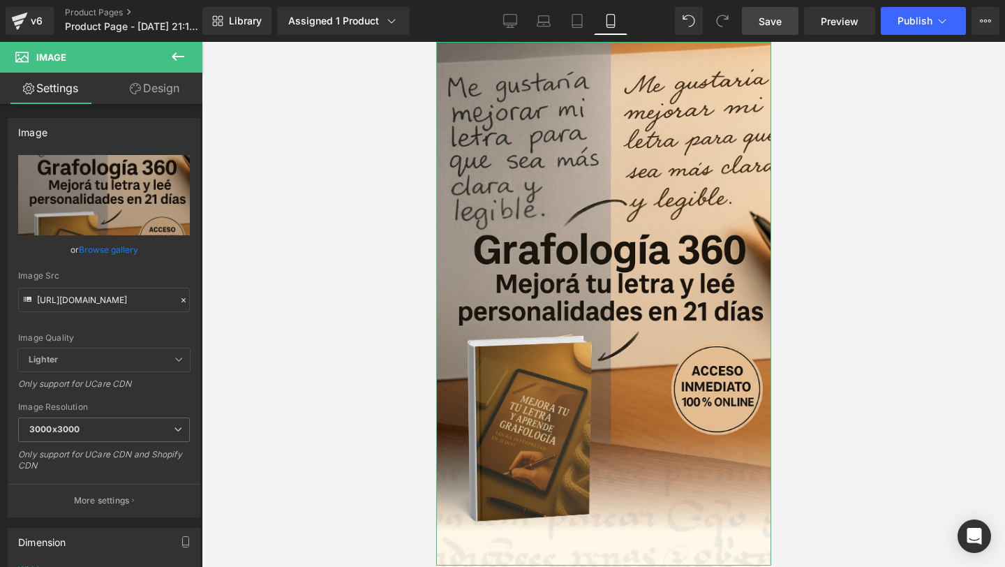
click at [166, 84] on link "Design" at bounding box center [154, 88] width 101 height 31
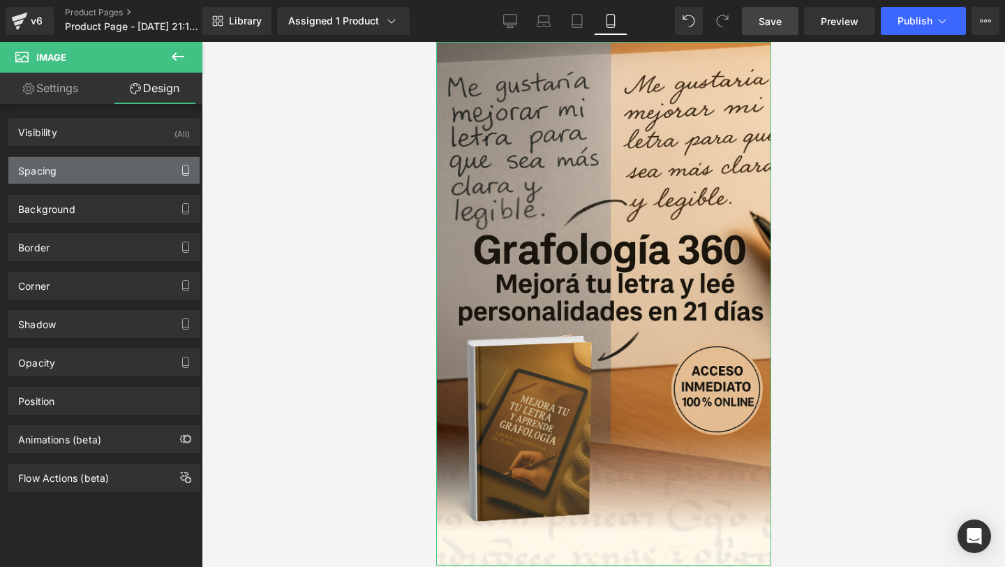
click at [175, 169] on button "button" at bounding box center [186, 170] width 22 height 27
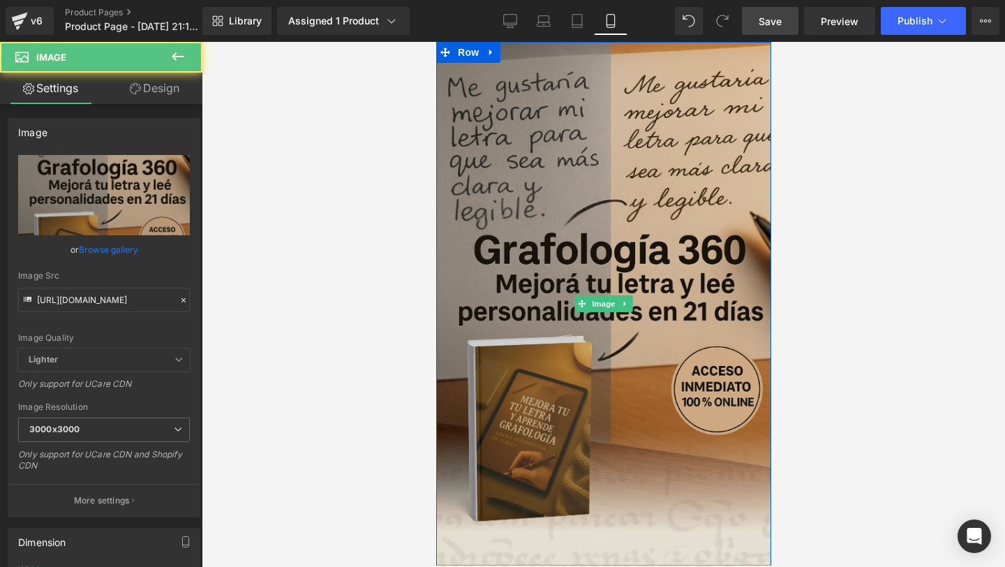
click at [554, 255] on img at bounding box center [603, 304] width 335 height 524
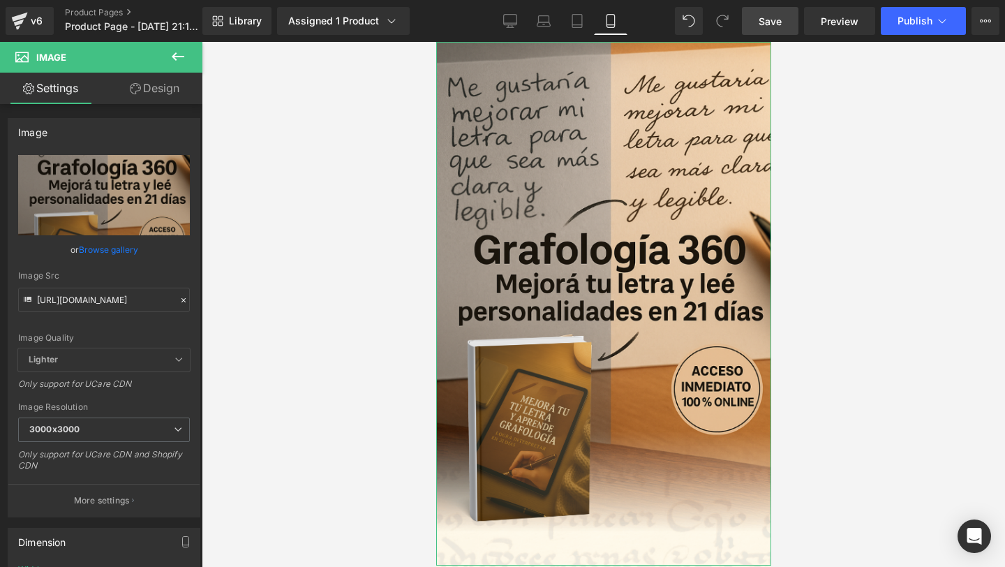
click at [156, 80] on link "Design" at bounding box center [154, 88] width 101 height 31
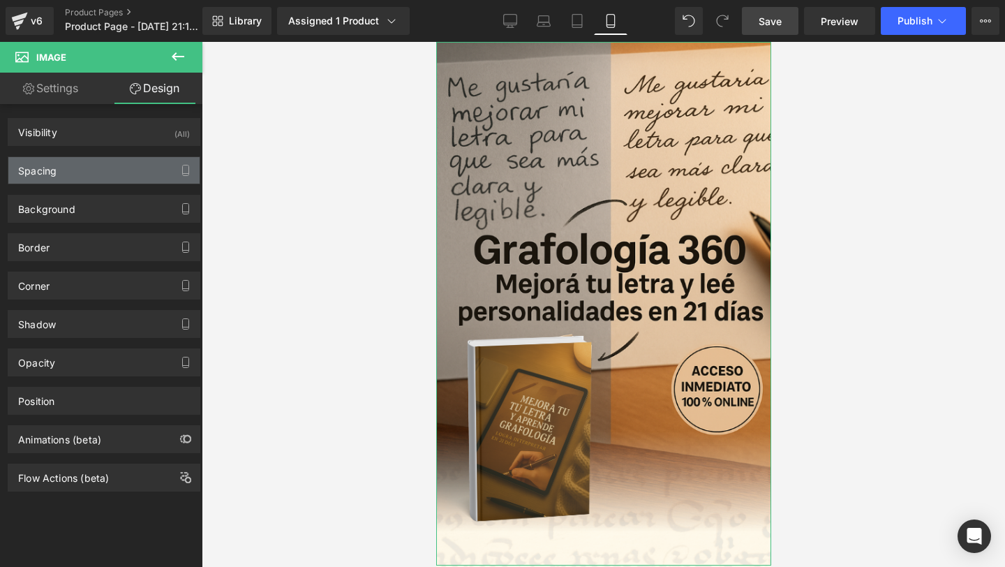
click at [121, 160] on div "Spacing" at bounding box center [103, 170] width 191 height 27
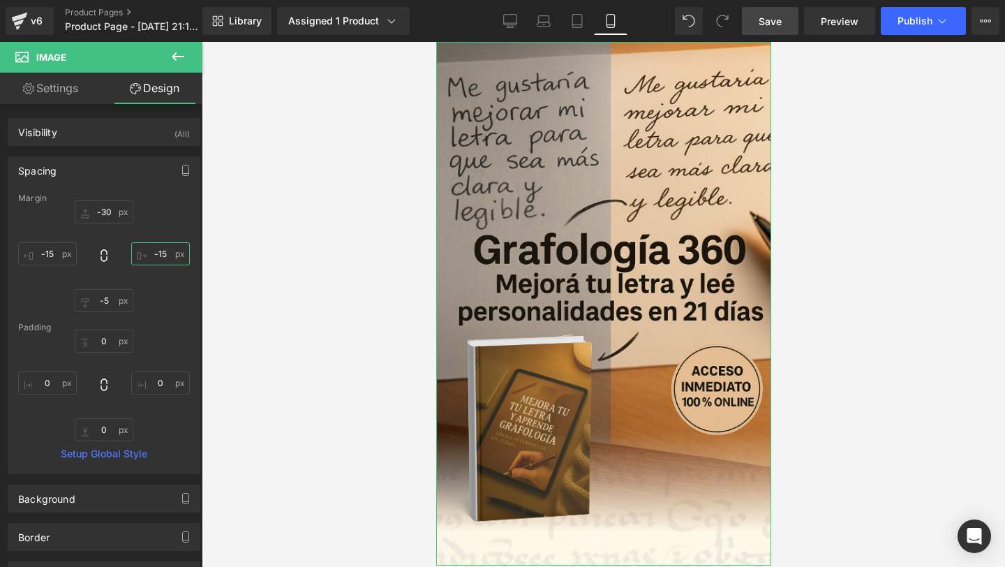
click at [163, 255] on input "-15" at bounding box center [160, 253] width 59 height 23
click at [156, 253] on input "-15" at bounding box center [160, 253] width 59 height 23
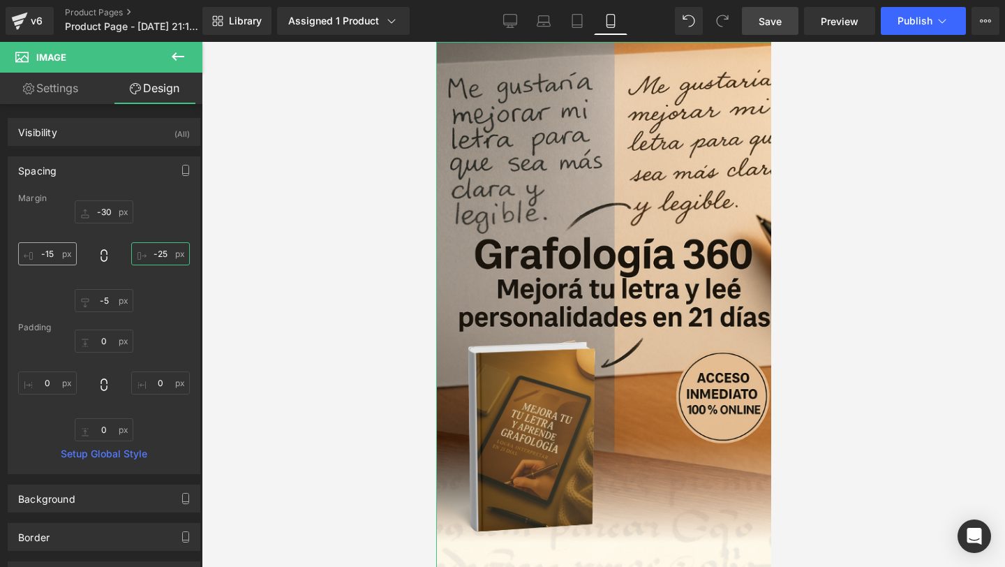
type input "-25"
click at [52, 246] on input "-15" at bounding box center [47, 253] width 59 height 23
click at [47, 254] on input "-15" at bounding box center [47, 253] width 59 height 23
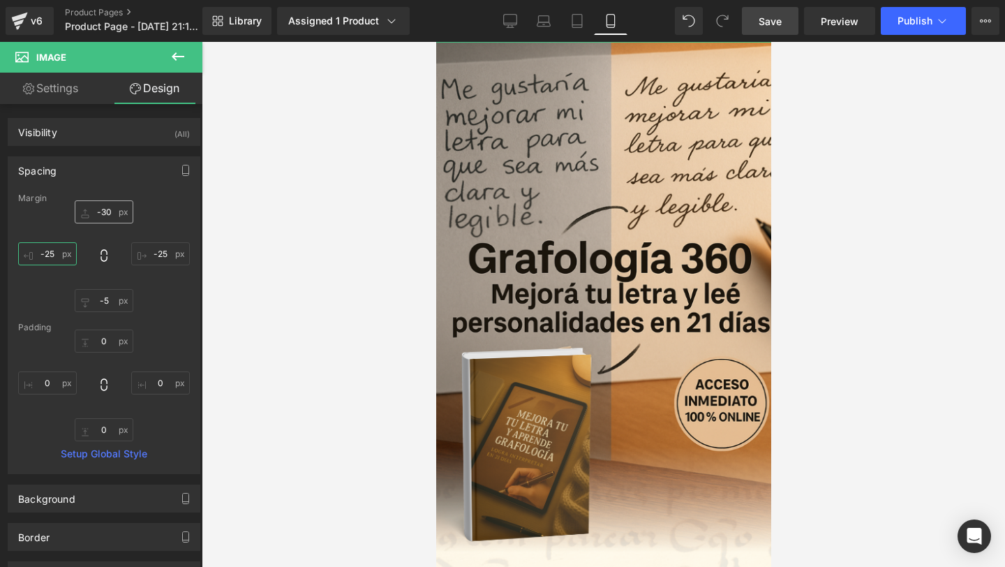
type input "-25"
click at [106, 212] on input "-30" at bounding box center [104, 211] width 59 height 23
click at [103, 212] on input "-30" at bounding box center [104, 211] width 59 height 23
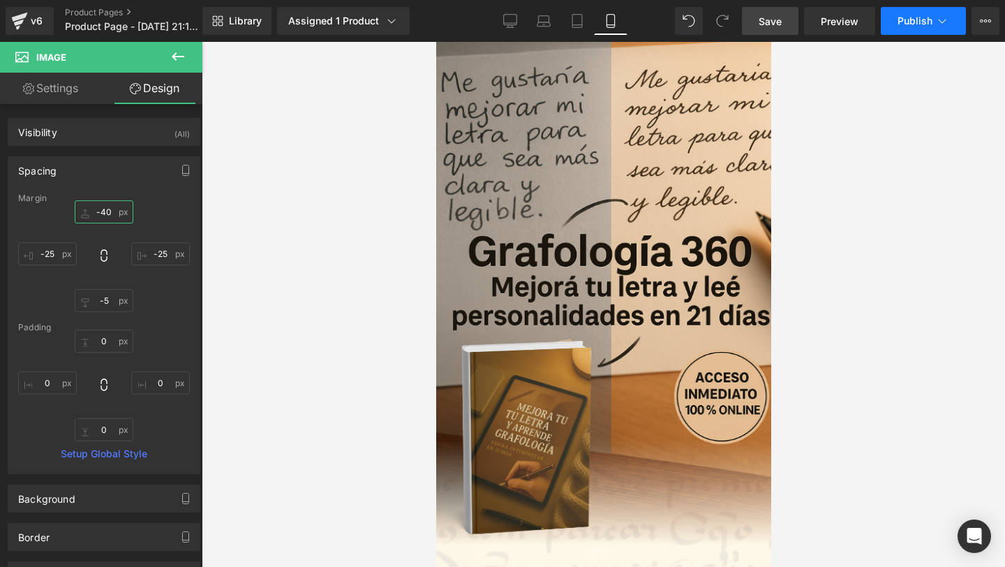
type input "-40"
click at [882, 24] on button "Publish" at bounding box center [923, 21] width 85 height 28
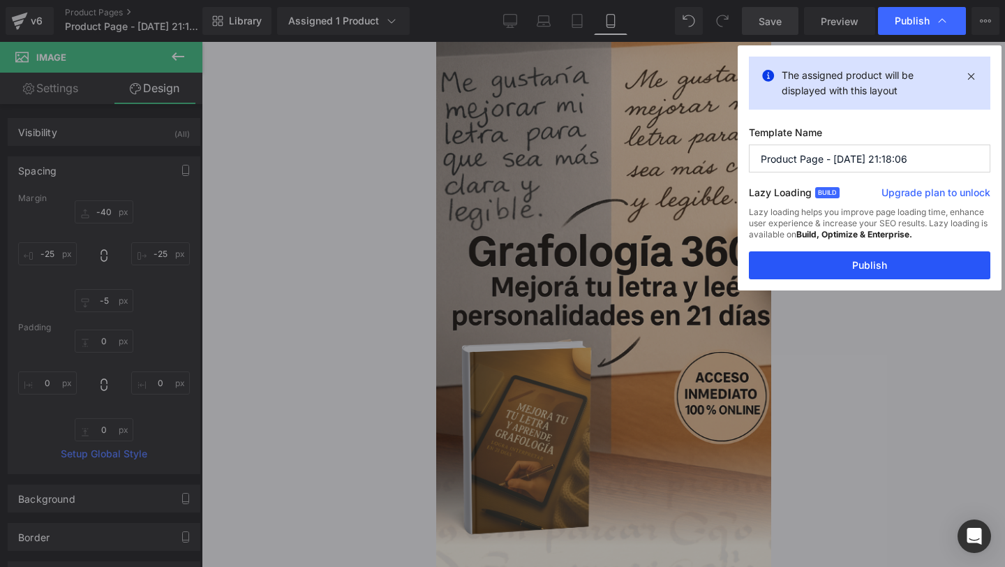
click at [894, 255] on button "Publish" at bounding box center [870, 265] width 242 height 28
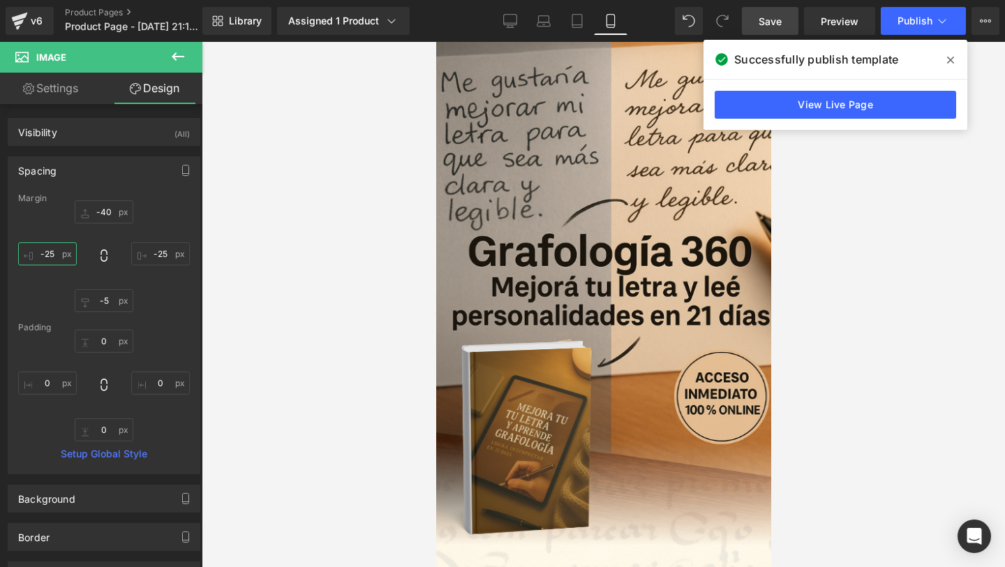
click at [52, 256] on input "-25" at bounding box center [47, 253] width 59 height 23
click at [52, 254] on input "-25" at bounding box center [47, 253] width 59 height 23
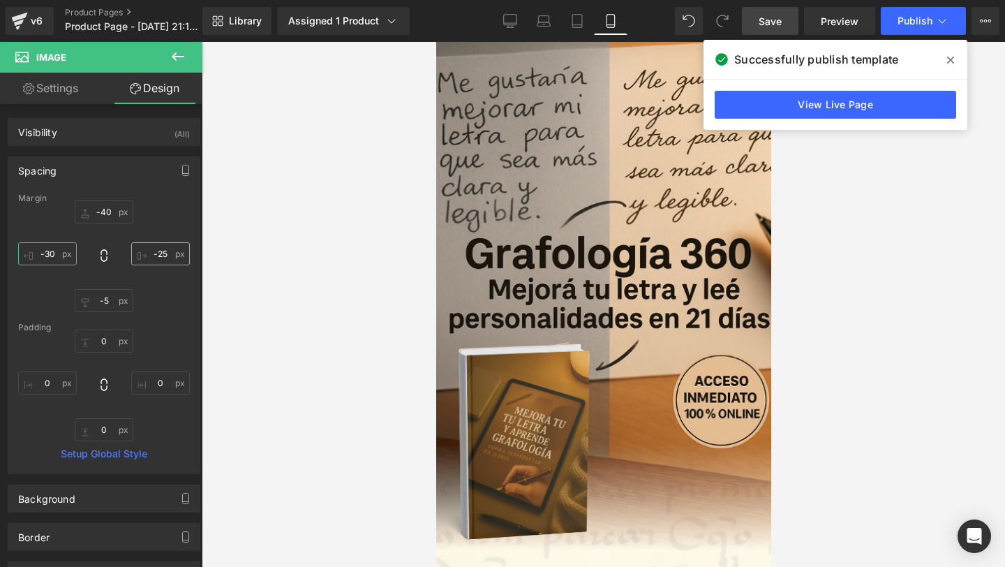
type input "-30"
click at [156, 255] on input "-25" at bounding box center [160, 253] width 59 height 23
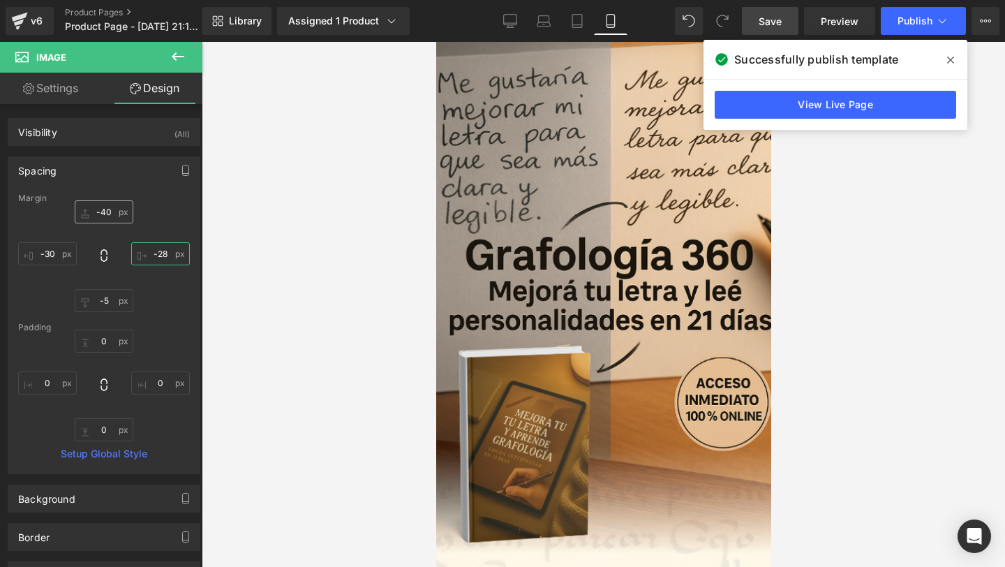
type input "-28"
click at [101, 215] on input "-40" at bounding box center [104, 211] width 59 height 23
click at [103, 211] on input "-40" at bounding box center [104, 211] width 59 height 23
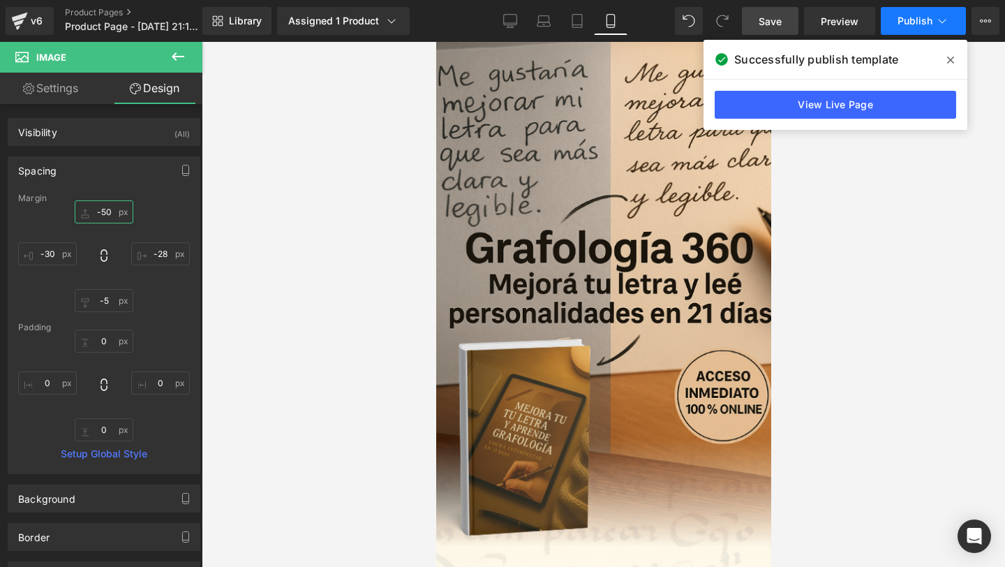
type input "-50"
click at [895, 16] on button "Publish" at bounding box center [923, 21] width 85 height 28
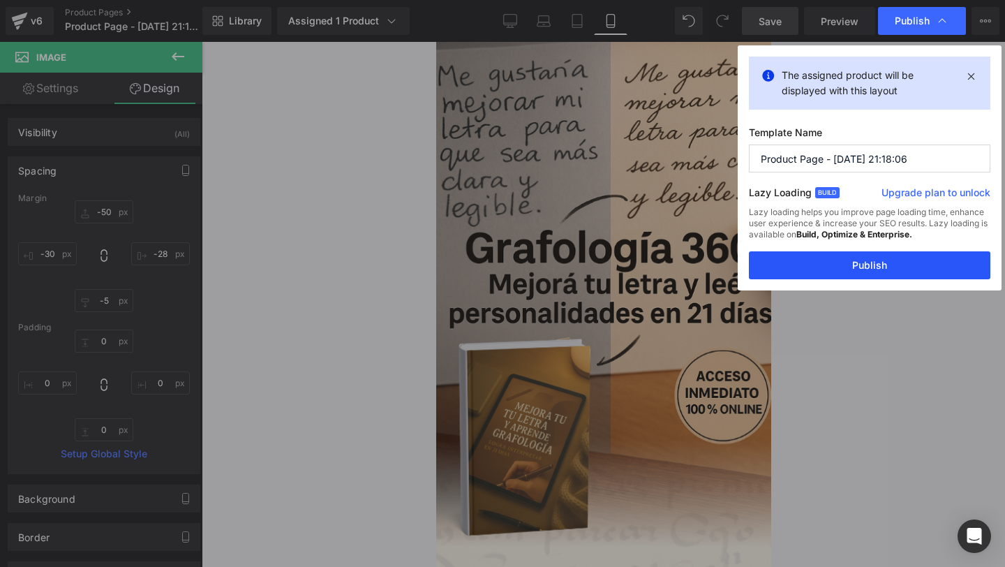
click at [820, 273] on button "Publish" at bounding box center [870, 265] width 242 height 28
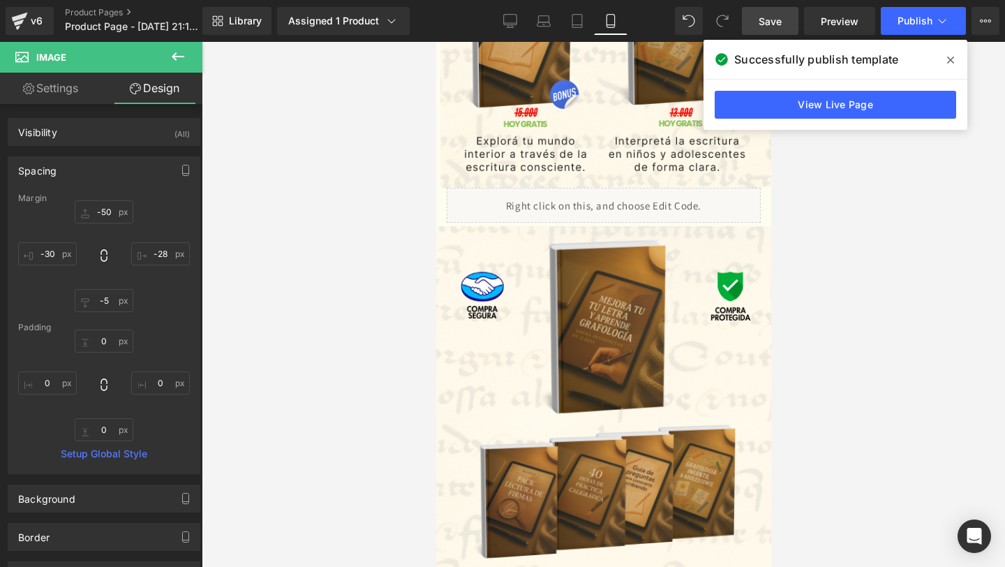
scroll to position [2261, 0]
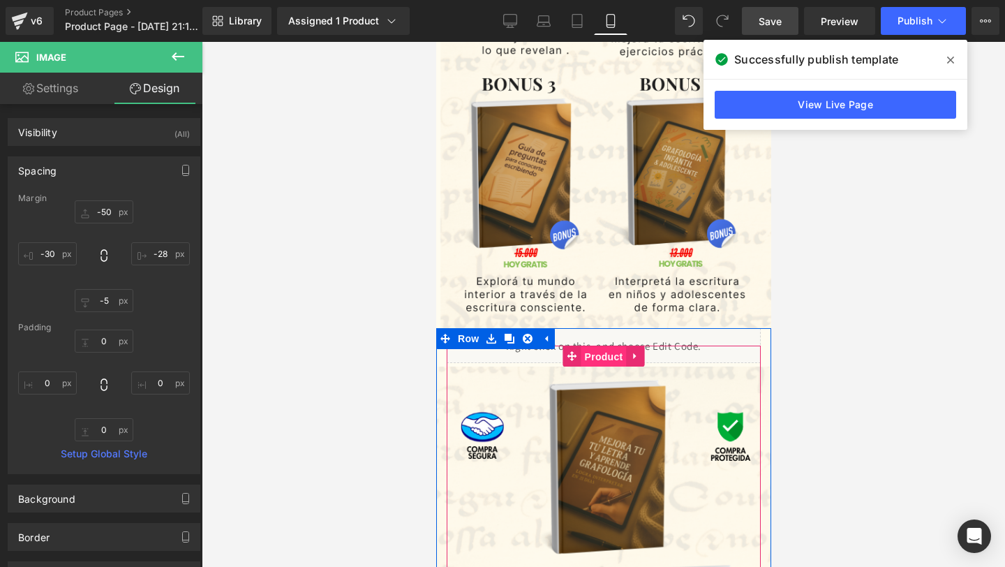
click at [583, 350] on span "Product" at bounding box center [603, 356] width 45 height 21
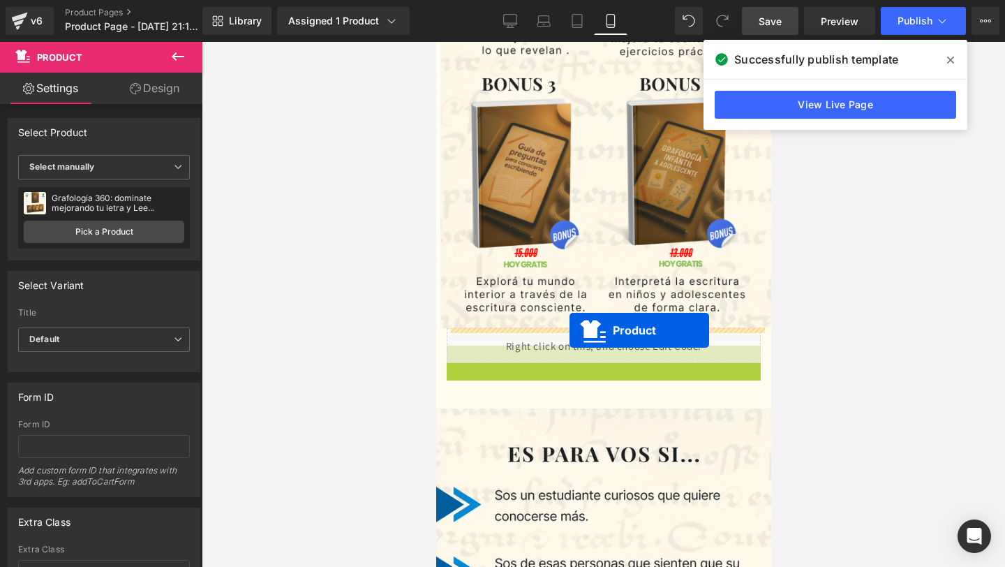
drag, startPoint x: 570, startPoint y: 356, endPoint x: 569, endPoint y: 330, distance: 25.9
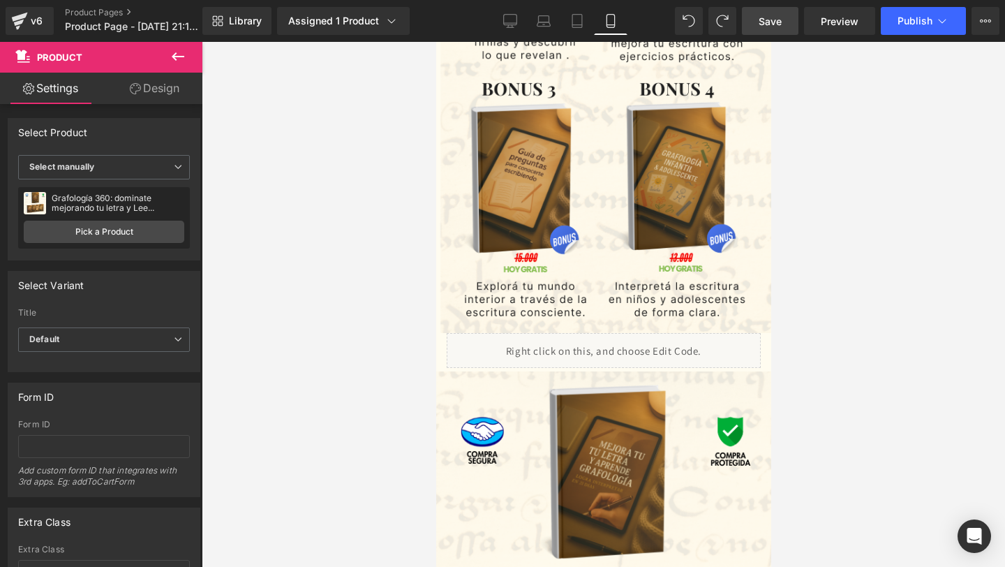
scroll to position [2255, 0]
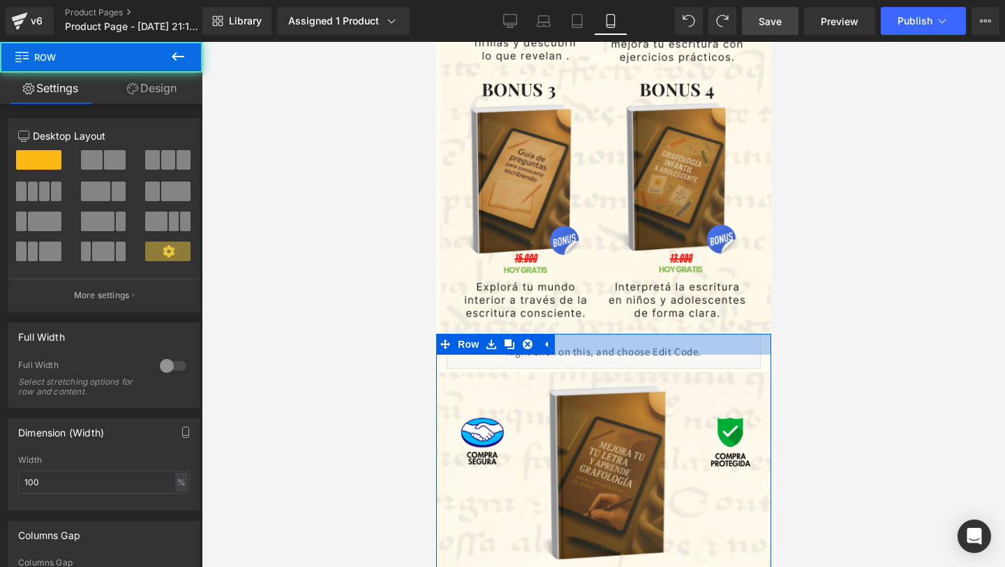
click at [614, 346] on div at bounding box center [603, 344] width 335 height 21
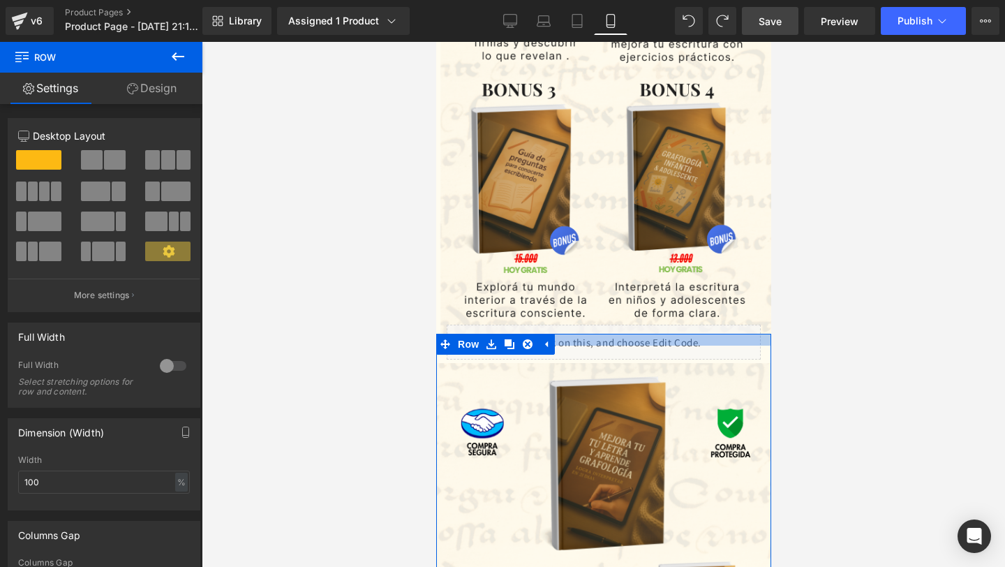
drag, startPoint x: 607, startPoint y: 348, endPoint x: 609, endPoint y: 339, distance: 9.2
click at [609, 339] on div at bounding box center [603, 340] width 335 height 12
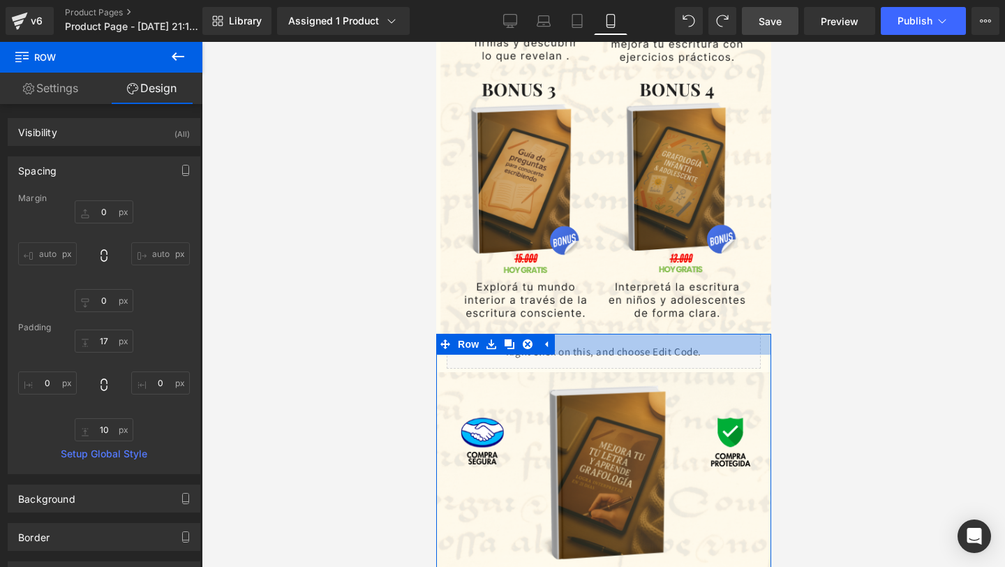
drag, startPoint x: 588, startPoint y: 339, endPoint x: 588, endPoint y: 348, distance: 9.1
click at [588, 348] on div at bounding box center [603, 344] width 335 height 21
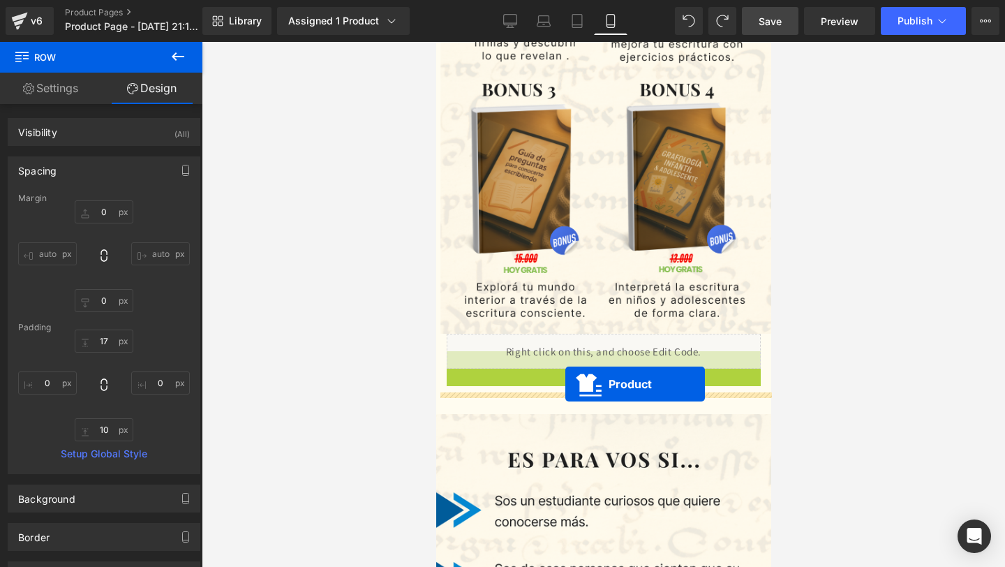
drag, startPoint x: 570, startPoint y: 364, endPoint x: 565, endPoint y: 384, distance: 20.3
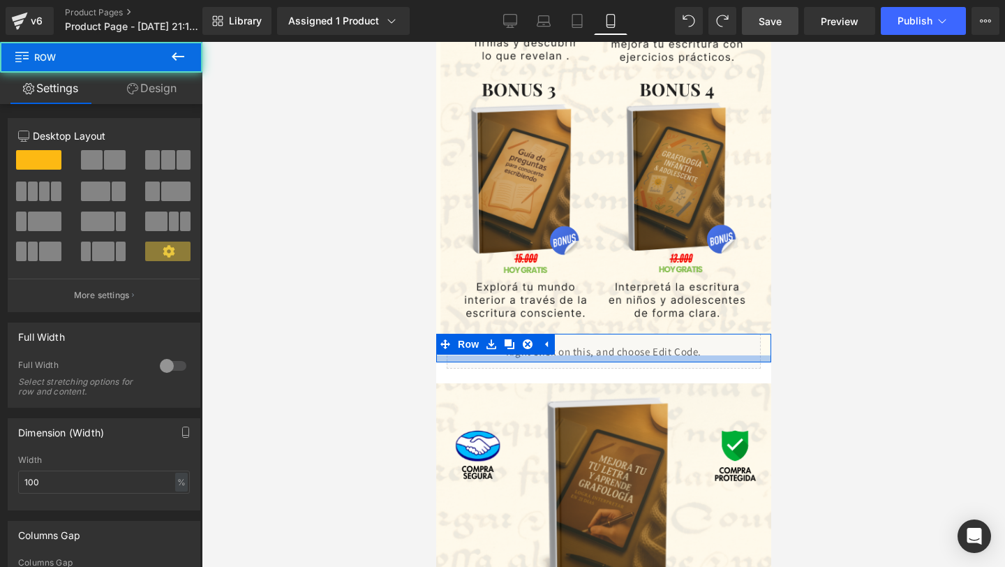
click at [630, 357] on div at bounding box center [603, 358] width 335 height 7
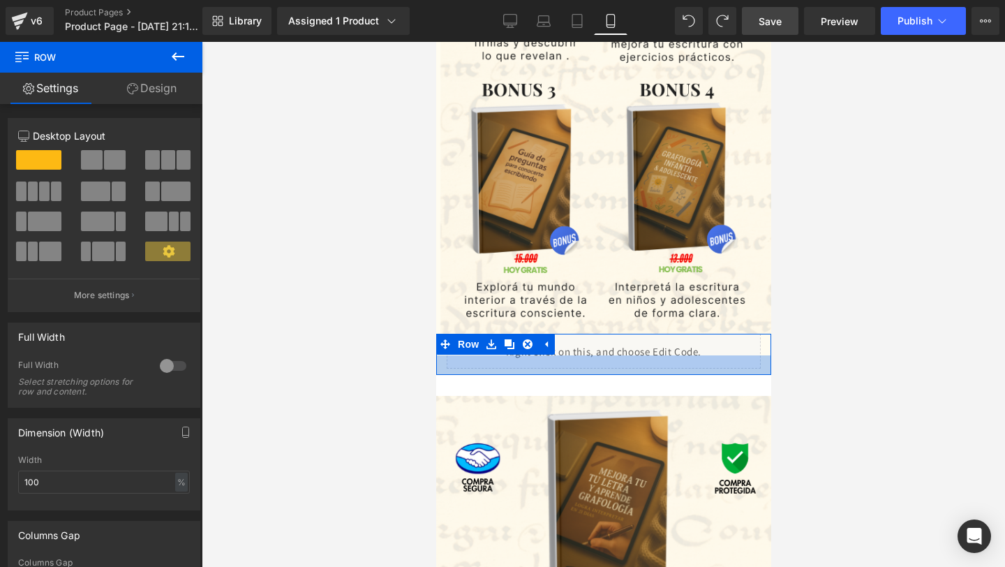
drag, startPoint x: 608, startPoint y: 355, endPoint x: 603, endPoint y: 368, distance: 13.5
click at [603, 368] on div at bounding box center [603, 365] width 335 height 20
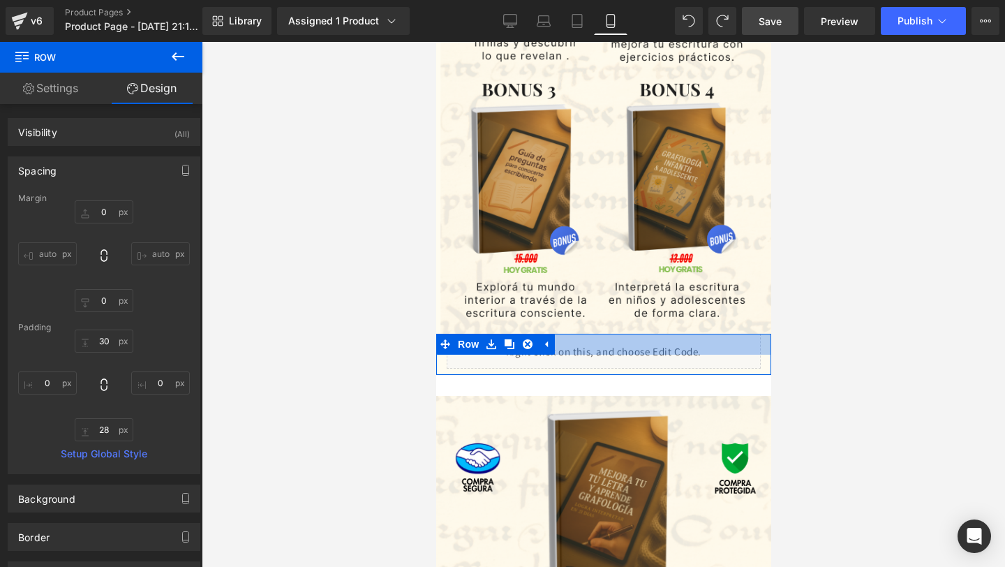
click at [766, 350] on div at bounding box center [603, 344] width 335 height 21
click at [562, 348] on div at bounding box center [603, 344] width 335 height 21
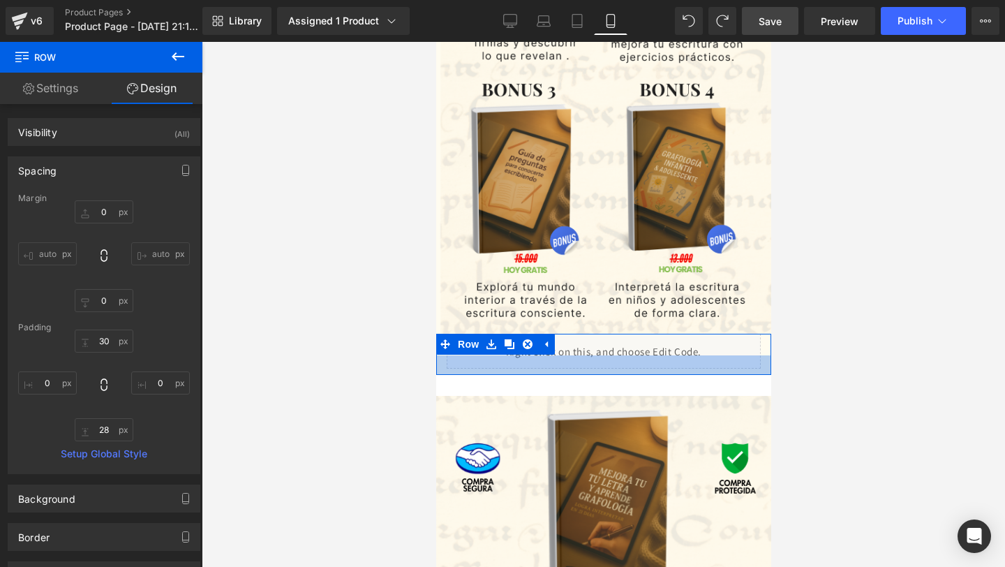
click at [570, 359] on div at bounding box center [603, 365] width 335 height 20
click at [575, 356] on div at bounding box center [603, 365] width 335 height 20
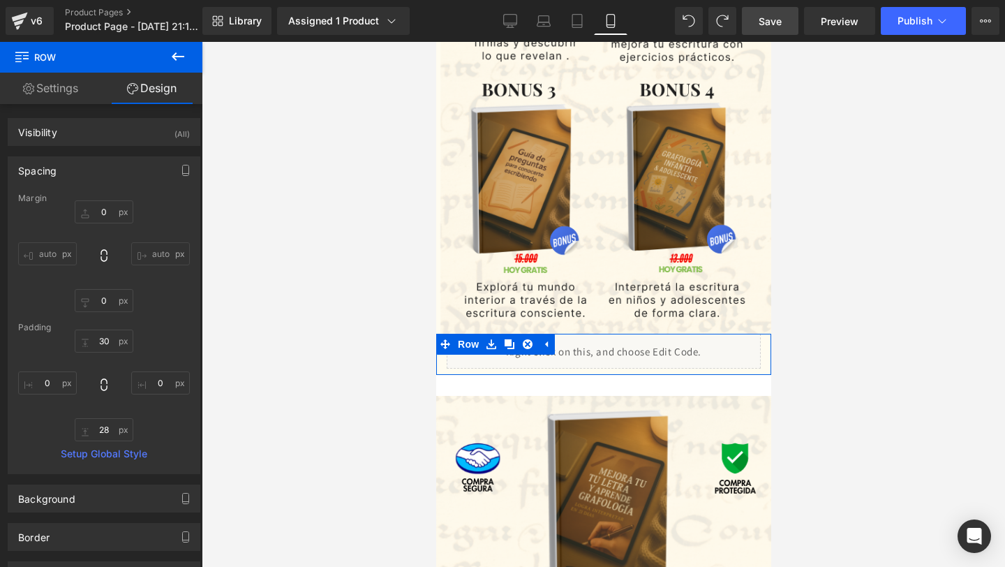
click at [584, 352] on div at bounding box center [603, 344] width 335 height 21
click at [570, 352] on div at bounding box center [603, 344] width 335 height 21
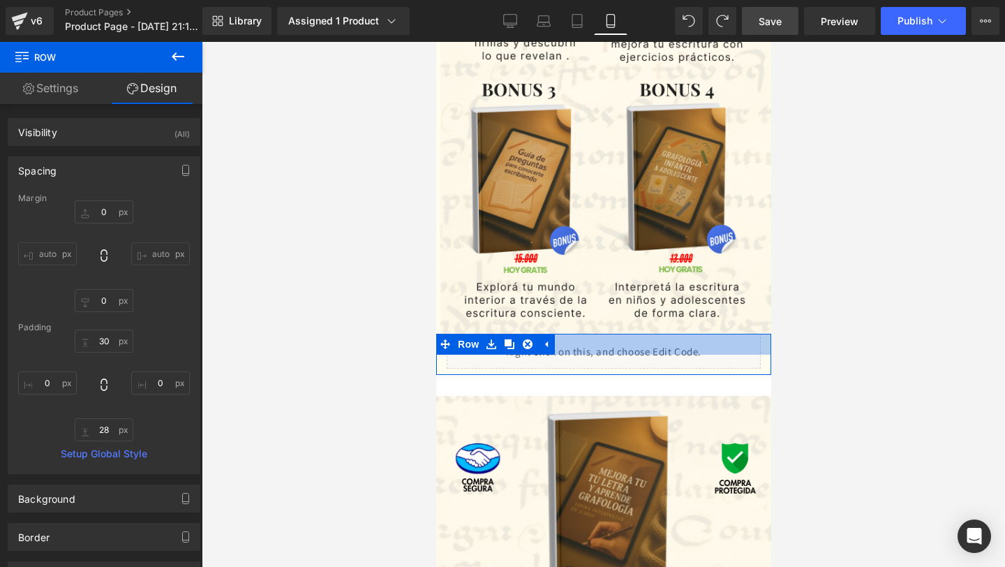
click at [557, 352] on div at bounding box center [603, 344] width 335 height 21
drag, startPoint x: 557, startPoint y: 352, endPoint x: 606, endPoint y: 355, distance: 48.9
click at [565, 352] on div at bounding box center [603, 344] width 335 height 21
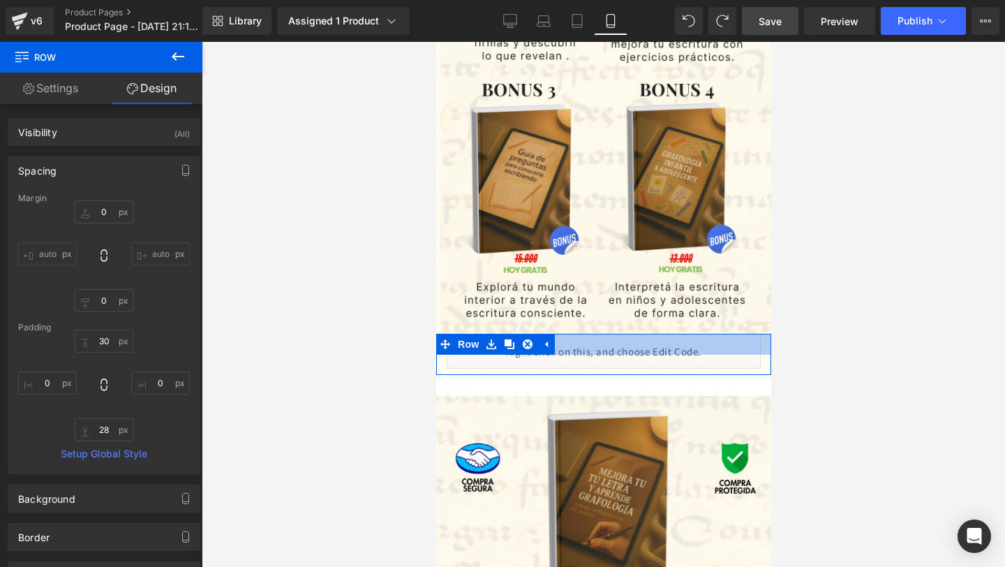
drag, startPoint x: 606, startPoint y: 355, endPoint x: 638, endPoint y: 355, distance: 32.1
click at [635, 355] on div at bounding box center [603, 365] width 335 height 20
drag, startPoint x: 639, startPoint y: 355, endPoint x: 660, endPoint y: 355, distance: 20.9
click at [649, 355] on div at bounding box center [603, 365] width 335 height 20
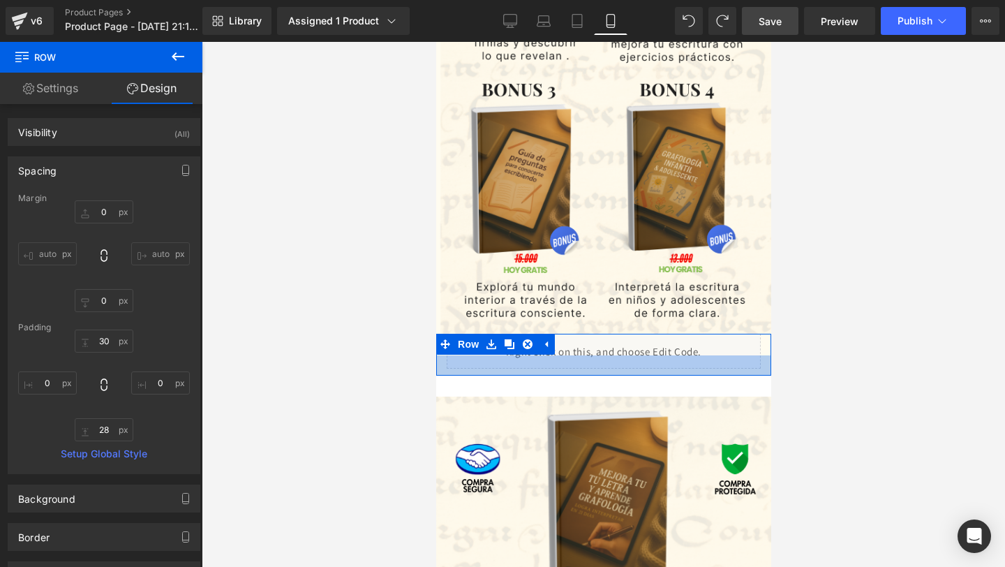
click at [665, 355] on div at bounding box center [603, 365] width 335 height 20
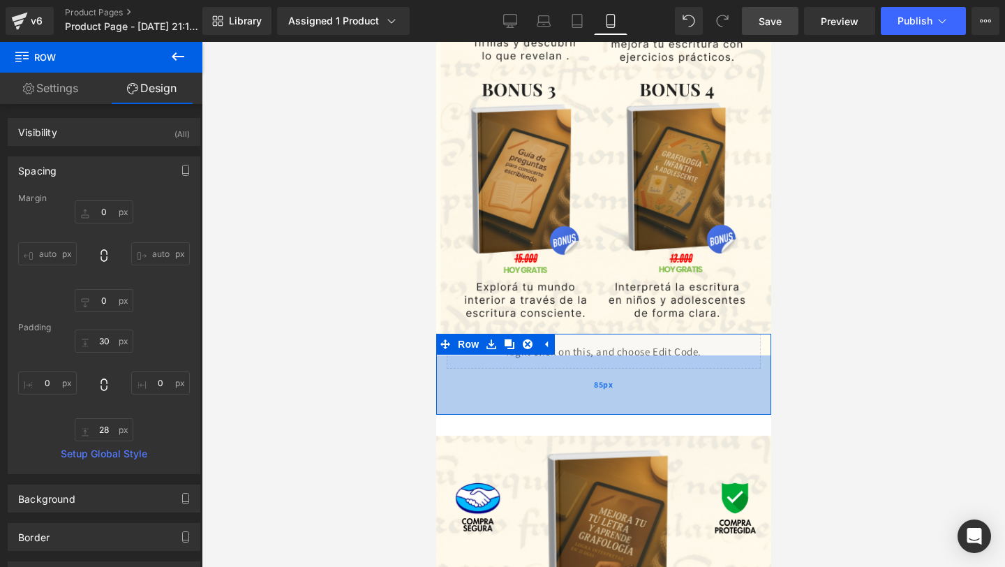
drag, startPoint x: 665, startPoint y: 355, endPoint x: 667, endPoint y: 394, distance: 39.1
click at [667, 394] on div "85px" at bounding box center [603, 384] width 335 height 59
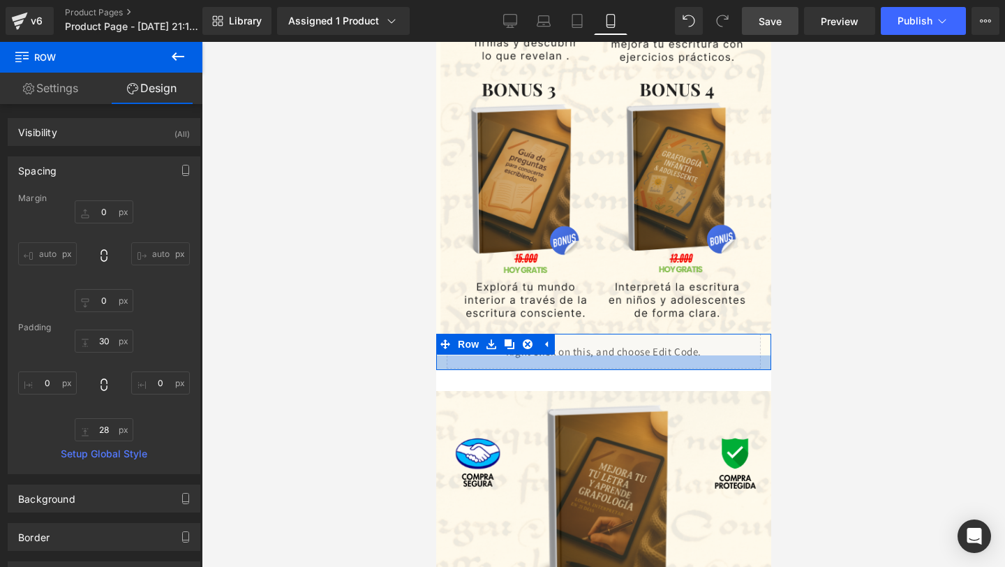
drag, startPoint x: 663, startPoint y: 395, endPoint x: 665, endPoint y: 350, distance: 44.7
click at [665, 350] on div "Liquid Row" at bounding box center [603, 352] width 335 height 36
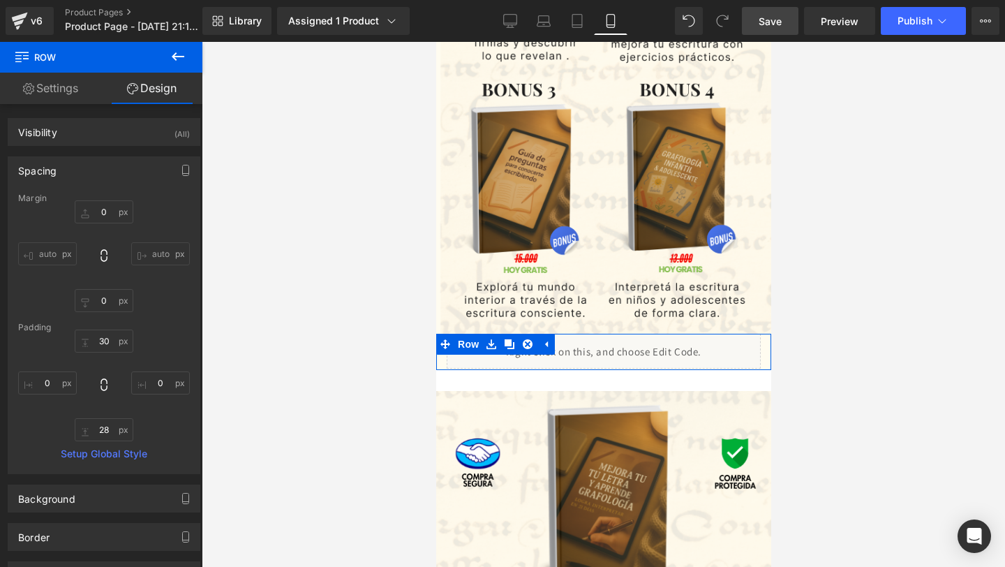
click at [660, 341] on div at bounding box center [603, 344] width 335 height 21
click at [647, 350] on div at bounding box center [603, 344] width 335 height 21
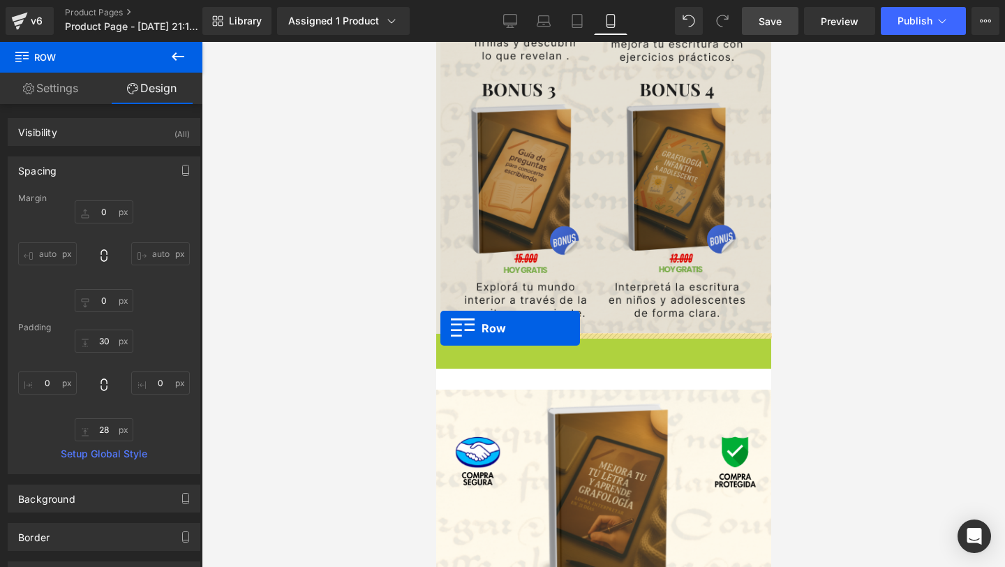
drag, startPoint x: 440, startPoint y: 340, endPoint x: 440, endPoint y: 329, distance: 11.2
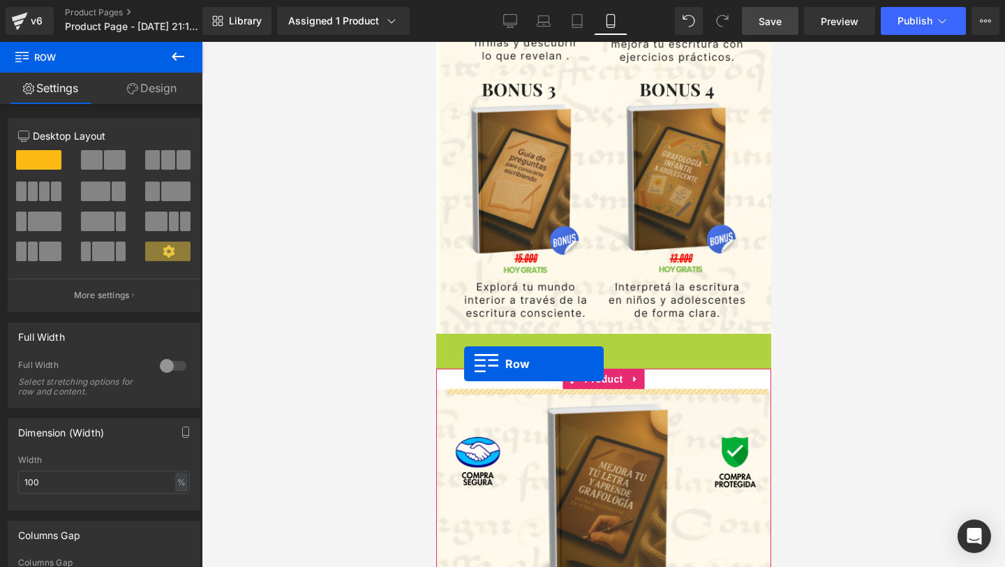
drag, startPoint x: 443, startPoint y: 342, endPoint x: 463, endPoint y: 364, distance: 30.1
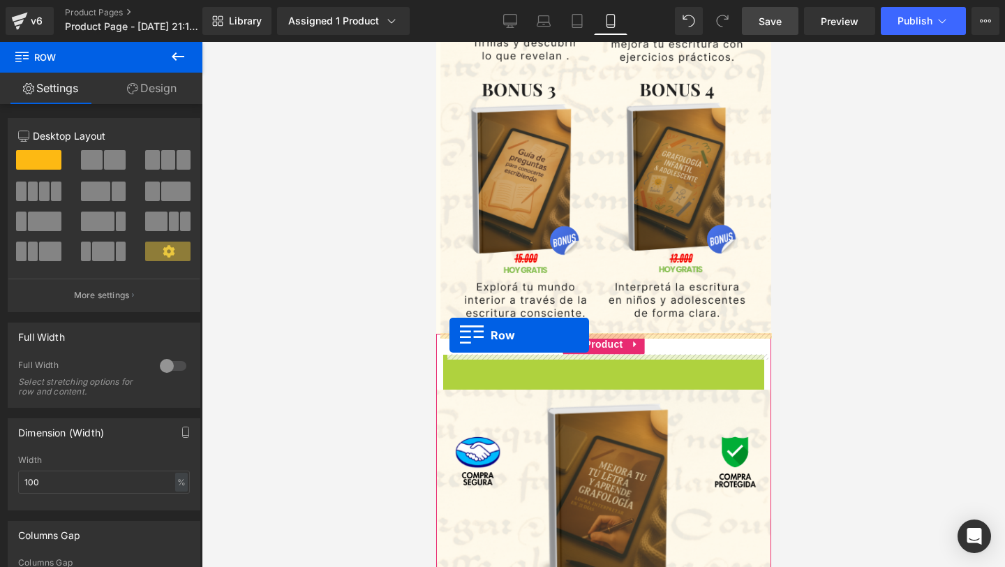
drag, startPoint x: 448, startPoint y: 364, endPoint x: 449, endPoint y: 336, distance: 27.9
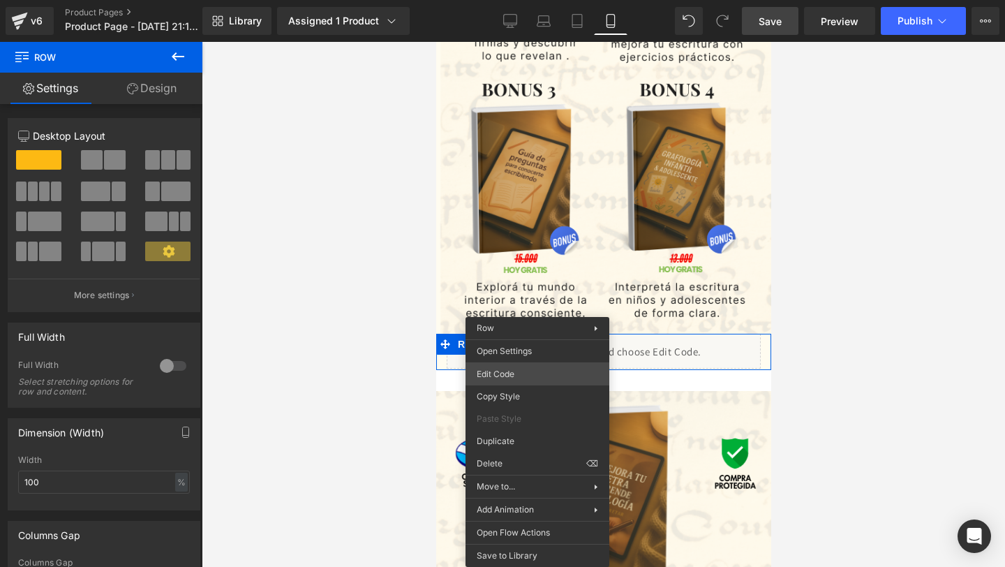
click at [523, 0] on div "Row You are previewing how the will restyle your page. You can not edit Element…" at bounding box center [502, 0] width 1005 height 0
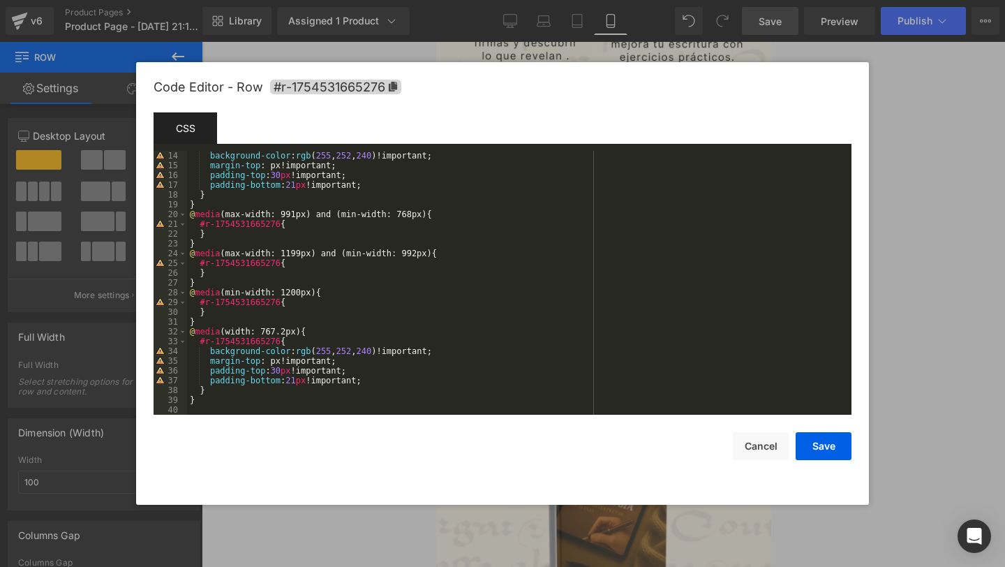
scroll to position [0, 0]
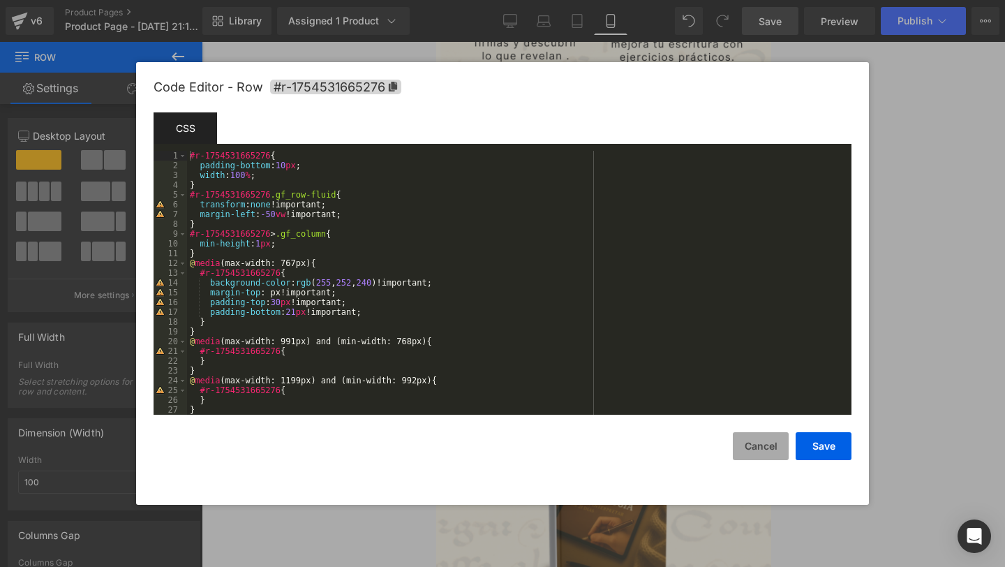
click at [758, 442] on button "Cancel" at bounding box center [761, 446] width 56 height 28
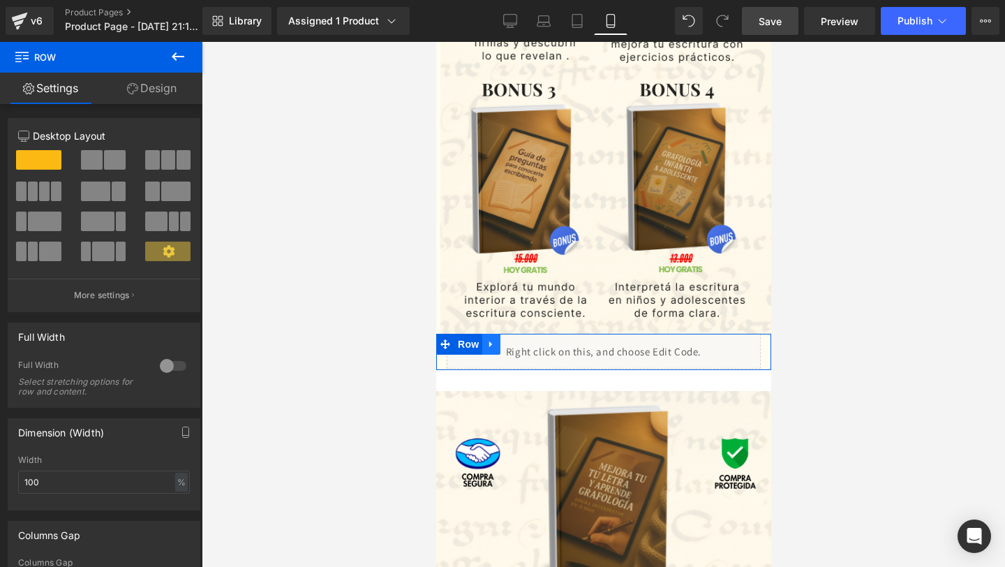
click at [494, 348] on icon at bounding box center [491, 344] width 10 height 10
click at [533, 343] on link at bounding box center [527, 344] width 18 height 21
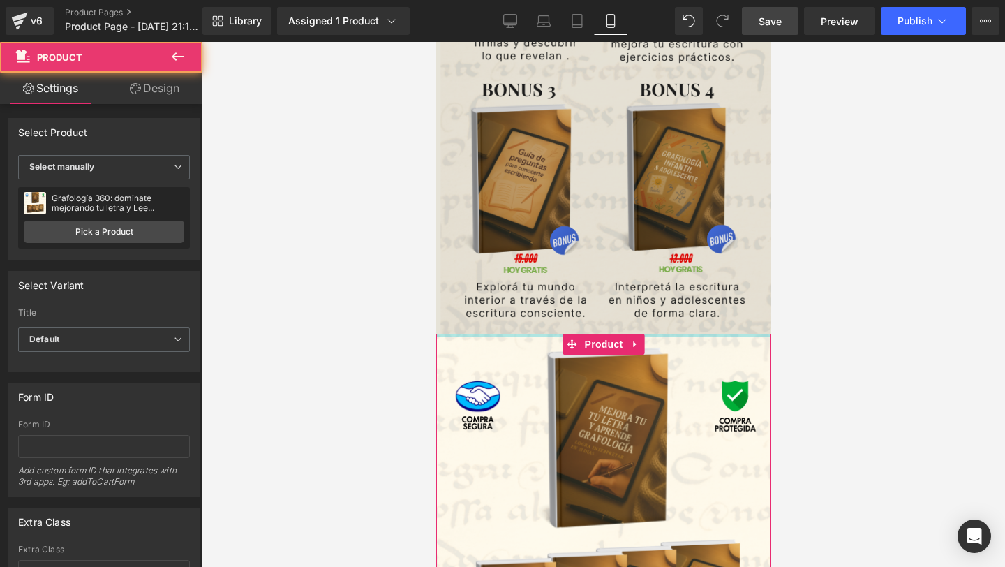
drag, startPoint x: 540, startPoint y: 349, endPoint x: 545, endPoint y: 302, distance: 47.0
click at [545, 302] on div "Image Row Image Row Image Row Image Row Image Row Sale Off (P) Image Grafología…" at bounding box center [603, 218] width 335 height 4863
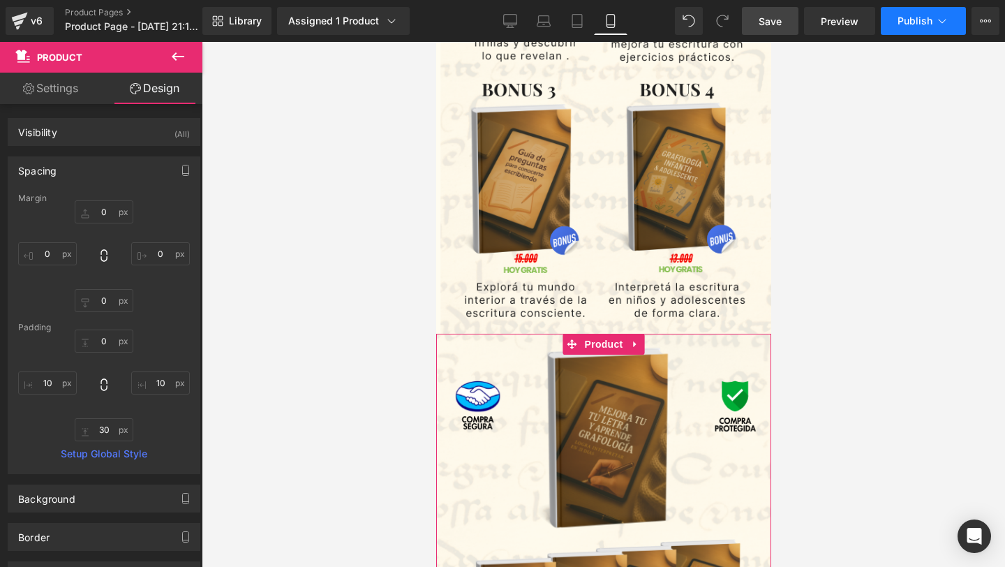
click at [905, 18] on span "Publish" at bounding box center [915, 20] width 35 height 11
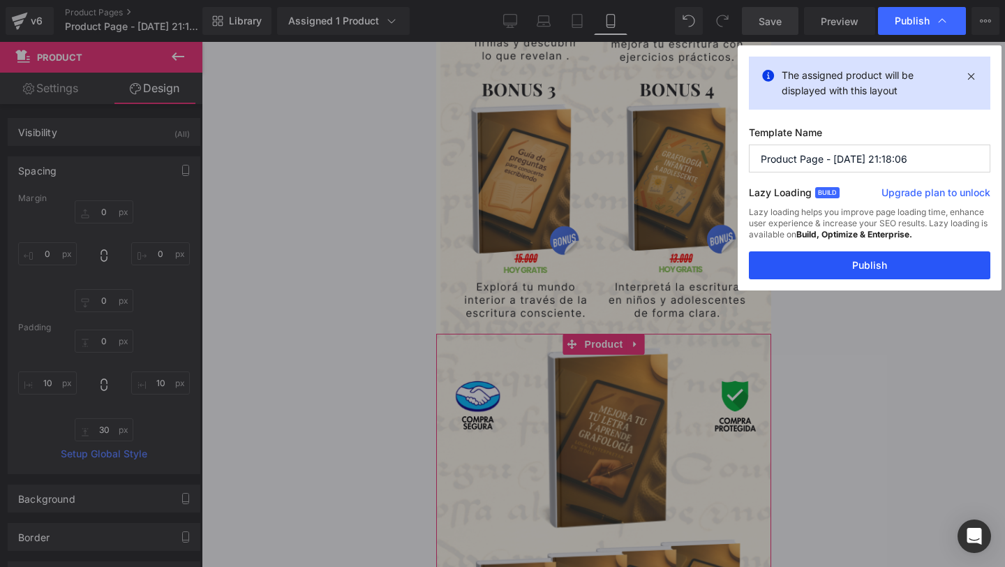
click at [803, 261] on button "Publish" at bounding box center [870, 265] width 242 height 28
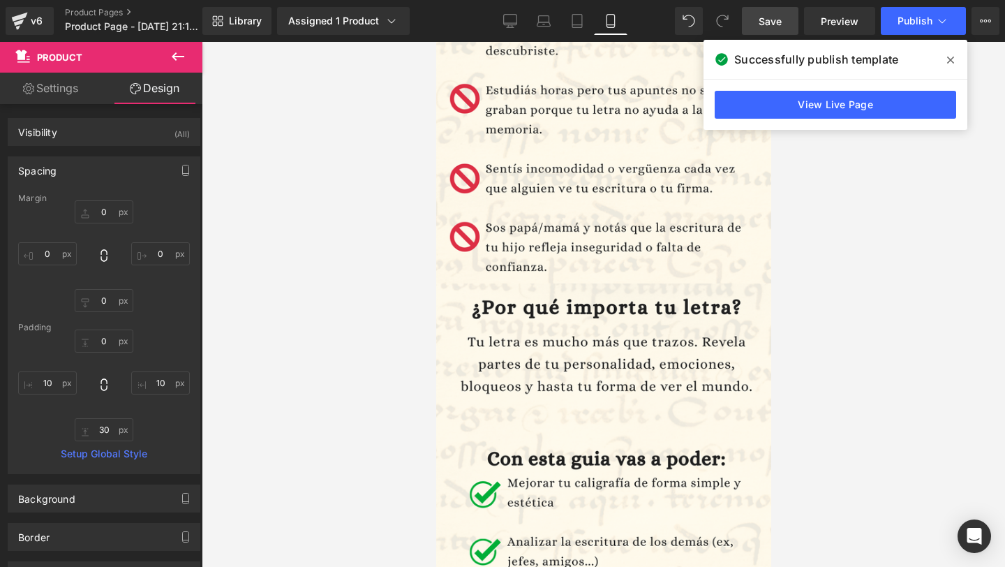
scroll to position [794, 0]
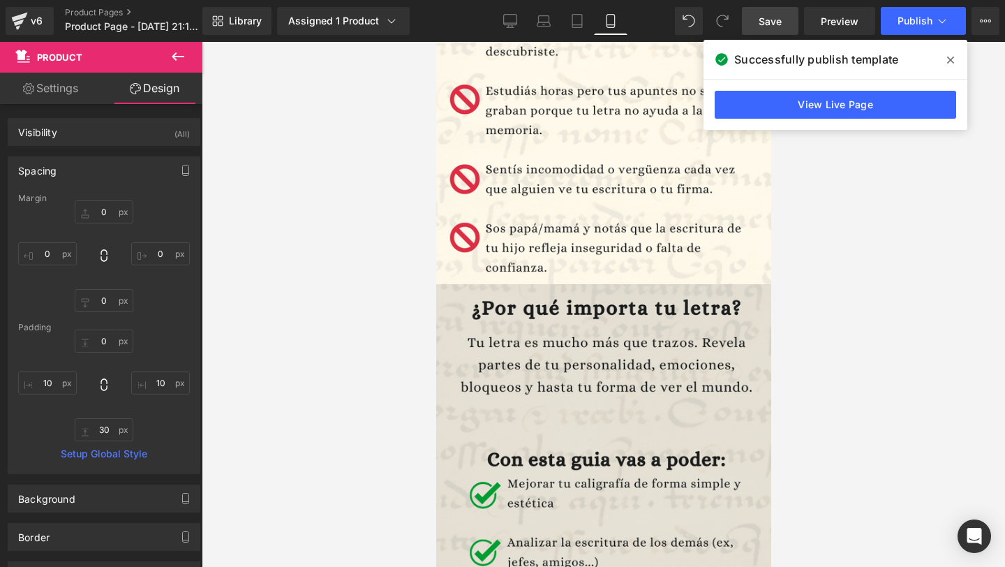
click at [535, 329] on img at bounding box center [603, 546] width 335 height 524
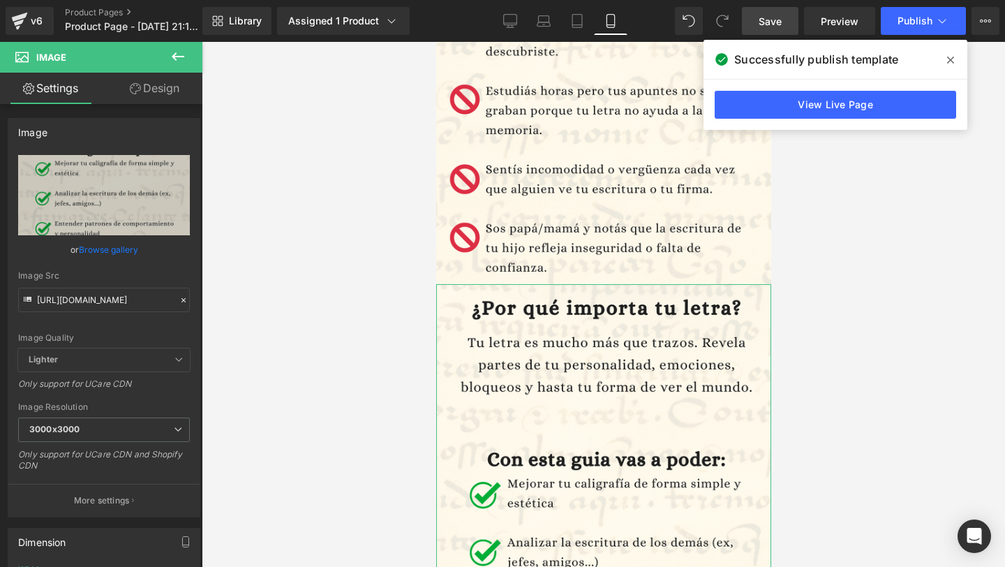
click at [146, 91] on link "Design" at bounding box center [154, 88] width 101 height 31
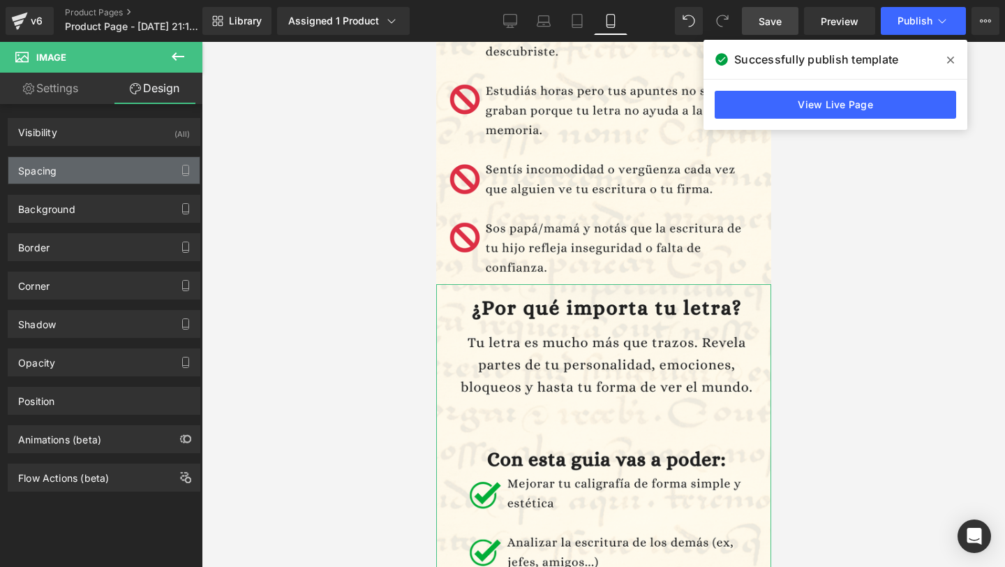
click at [89, 181] on div "Spacing" at bounding box center [103, 170] width 191 height 27
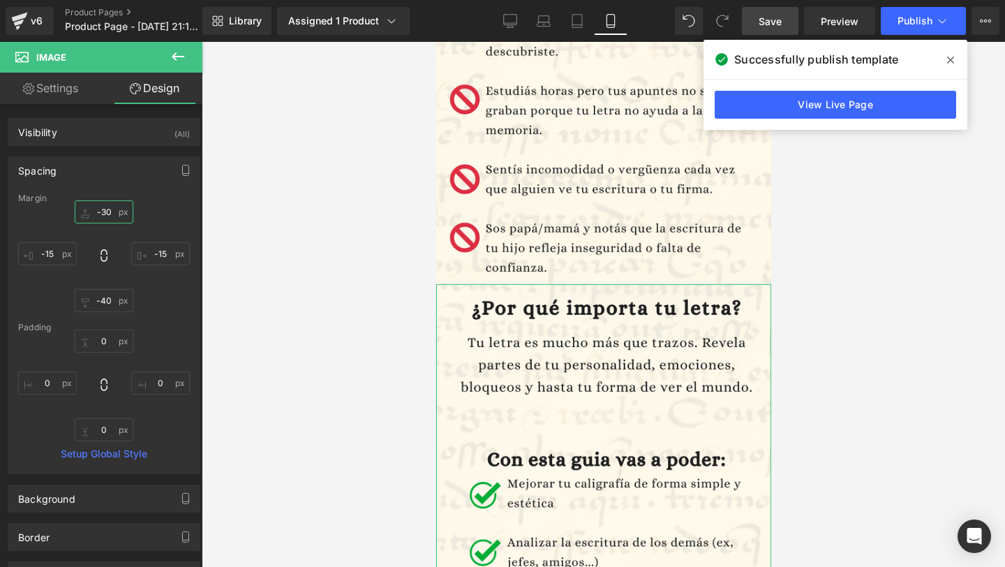
click at [98, 212] on input "-30" at bounding box center [104, 211] width 59 height 23
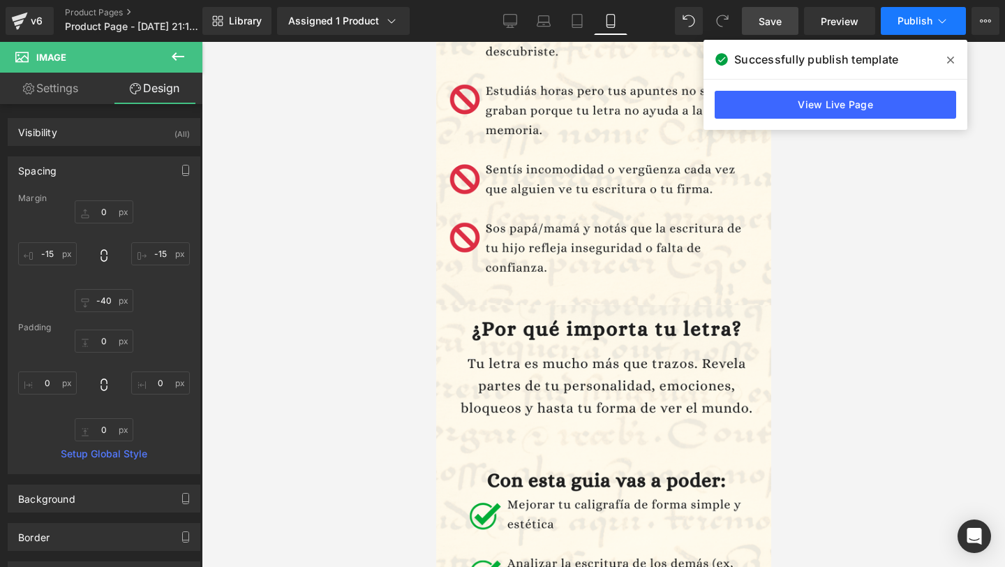
click at [902, 16] on span "Publish" at bounding box center [915, 20] width 35 height 11
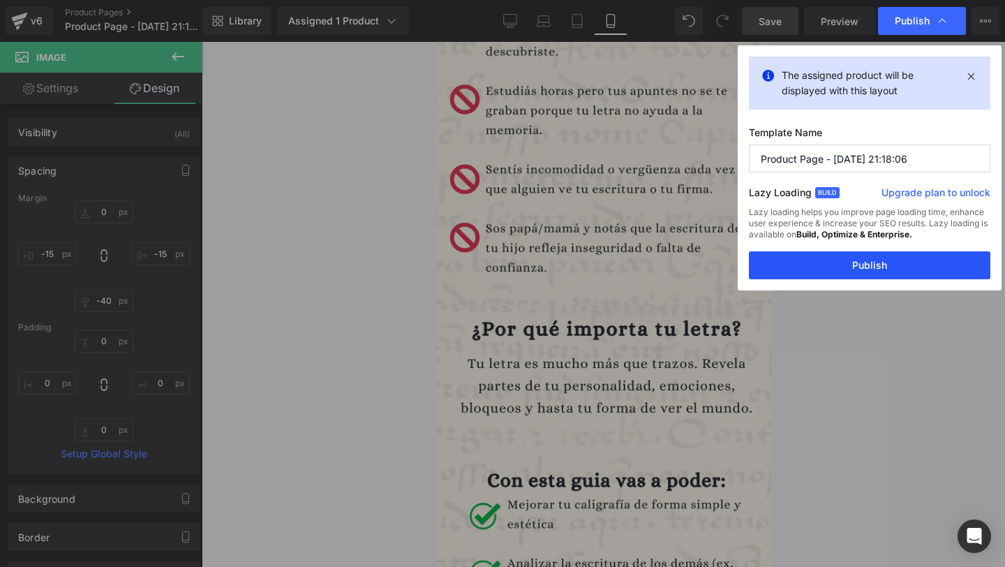
click at [812, 264] on button "Publish" at bounding box center [870, 265] width 242 height 28
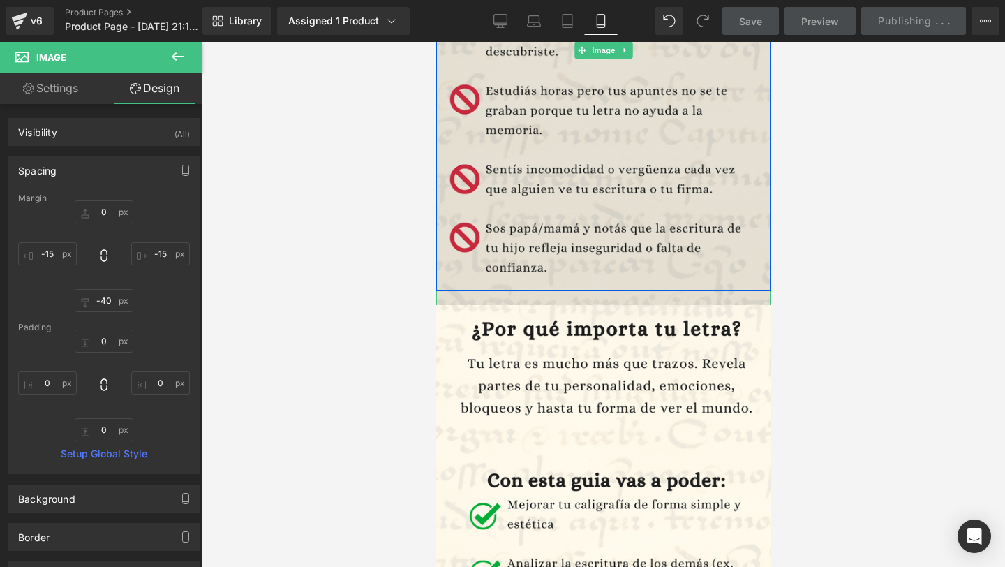
click at [520, 171] on img at bounding box center [603, 50] width 335 height 524
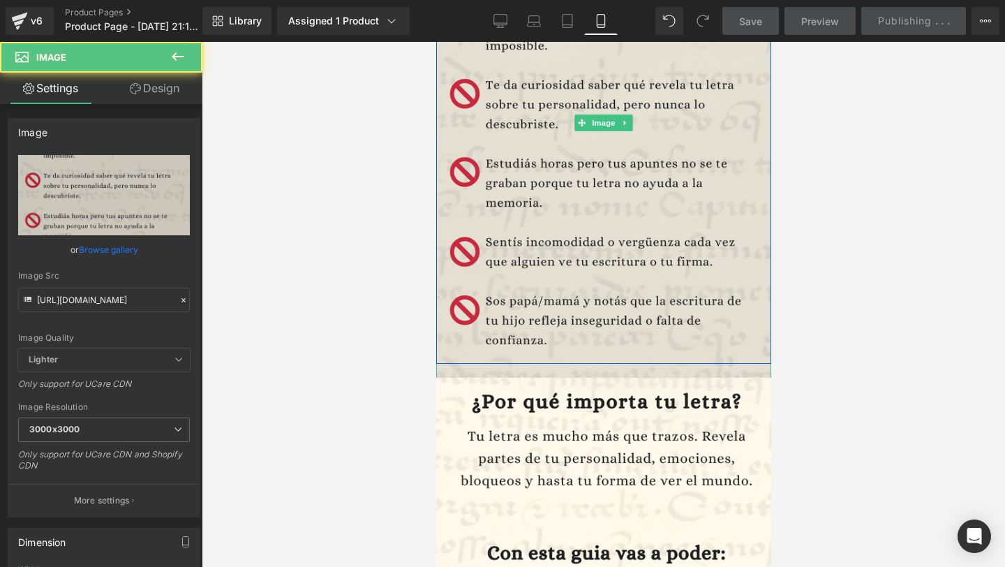
scroll to position [704, 0]
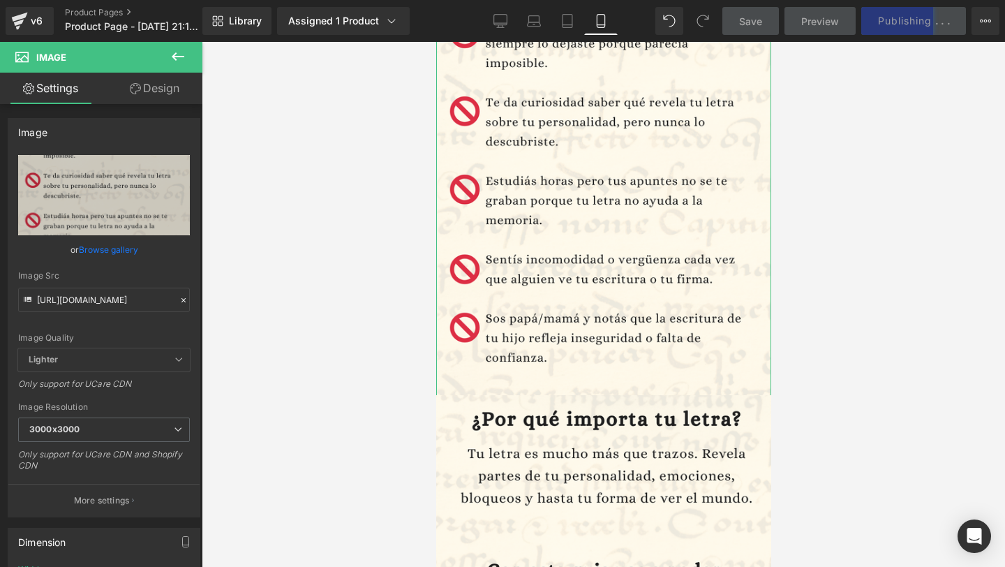
click at [141, 78] on link "Design" at bounding box center [154, 88] width 101 height 31
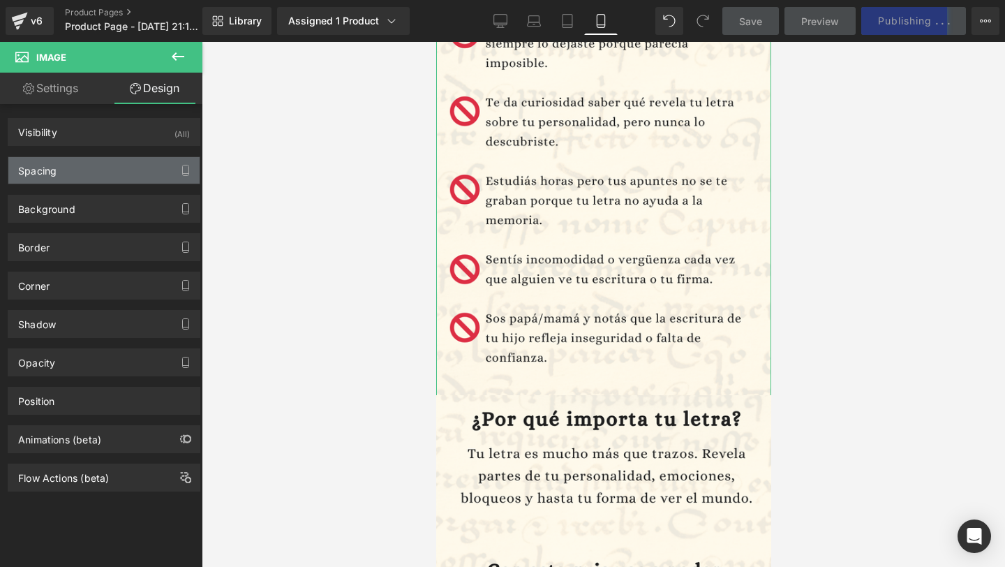
click at [133, 168] on div "Spacing" at bounding box center [103, 170] width 191 height 27
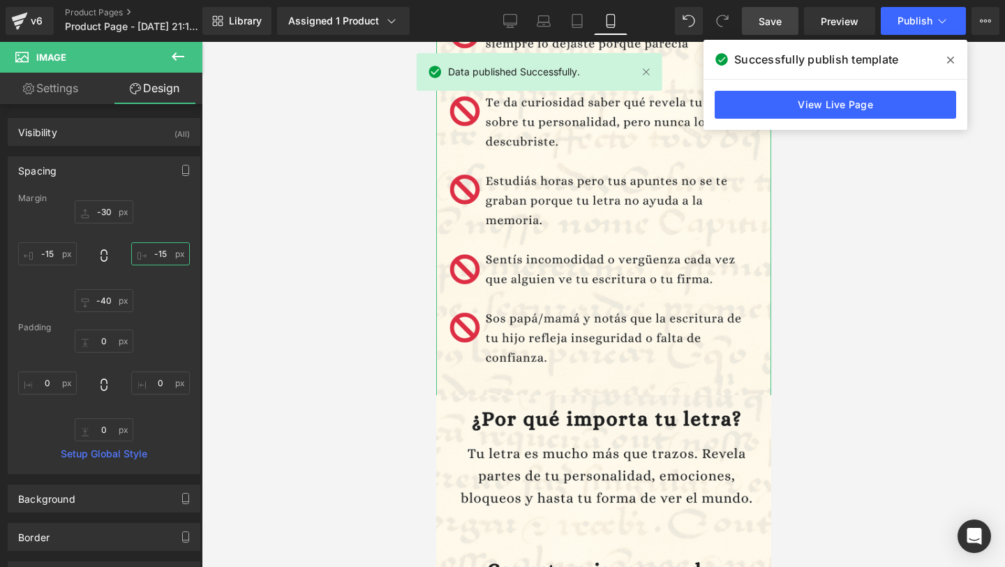
click at [156, 256] on input "text" at bounding box center [160, 253] width 59 height 23
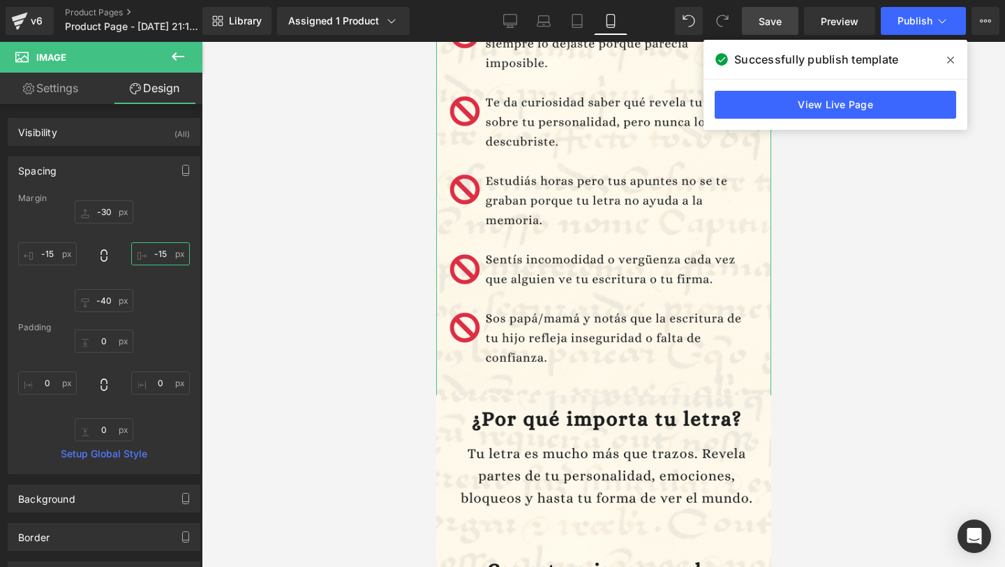
type input "-15"
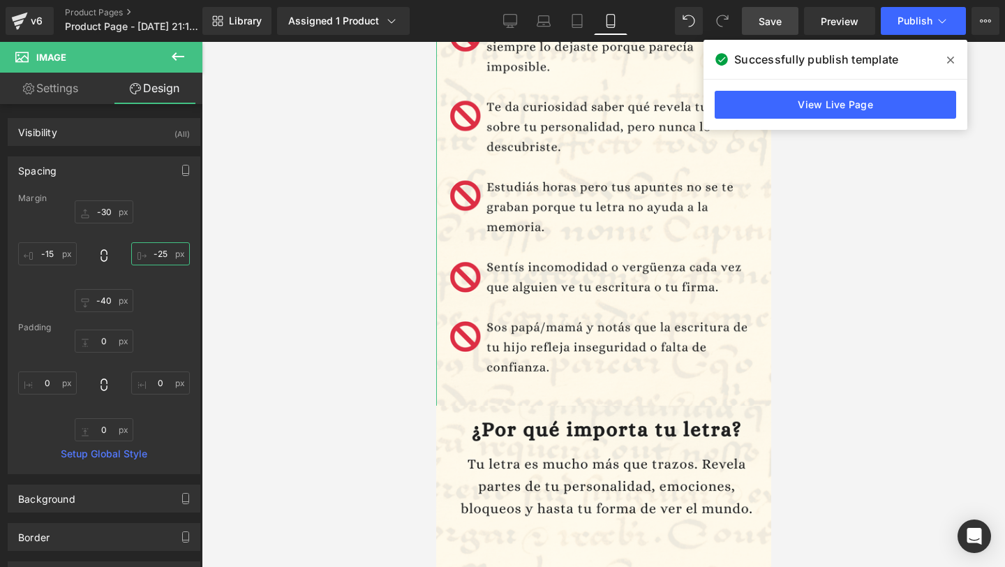
click at [154, 256] on input "-25" at bounding box center [160, 253] width 59 height 23
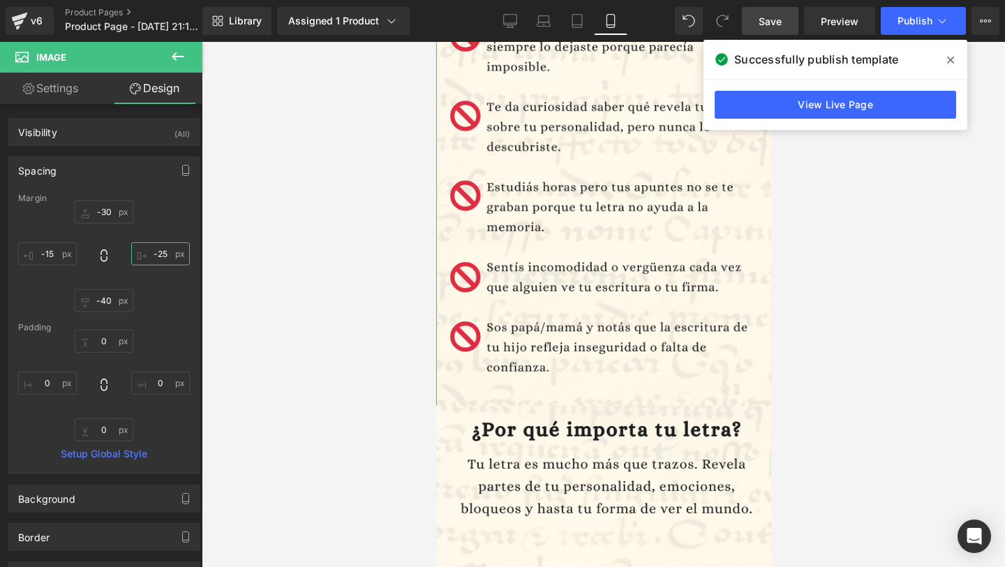
click at [154, 256] on input "-25" at bounding box center [160, 253] width 59 height 23
type input "-25"
click at [54, 258] on input "text" at bounding box center [47, 253] width 59 height 23
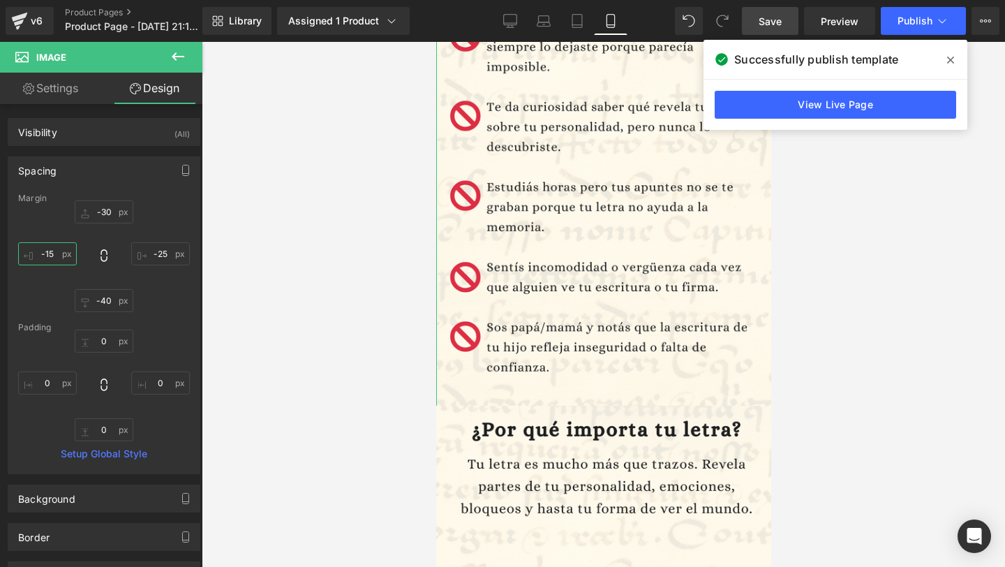
paste input "2"
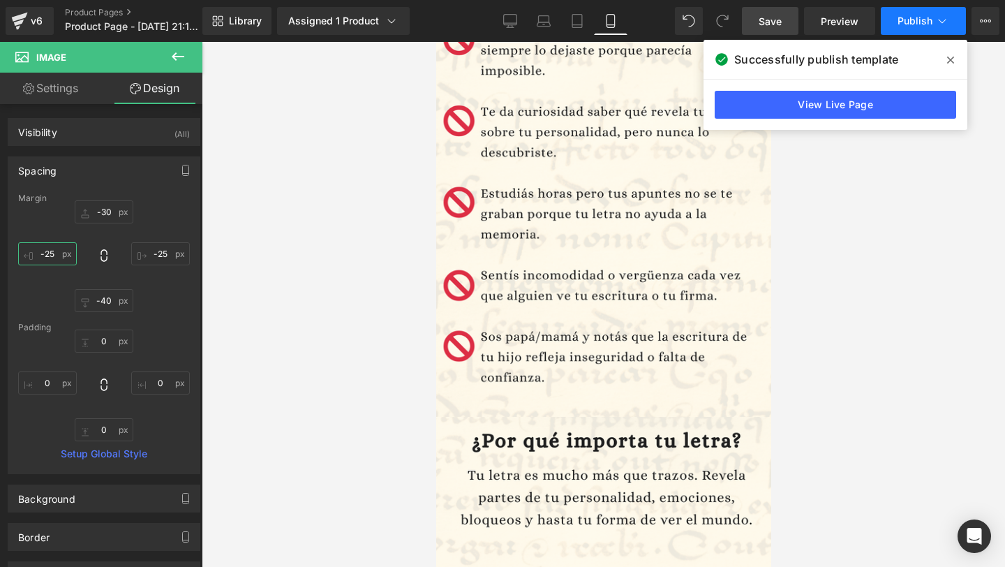
type input "-25"
click at [904, 22] on span "Publish" at bounding box center [915, 20] width 35 height 11
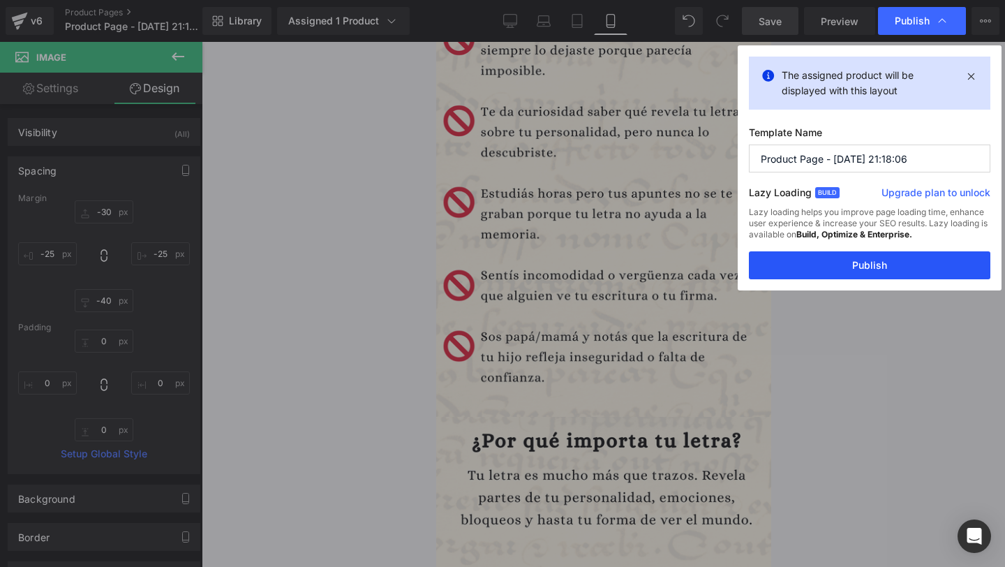
click at [836, 270] on button "Publish" at bounding box center [870, 265] width 242 height 28
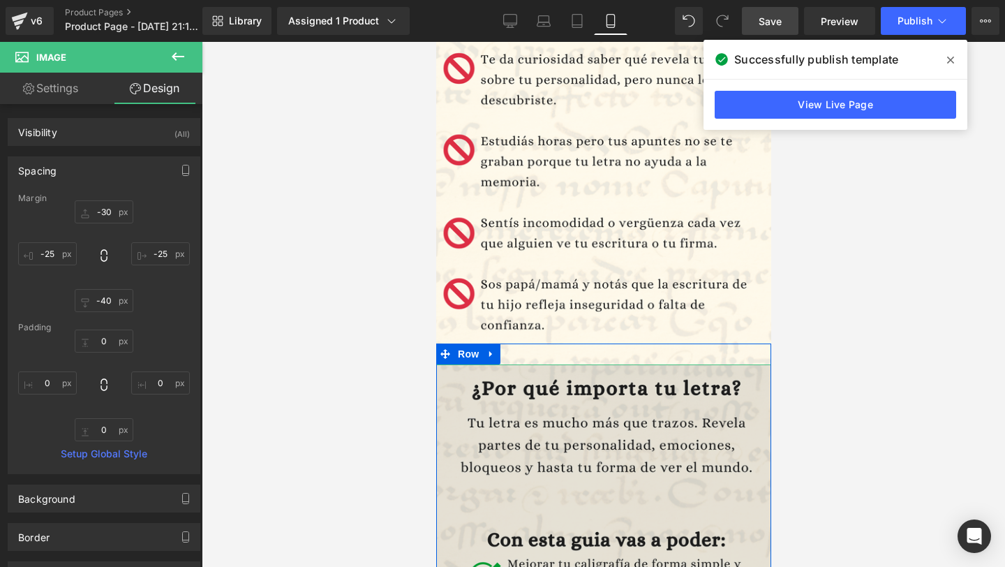
scroll to position [757, 0]
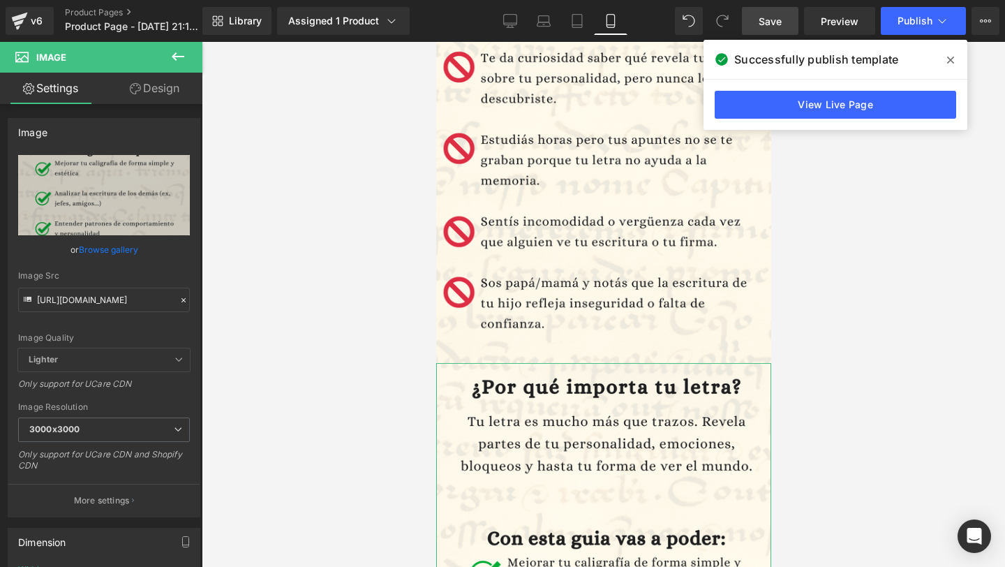
click at [130, 89] on icon at bounding box center [135, 88] width 11 height 11
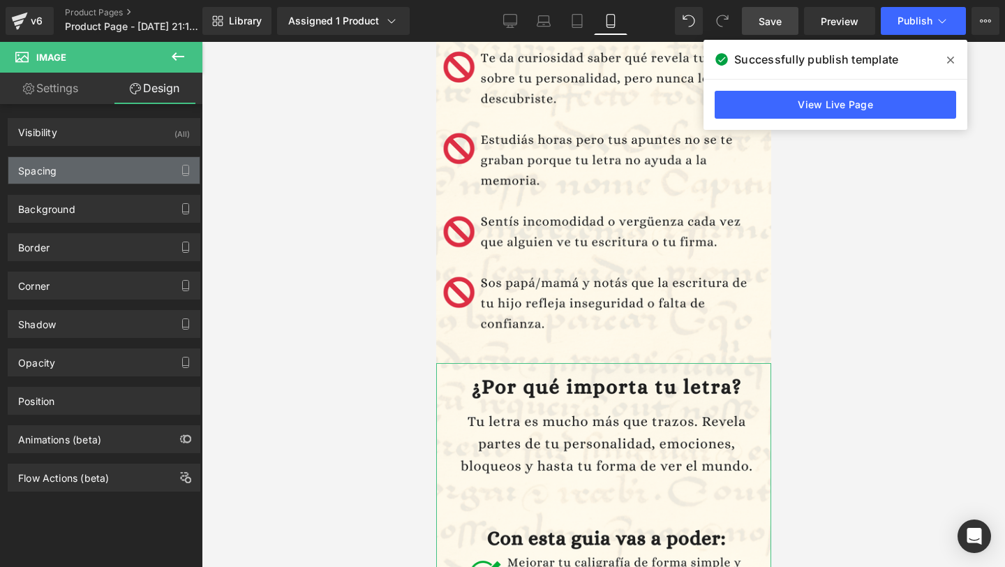
click at [158, 175] on div "Spacing" at bounding box center [103, 170] width 191 height 27
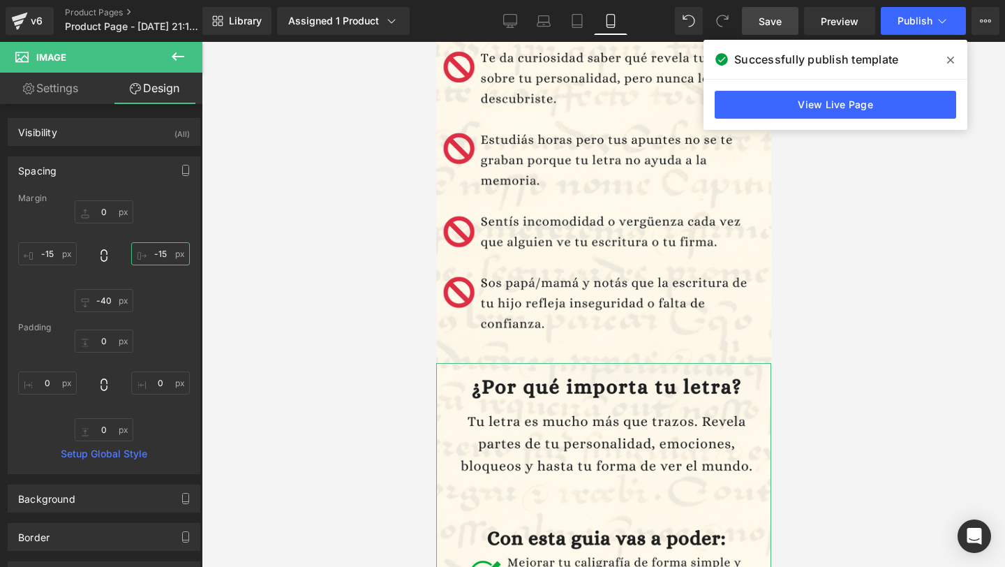
click at [164, 253] on input "-15" at bounding box center [160, 253] width 59 height 23
paste input "2"
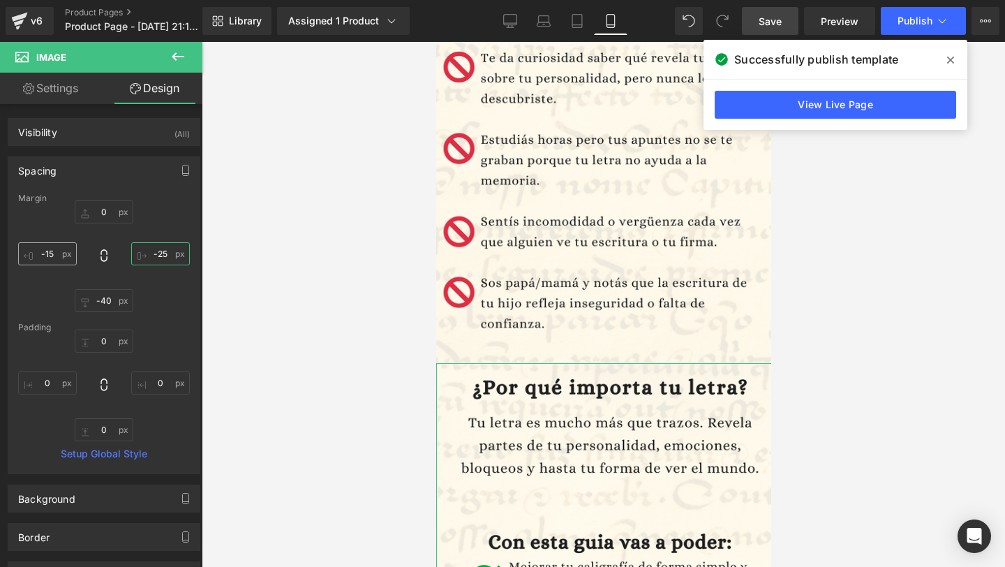
type input "-25"
click at [52, 248] on input "-15" at bounding box center [47, 253] width 59 height 23
paste input "2"
type input "-25"
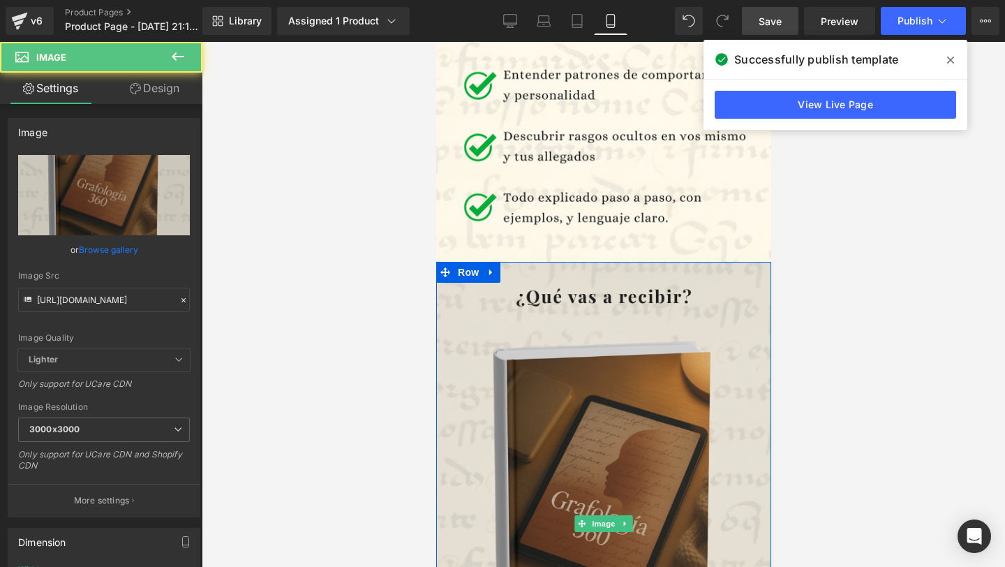
click at [629, 389] on img at bounding box center [603, 524] width 335 height 524
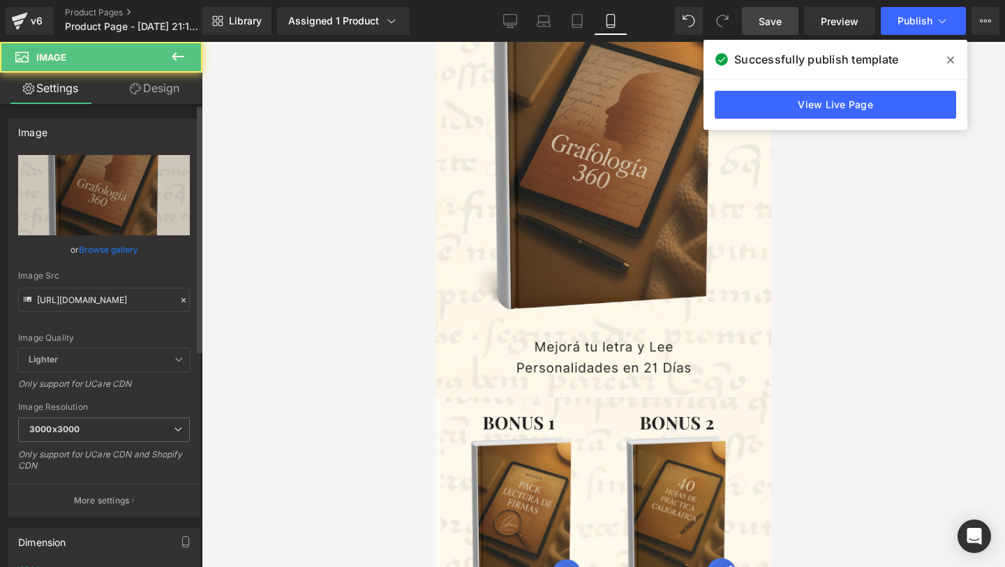
scroll to position [1760, 0]
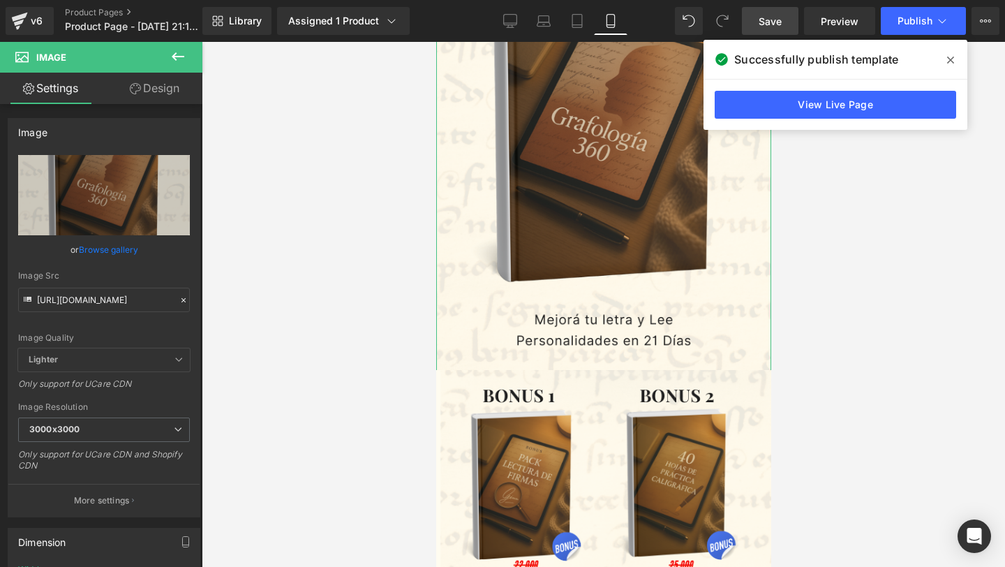
click at [159, 89] on link "Design" at bounding box center [154, 88] width 101 height 31
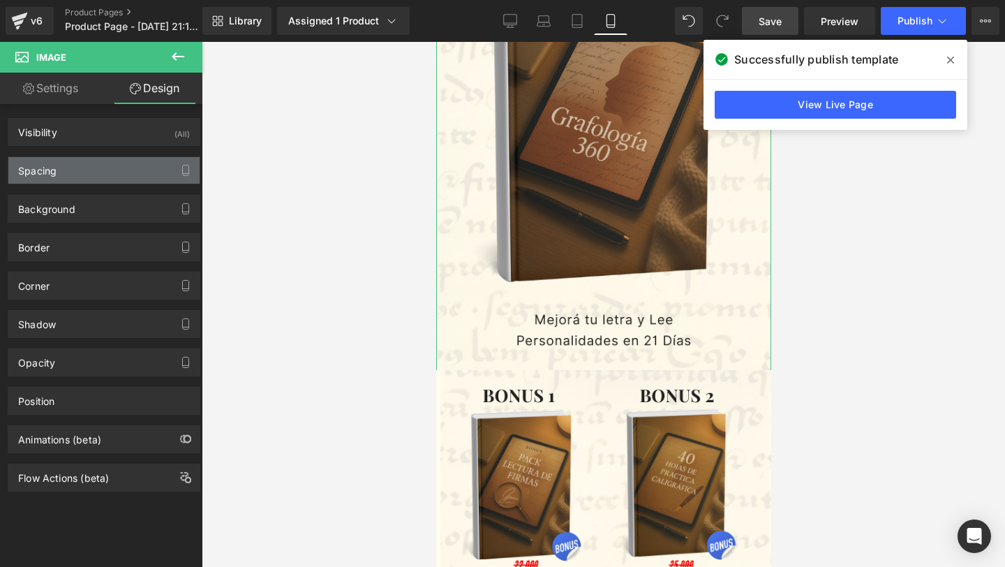
click at [158, 177] on div "Spacing" at bounding box center [103, 170] width 191 height 27
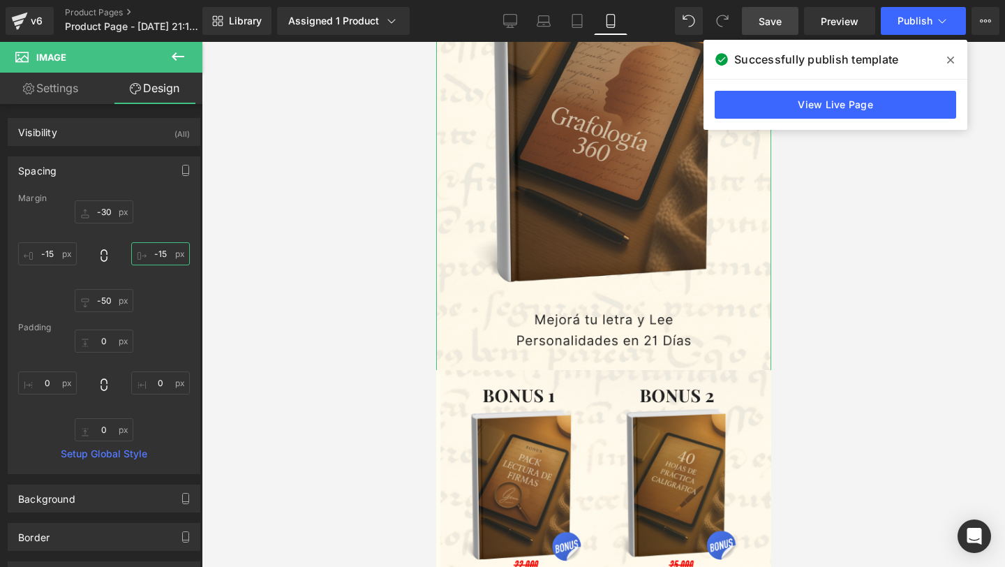
click at [161, 253] on input "-15" at bounding box center [160, 253] width 59 height 23
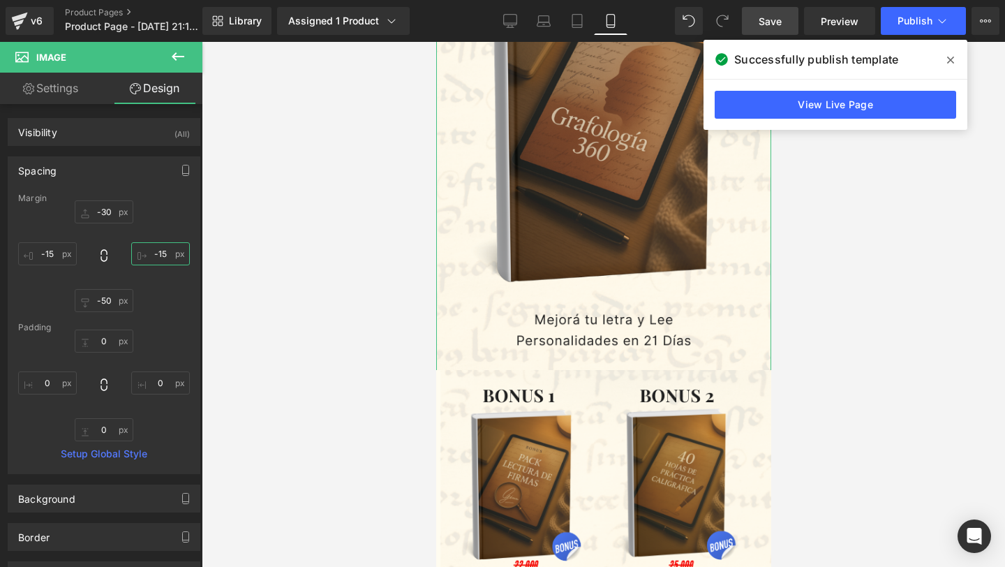
click at [161, 253] on input "-15" at bounding box center [160, 253] width 59 height 23
paste input "2"
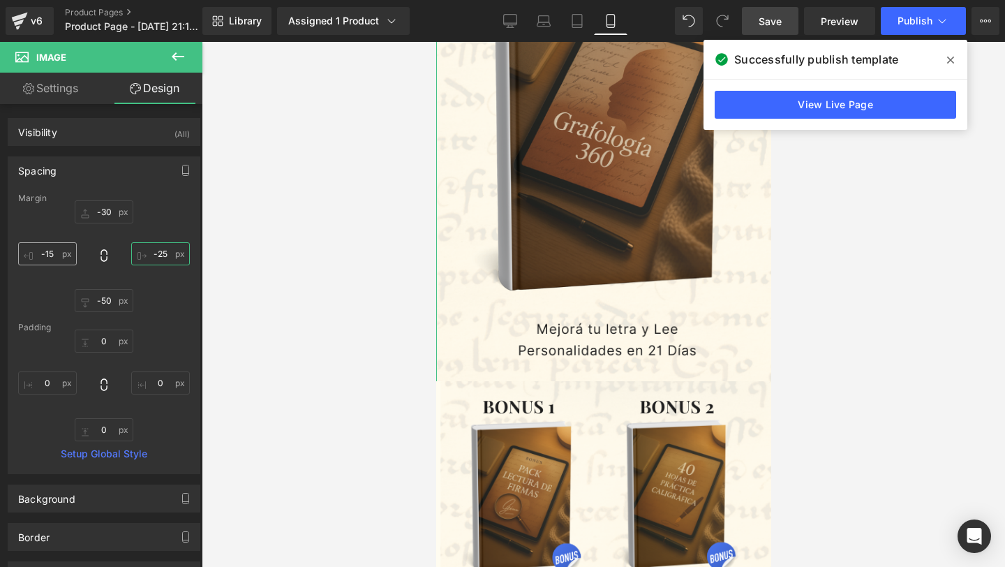
type input "-25"
click at [46, 250] on input "-15" at bounding box center [47, 253] width 59 height 23
paste input "2"
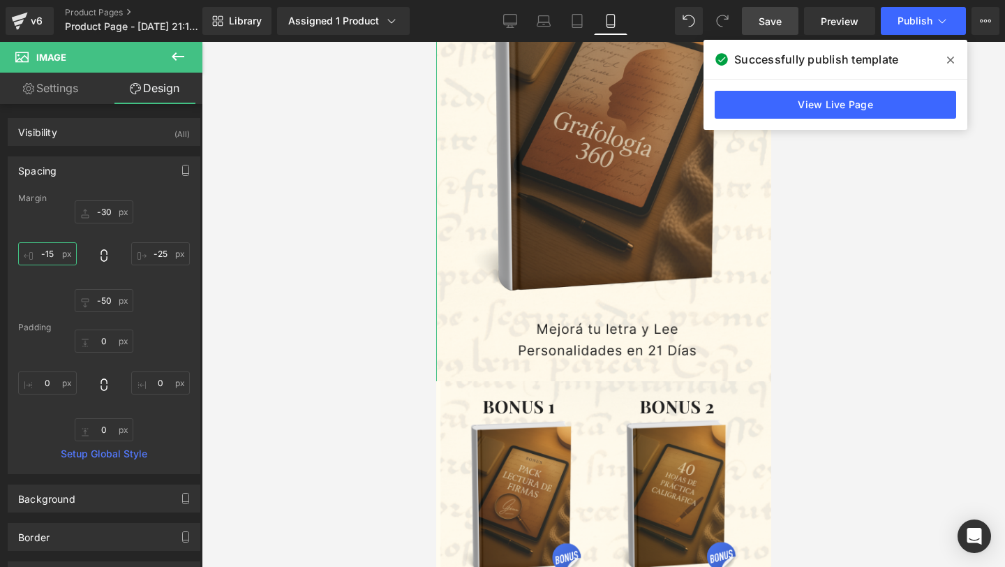
type input "-25"
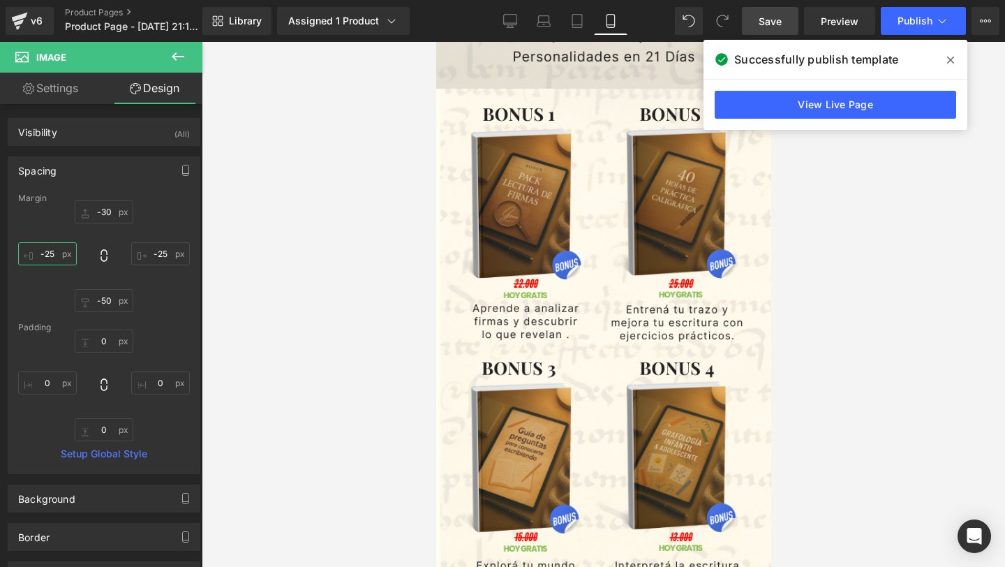
scroll to position [2072, 0]
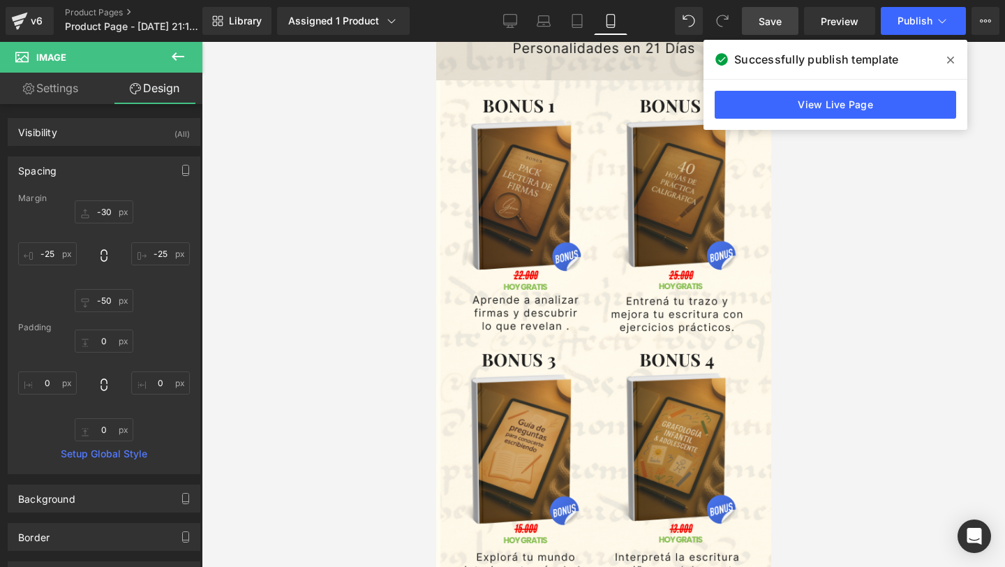
click at [583, 376] on img at bounding box center [603, 342] width 335 height 524
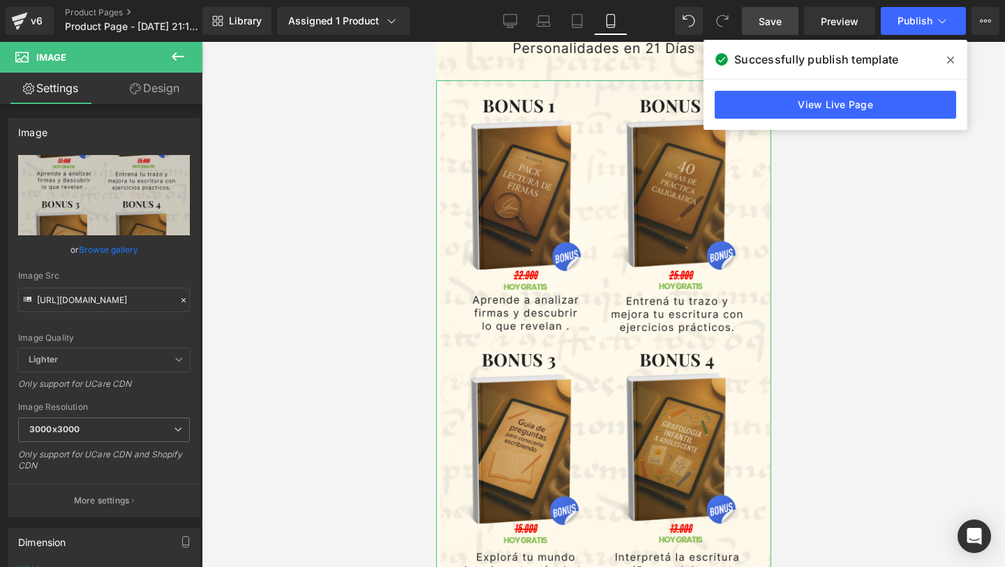
click at [144, 80] on link "Design" at bounding box center [154, 88] width 101 height 31
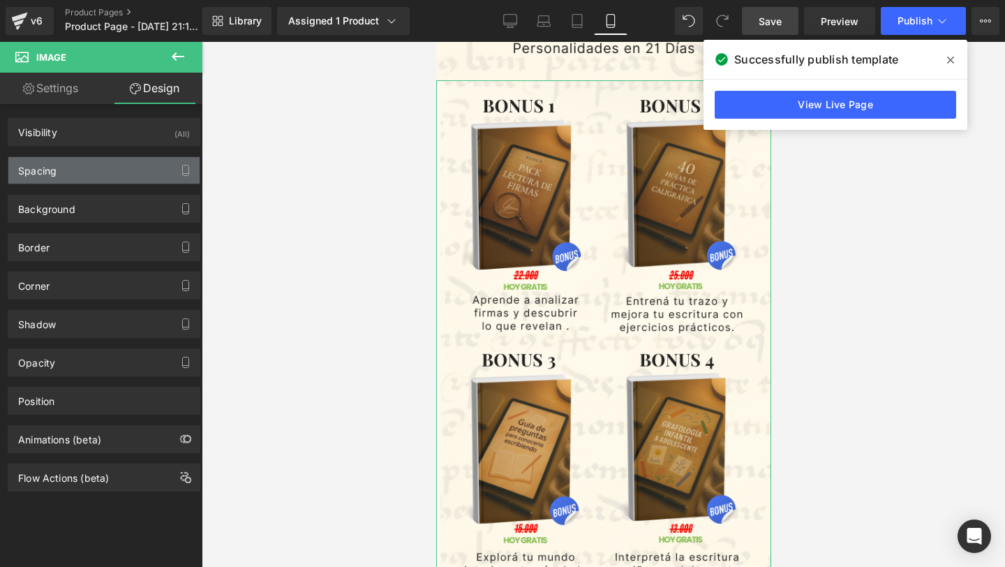
click at [158, 174] on div "Spacing" at bounding box center [103, 170] width 191 height 27
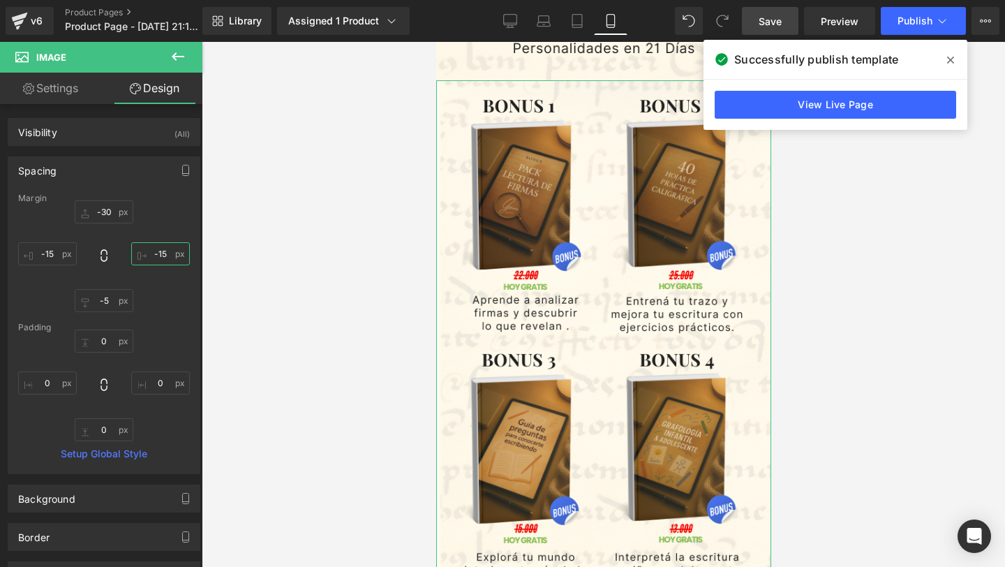
click at [158, 254] on input "text" at bounding box center [160, 253] width 59 height 23
paste input "2"
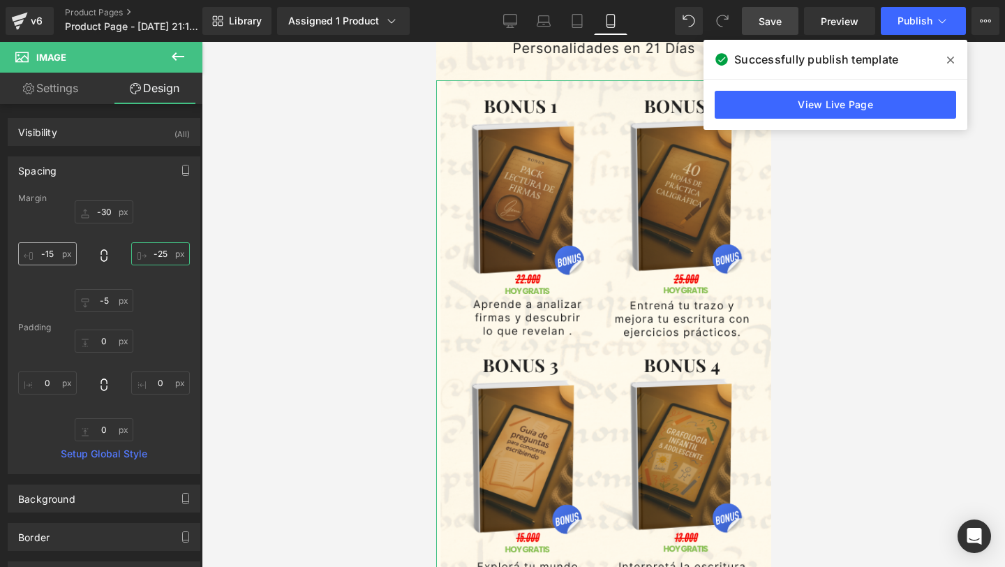
type input "-25"
click at [43, 253] on input "text" at bounding box center [47, 253] width 59 height 23
paste input "2"
type input "-25"
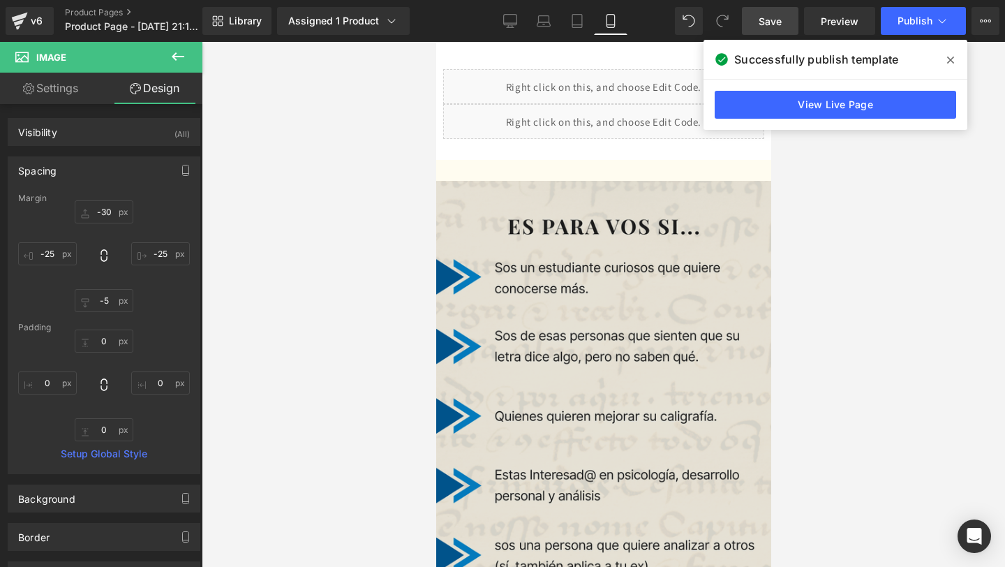
click at [656, 371] on img at bounding box center [603, 443] width 335 height 524
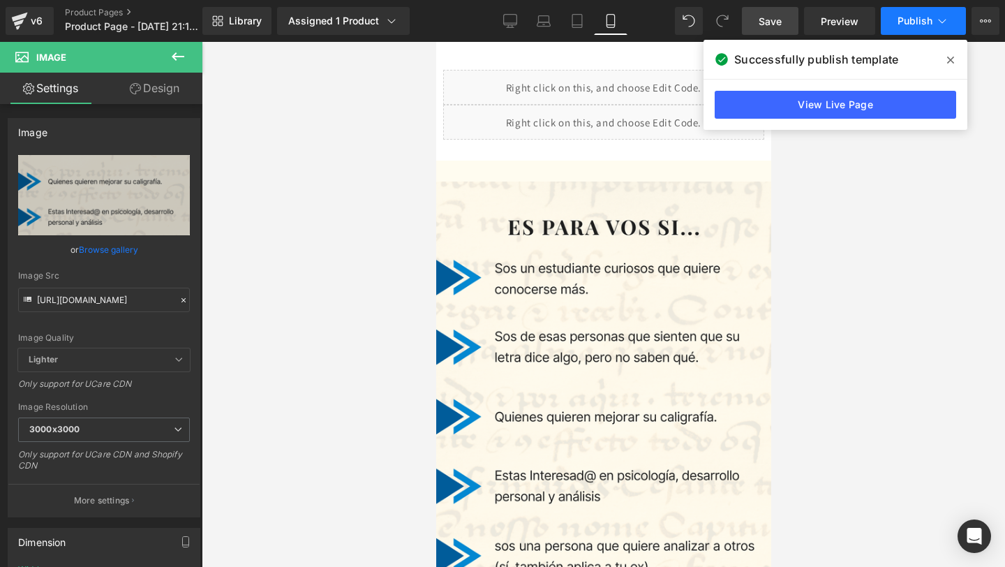
click at [925, 21] on span "Publish" at bounding box center [915, 20] width 35 height 11
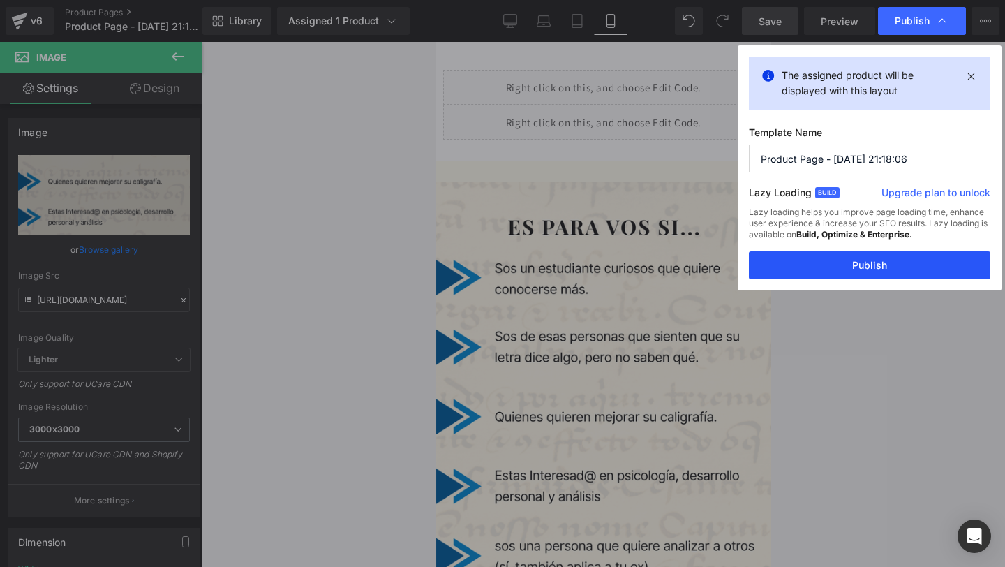
click at [839, 262] on button "Publish" at bounding box center [870, 265] width 242 height 28
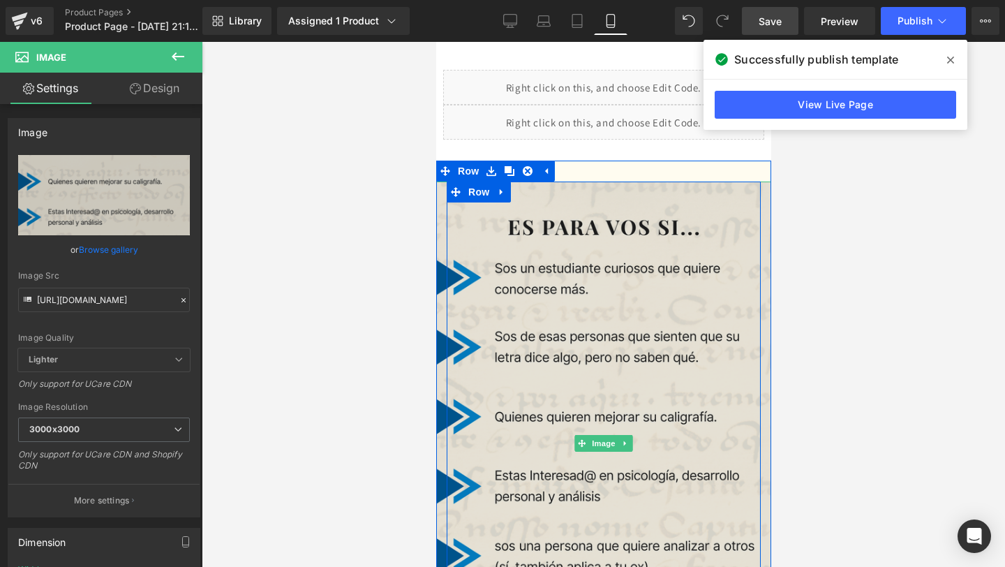
click at [656, 292] on img at bounding box center [603, 443] width 335 height 524
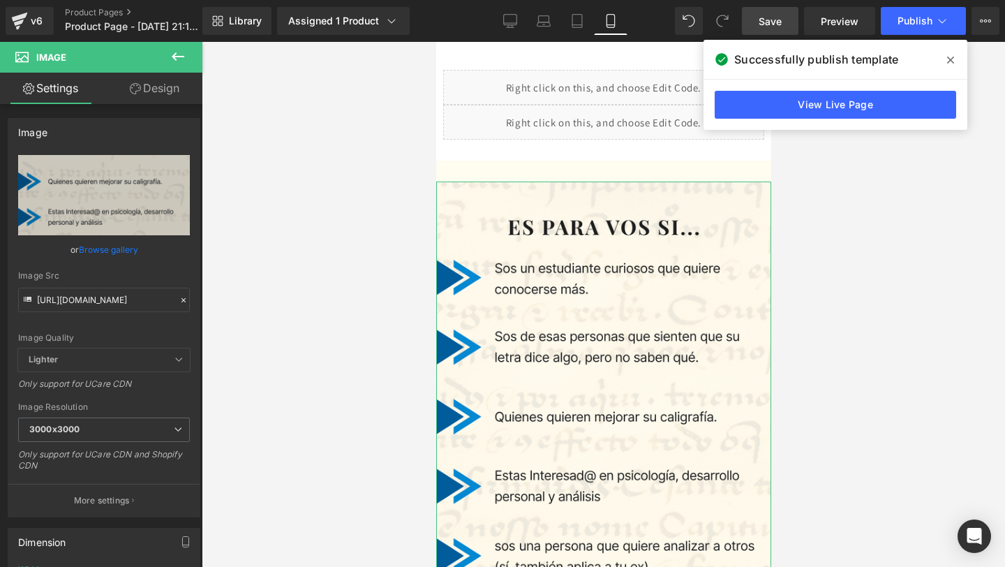
click at [140, 96] on link "Design" at bounding box center [154, 88] width 101 height 31
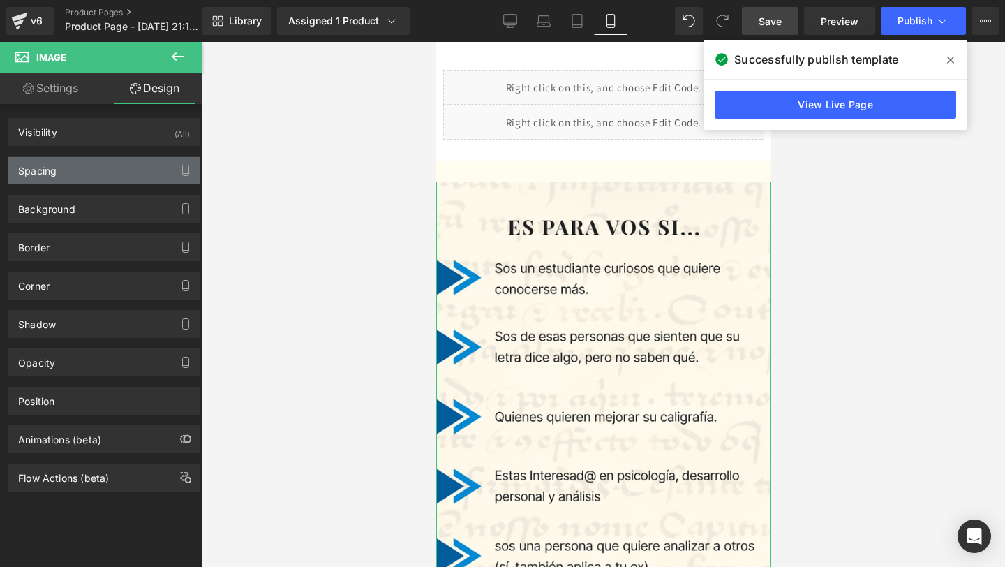
click at [141, 173] on div "Spacing" at bounding box center [103, 170] width 191 height 27
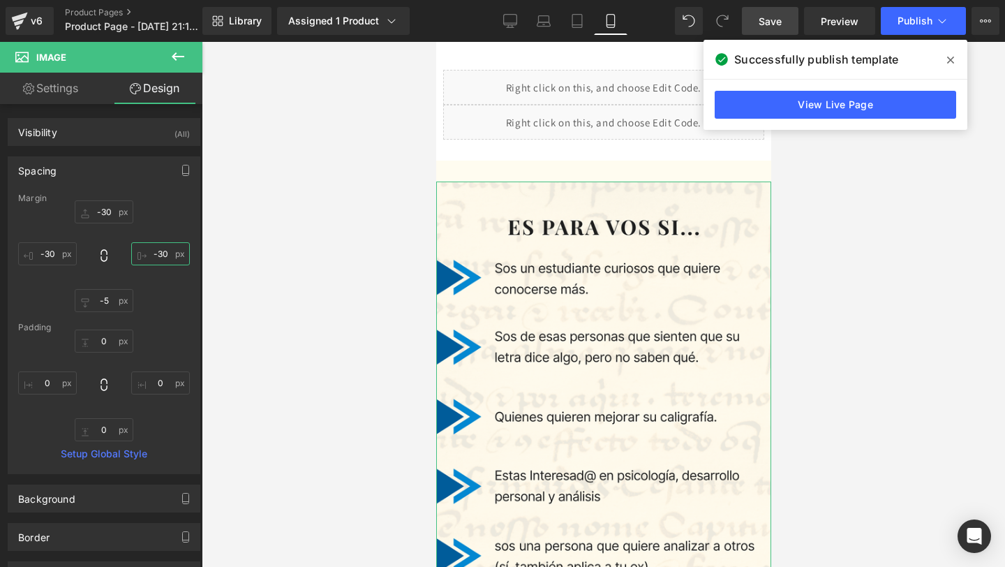
click at [159, 254] on input "text" at bounding box center [160, 253] width 59 height 23
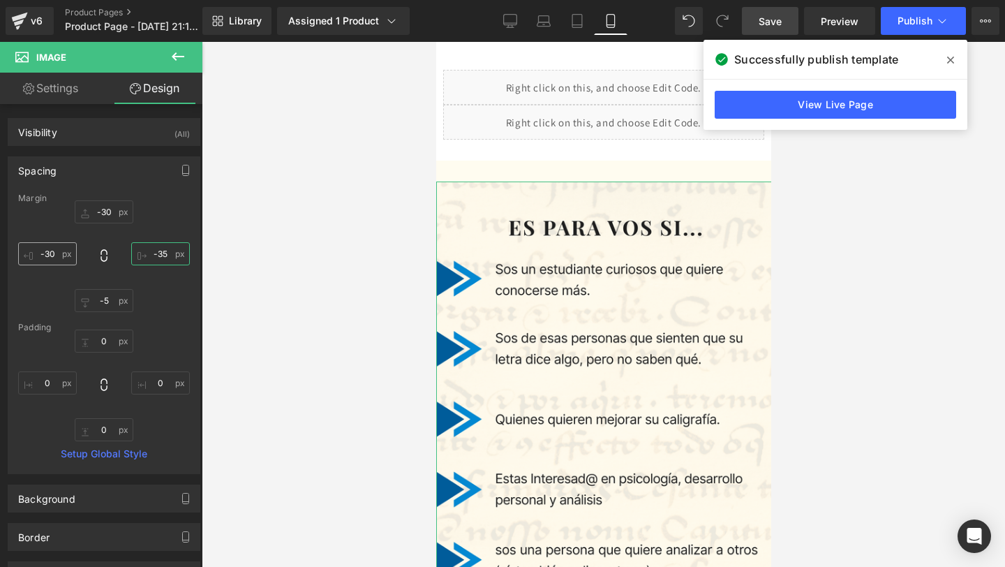
type input "-35"
click at [50, 254] on input "text" at bounding box center [47, 253] width 59 height 23
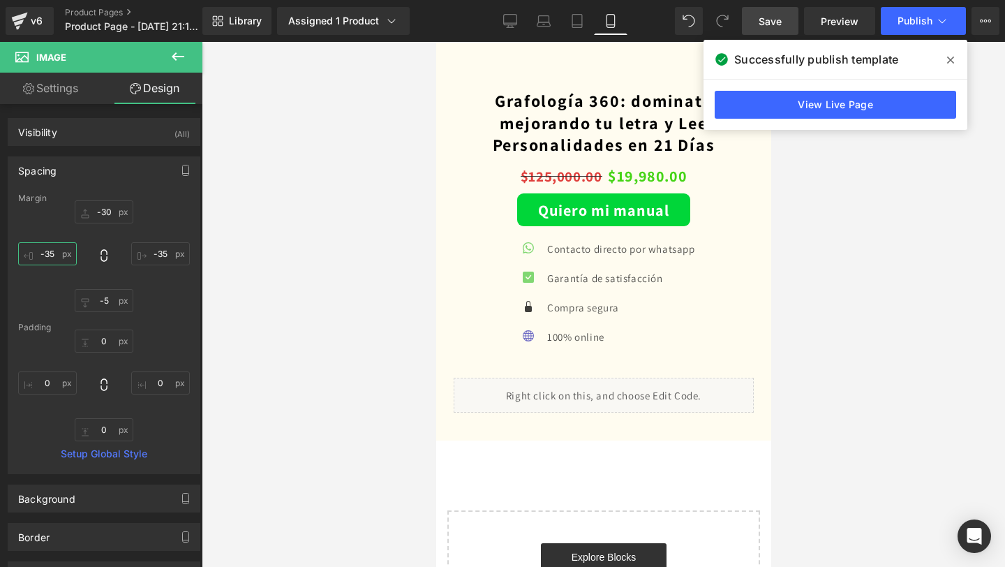
scroll to position [4479, 0]
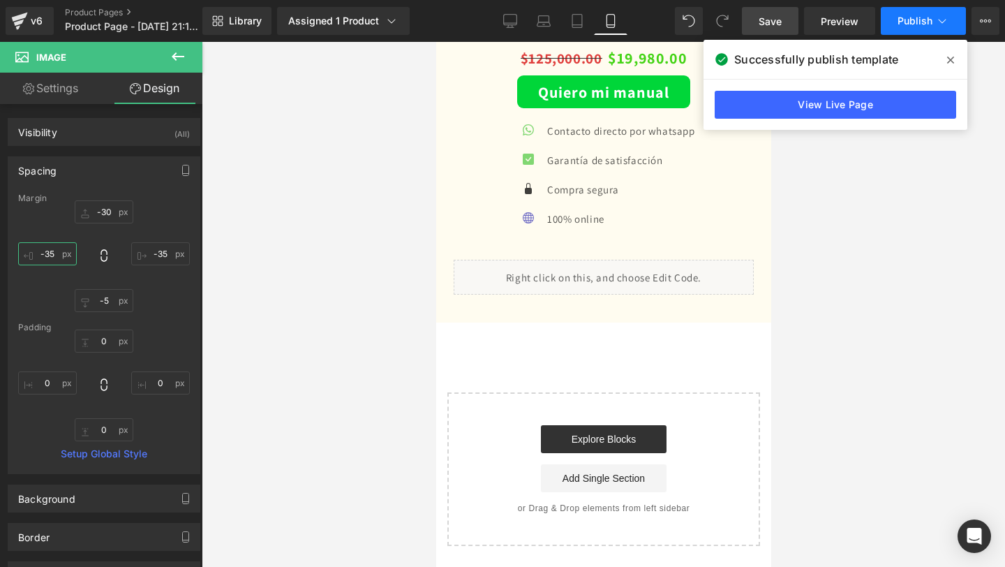
type input "-35"
click at [917, 20] on span "Publish" at bounding box center [915, 20] width 35 height 11
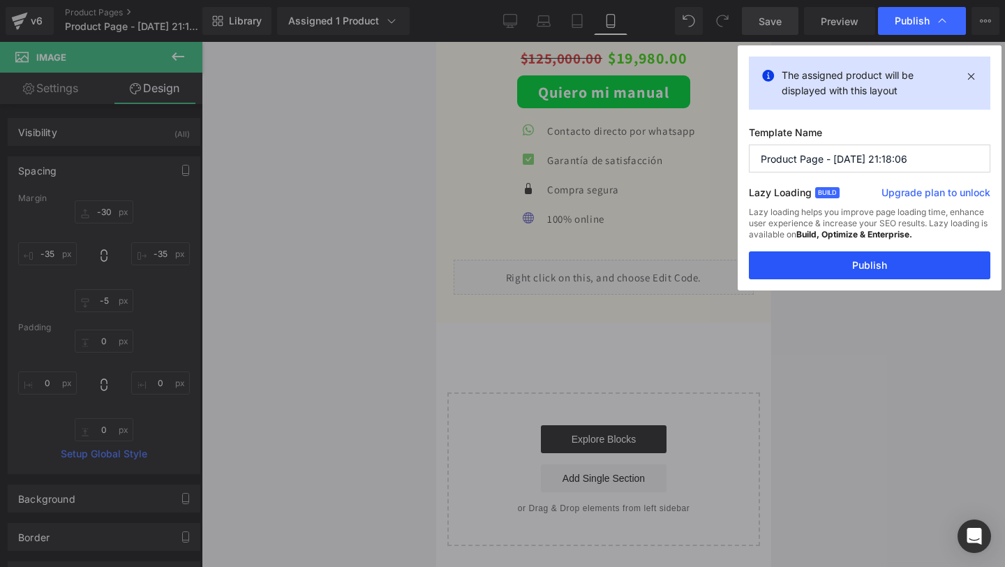
click at [817, 261] on button "Publish" at bounding box center [870, 265] width 242 height 28
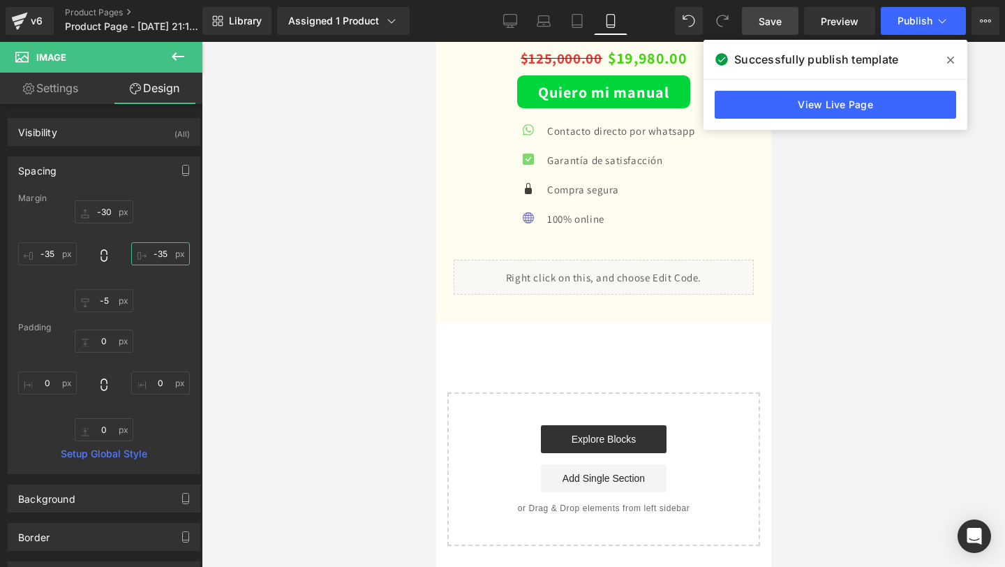
click at [156, 253] on input "-35" at bounding box center [160, 253] width 59 height 23
click at [156, 255] on input "-35" at bounding box center [160, 253] width 59 height 23
type input "-45"
click at [47, 253] on input "-35" at bounding box center [47, 253] width 59 height 23
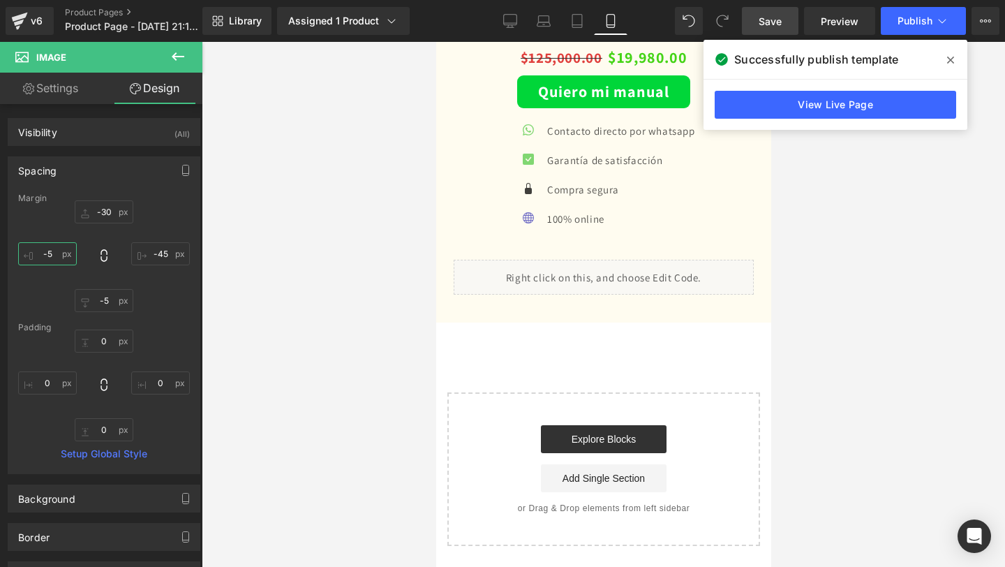
type input "-45"
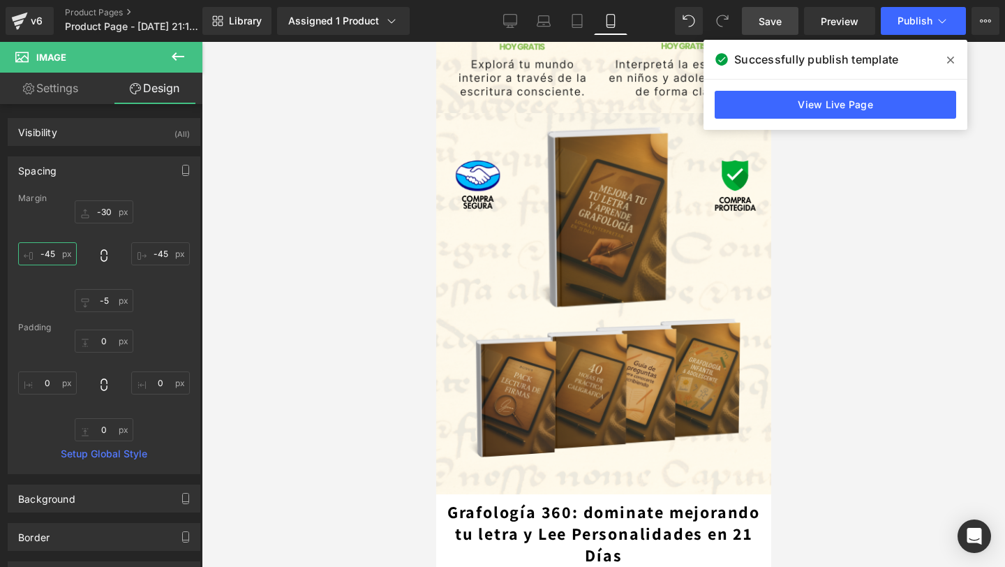
scroll to position [2476, 0]
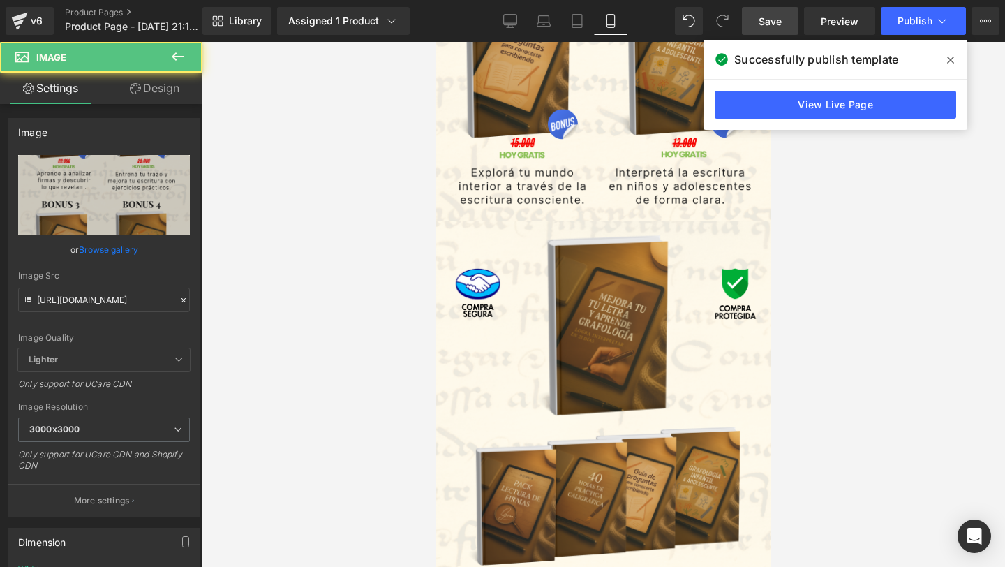
click at [524, 276] on img at bounding box center [603, 411] width 352 height 381
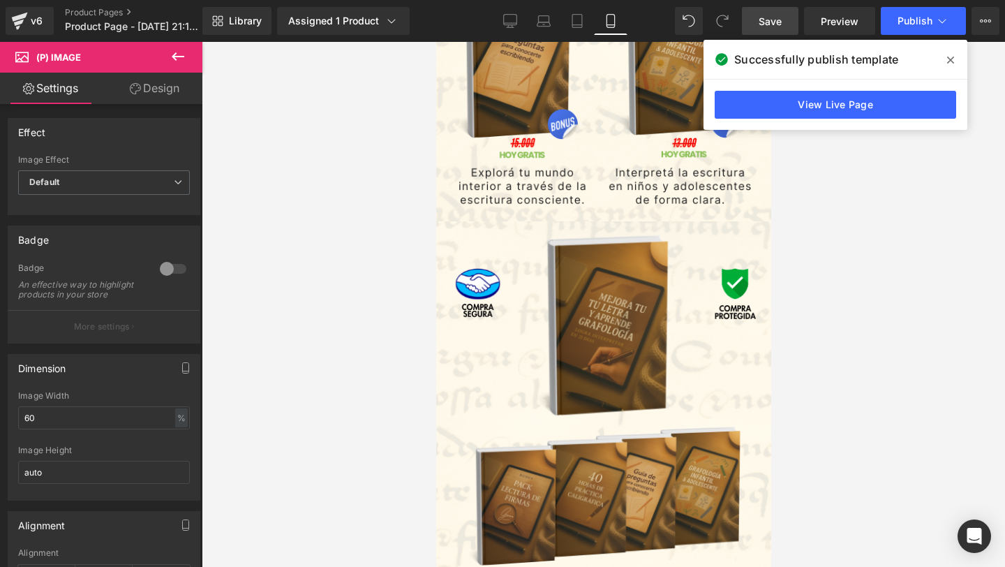
click at [140, 97] on link "Design" at bounding box center [154, 88] width 101 height 31
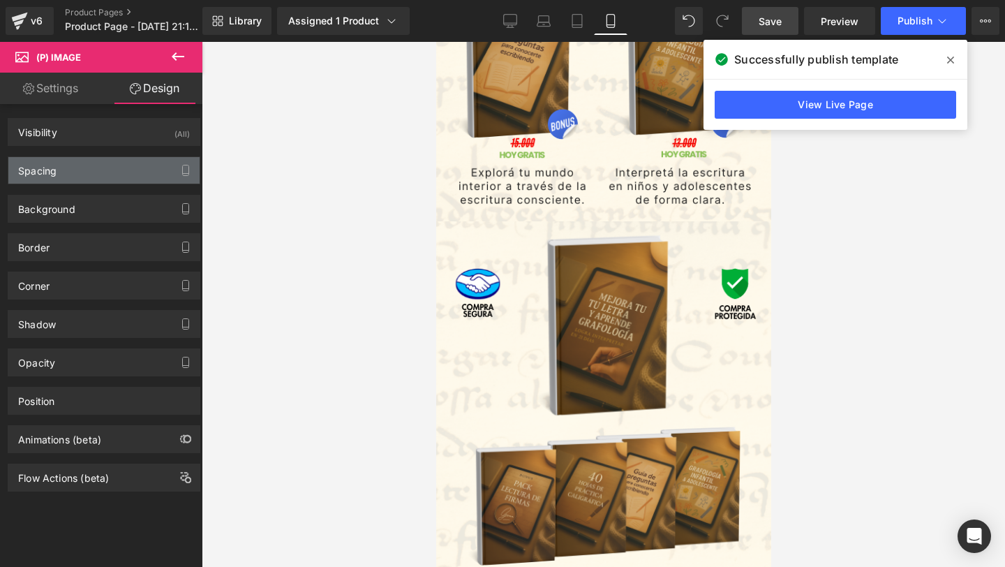
click at [160, 173] on div "Spacing" at bounding box center [103, 170] width 191 height 27
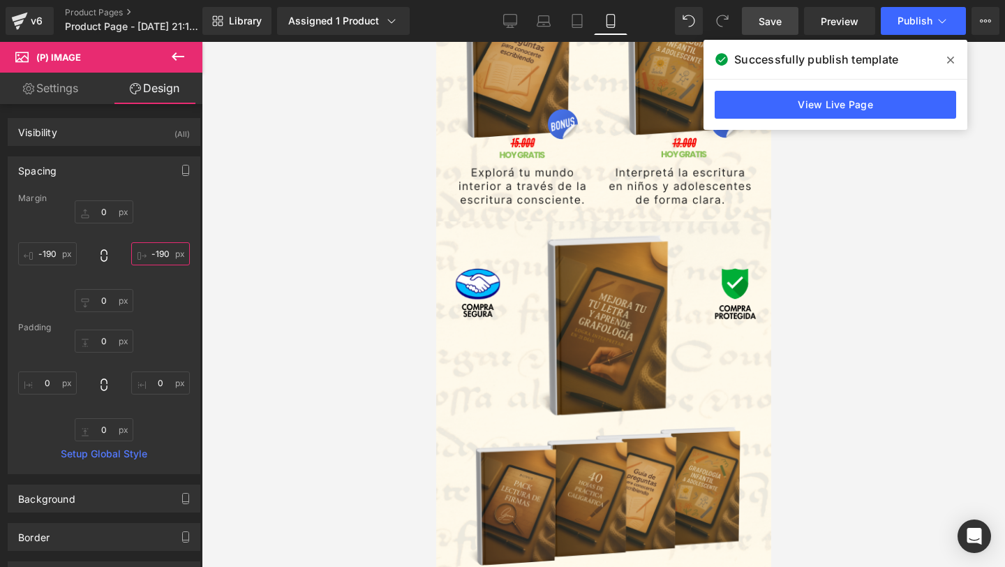
click at [158, 255] on input "text" at bounding box center [160, 253] width 59 height 23
type input "-190"
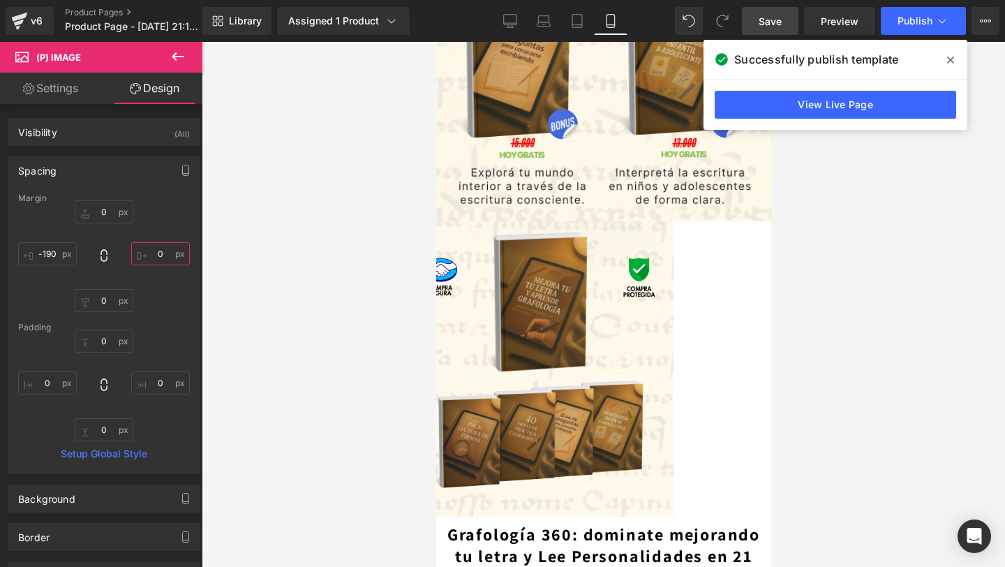
type input "-"
type input "-190"
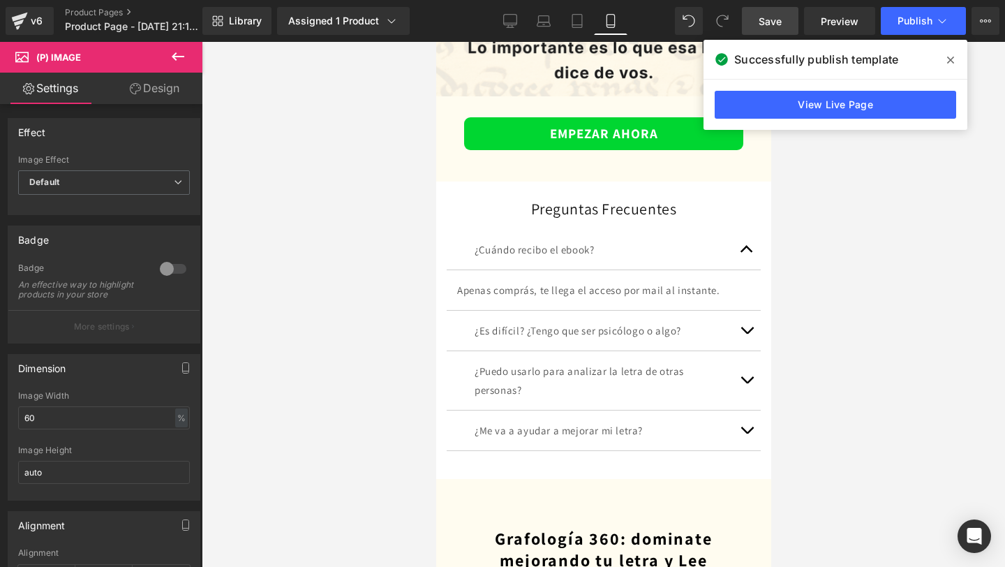
scroll to position [3917, 0]
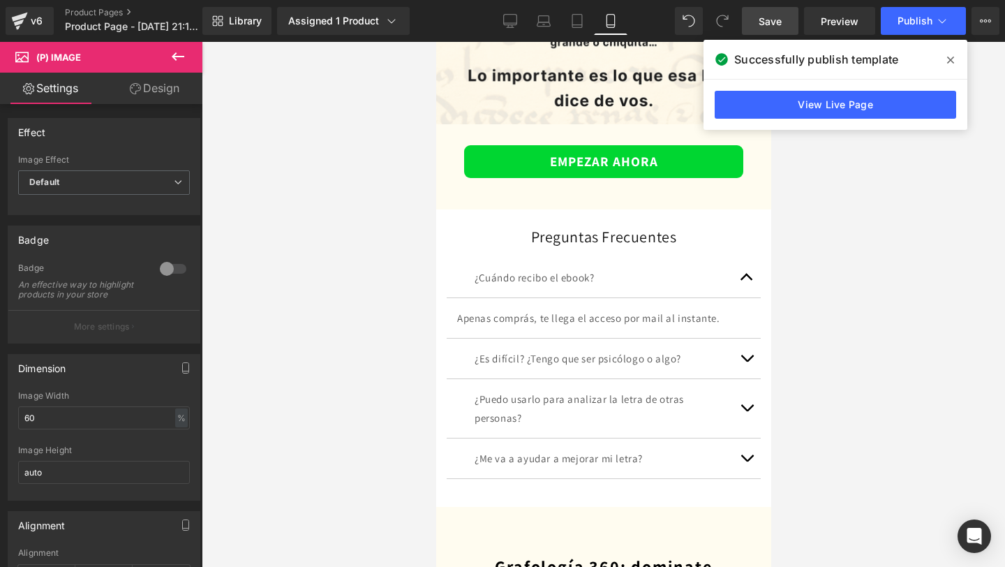
click at [595, 232] on span "Heading" at bounding box center [596, 236] width 38 height 17
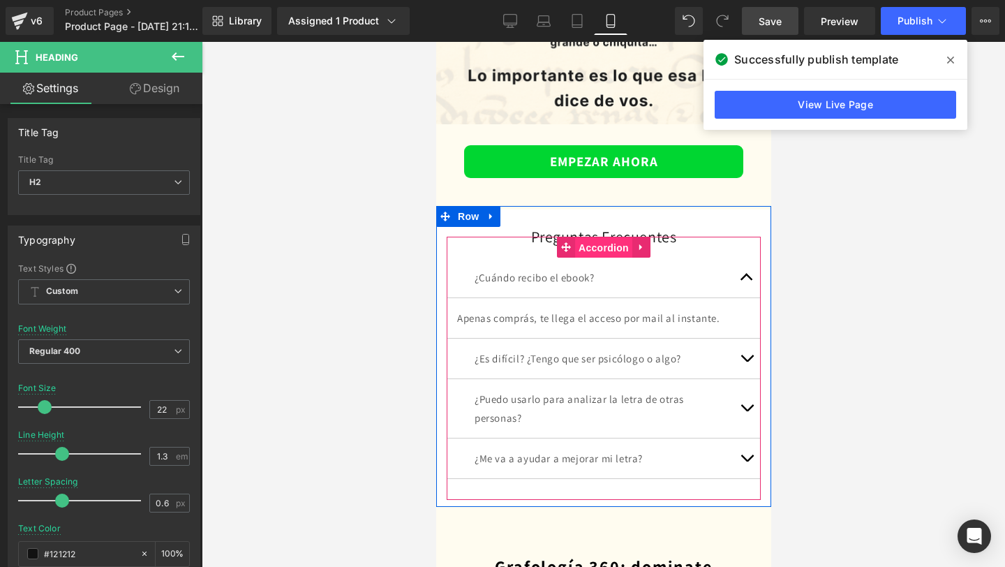
click at [598, 246] on span "Accordion" at bounding box center [602, 247] width 57 height 21
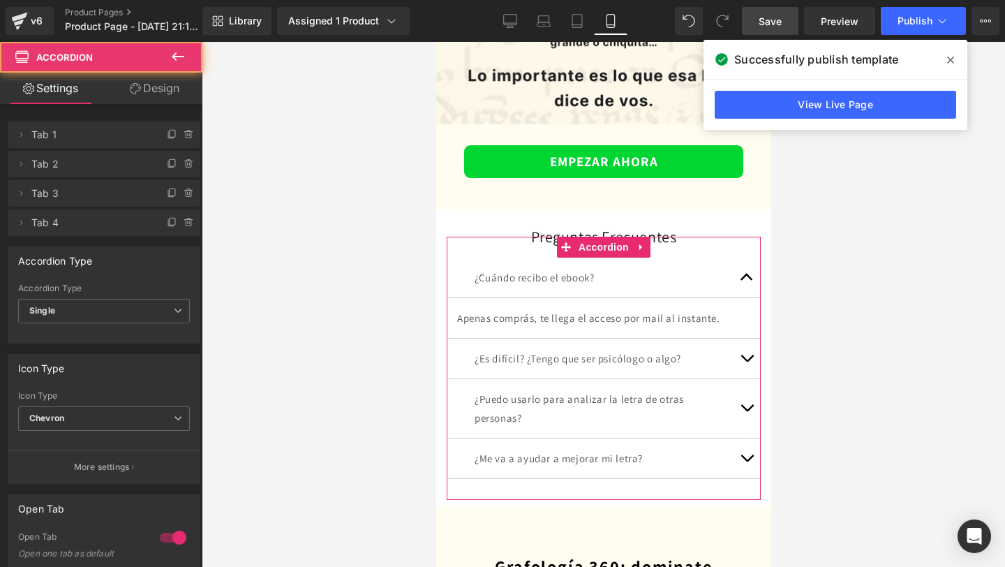
drag, startPoint x: 170, startPoint y: 87, endPoint x: 152, endPoint y: 112, distance: 30.4
click at [170, 87] on link "Design" at bounding box center [154, 88] width 101 height 31
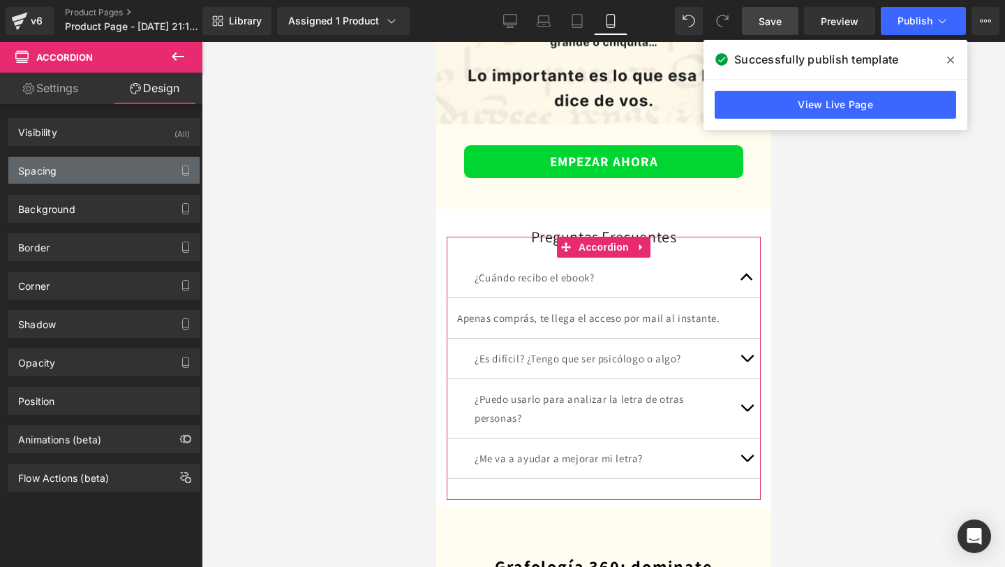
click at [131, 175] on div "Spacing" at bounding box center [103, 170] width 191 height 27
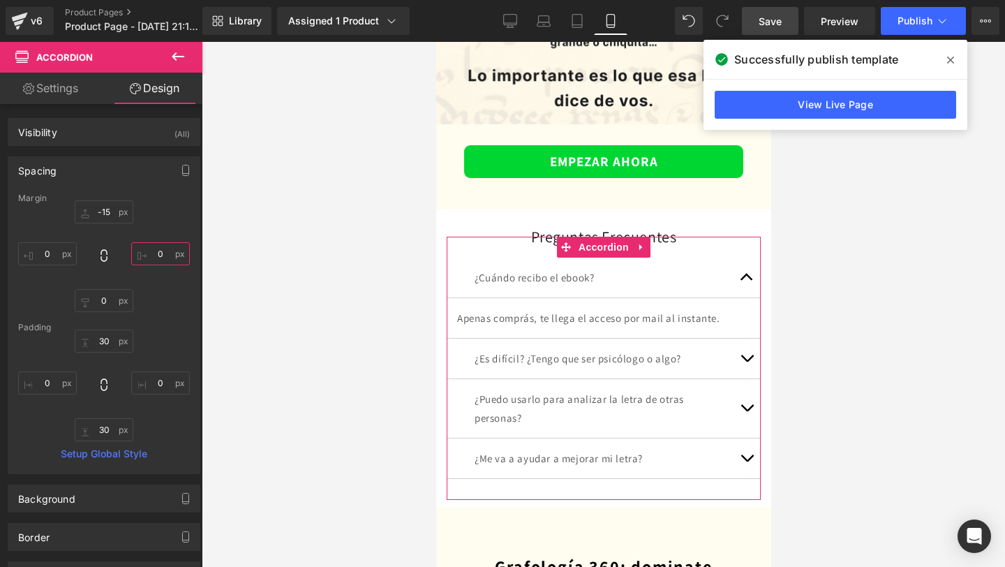
click at [155, 254] on input "0" at bounding box center [160, 253] width 59 height 23
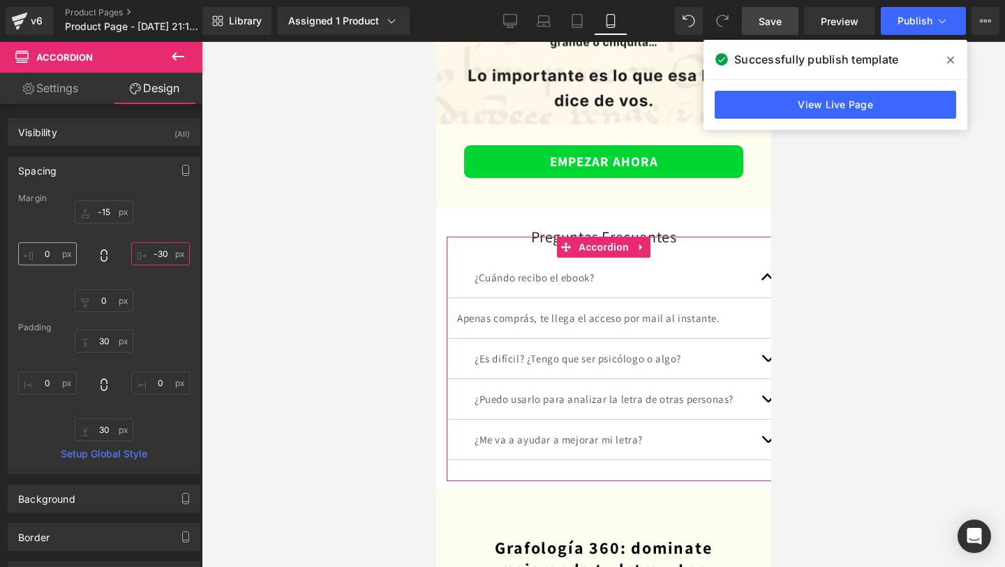
type input "-30"
click at [49, 254] on input "0" at bounding box center [47, 253] width 59 height 23
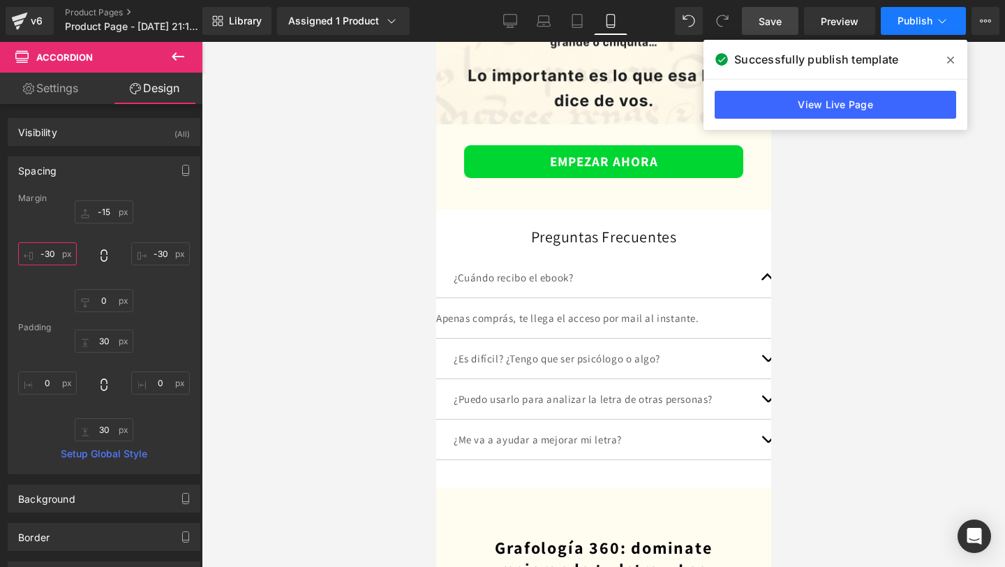
type input "-30"
click at [895, 20] on button "Publish" at bounding box center [923, 21] width 85 height 28
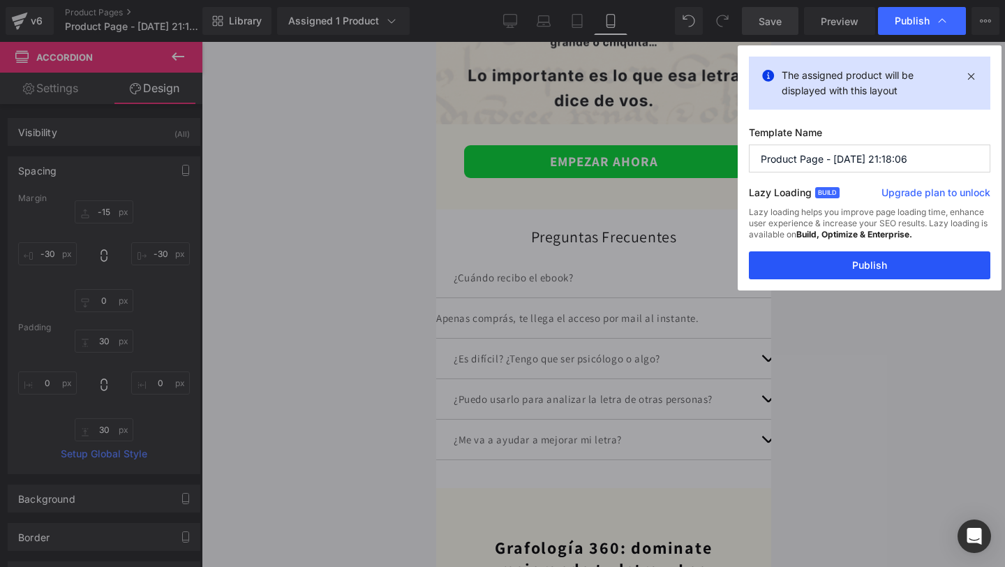
click at [812, 272] on button "Publish" at bounding box center [870, 265] width 242 height 28
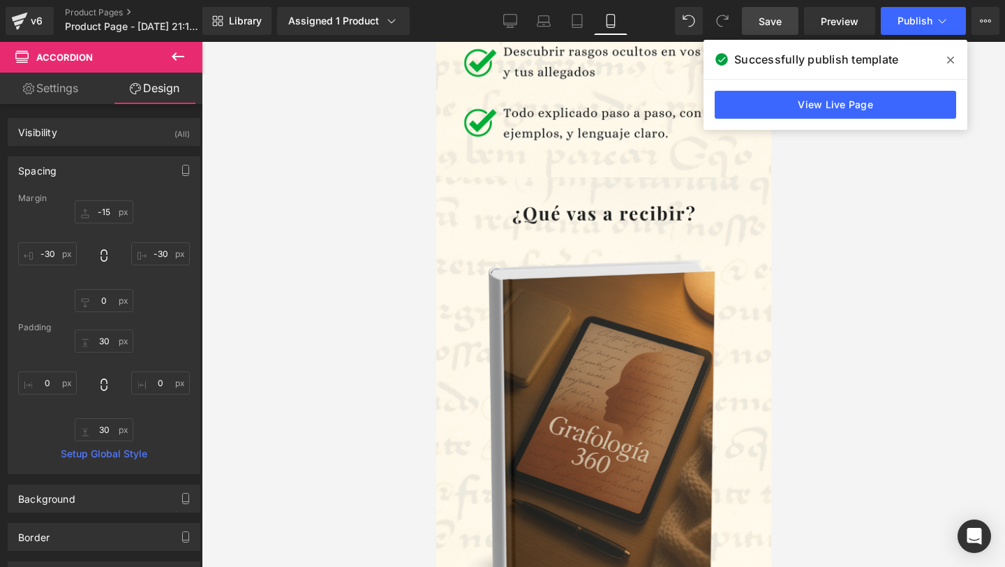
scroll to position [1534, 0]
